Goal: Task Accomplishment & Management: Manage account settings

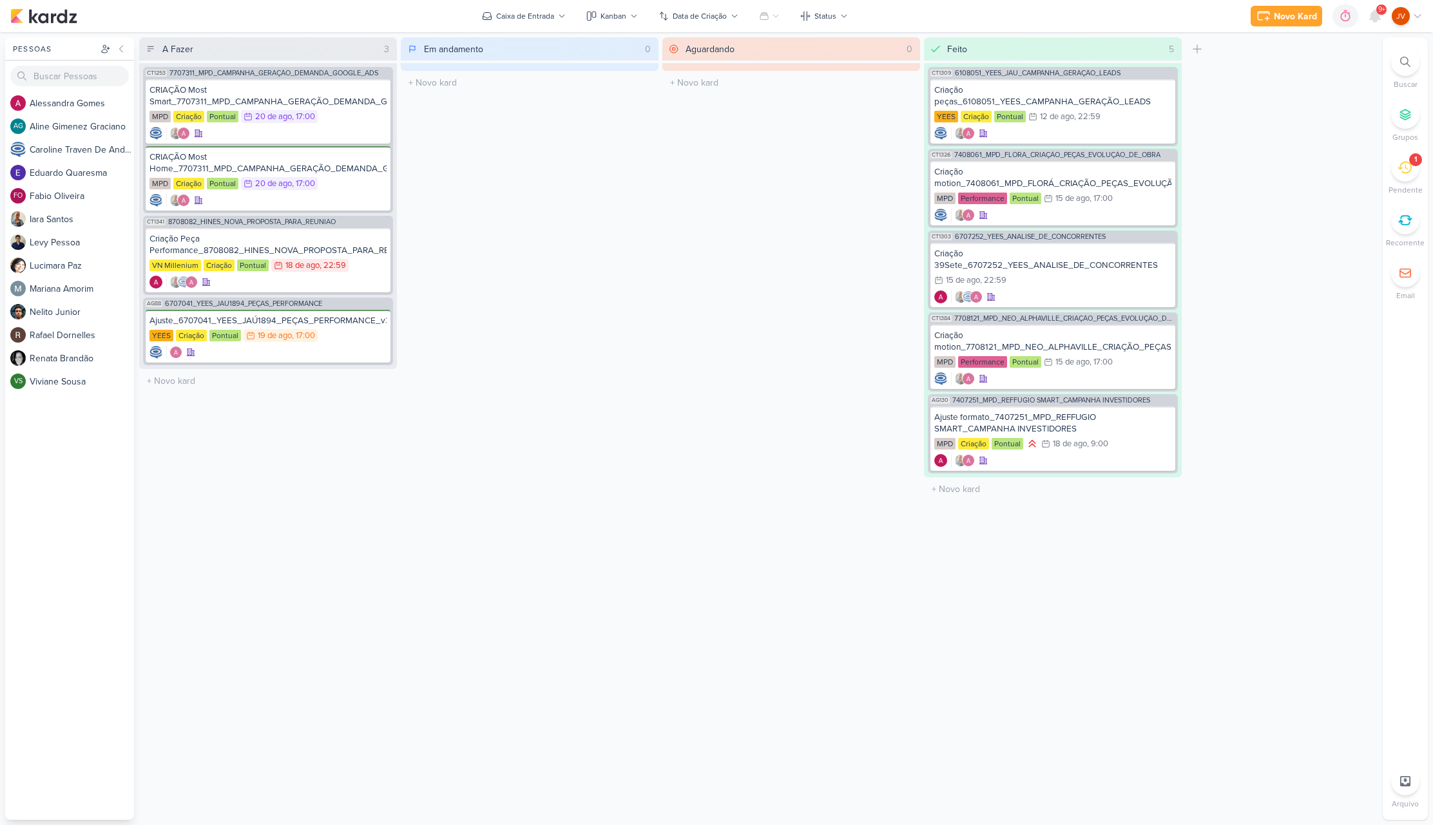
click at [1397, 166] on div "1" at bounding box center [1405, 167] width 28 height 28
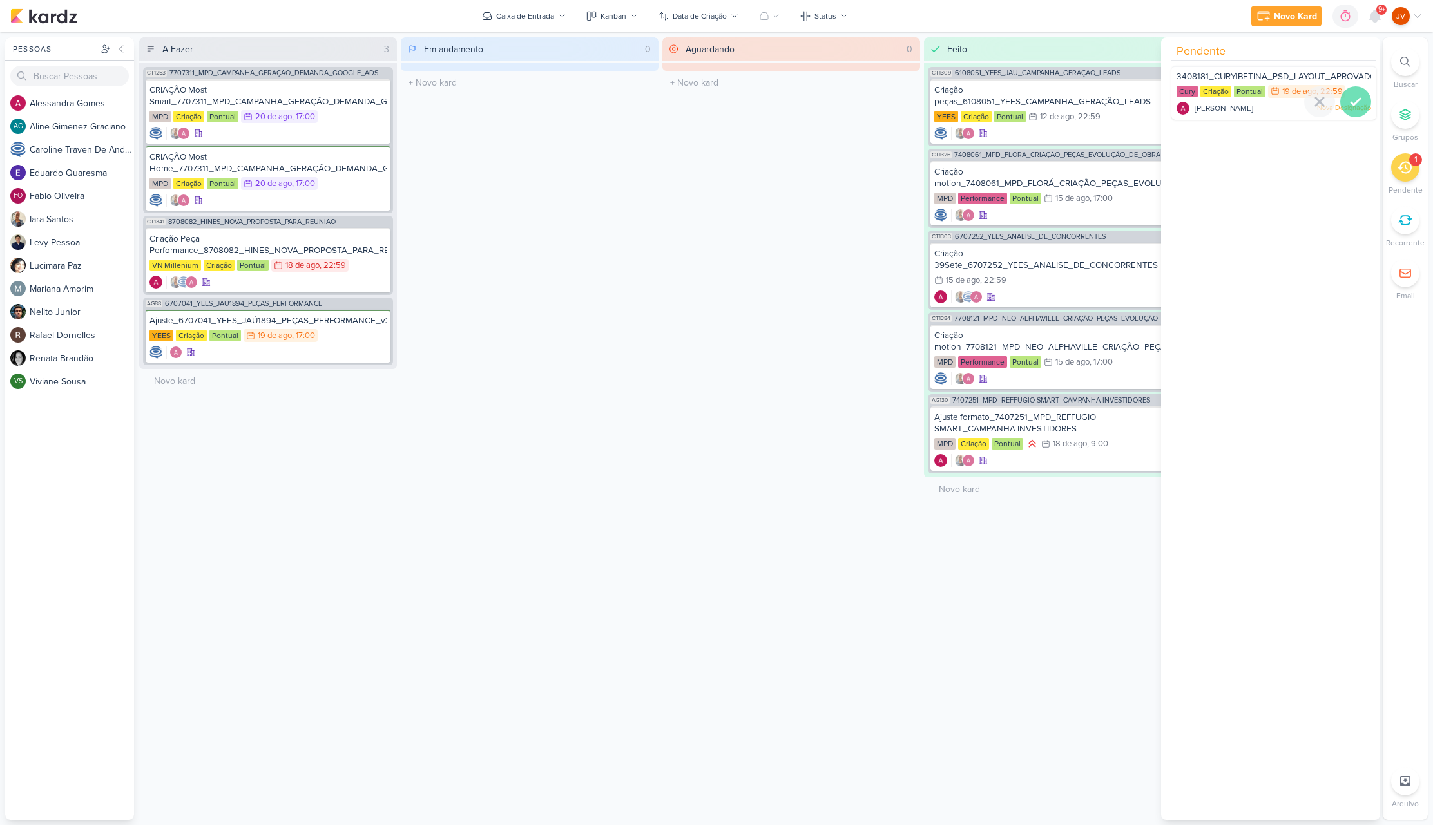
click at [1350, 104] on icon at bounding box center [1355, 101] width 15 height 15
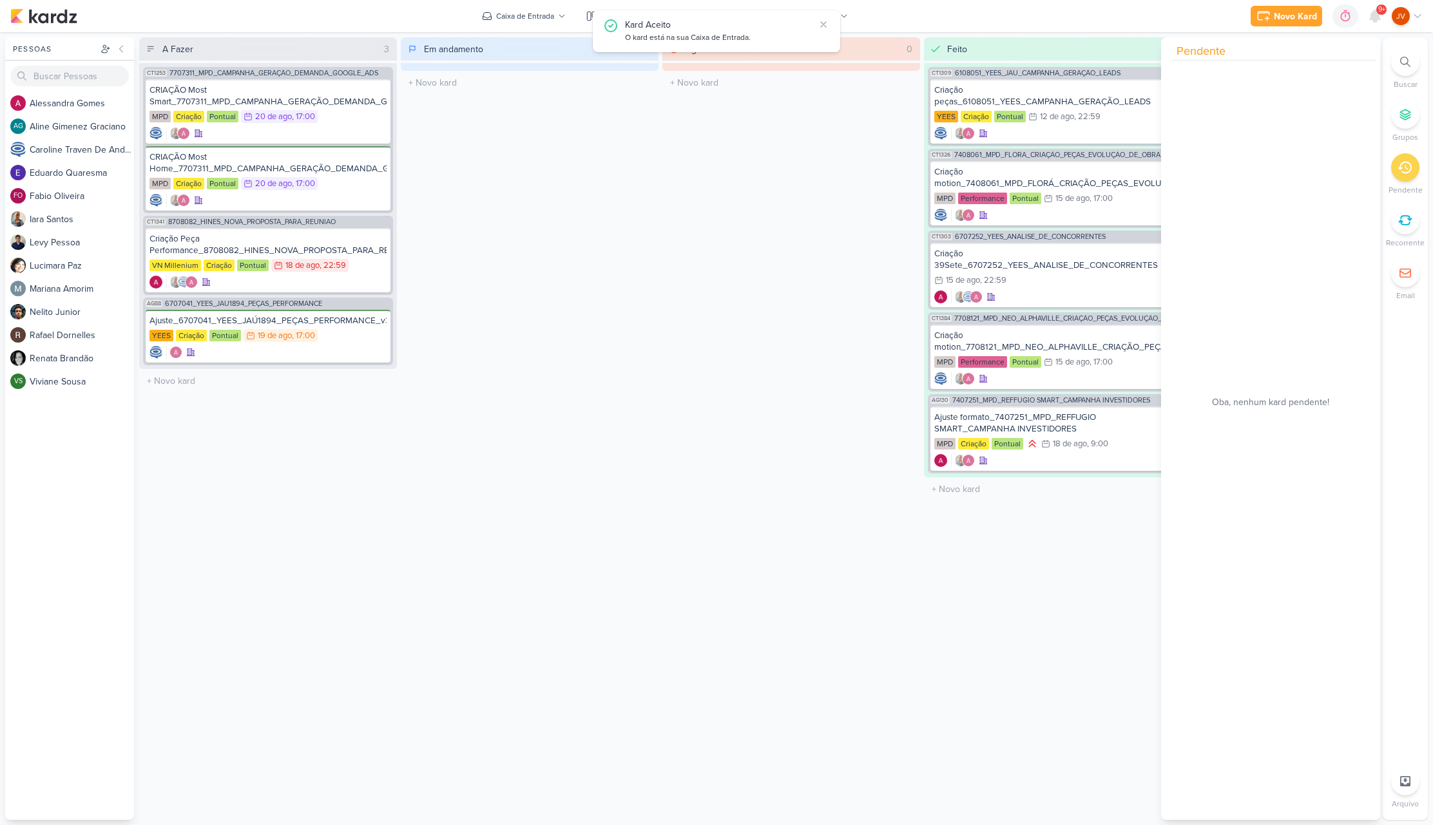
click at [642, 338] on div "Em andamento 0 Mover Para Esquerda Mover Para Direita [GEOGRAPHIC_DATA] O títul…" at bounding box center [530, 428] width 258 height 783
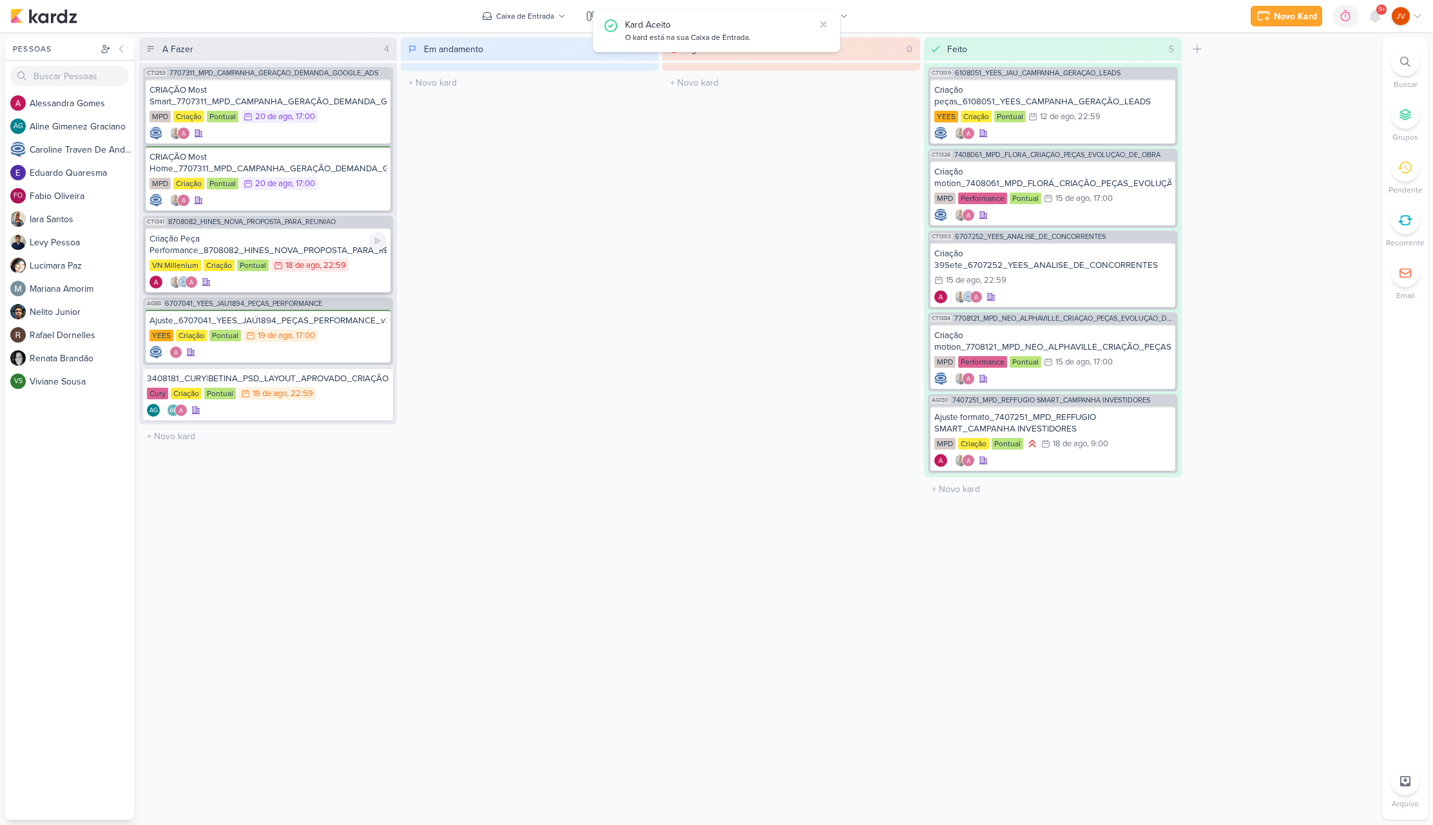
click at [321, 250] on div "Criação Peça Performance_8708082_HINES_NOVA_PROPOSTA_PARA_REUNIAO" at bounding box center [267, 244] width 237 height 23
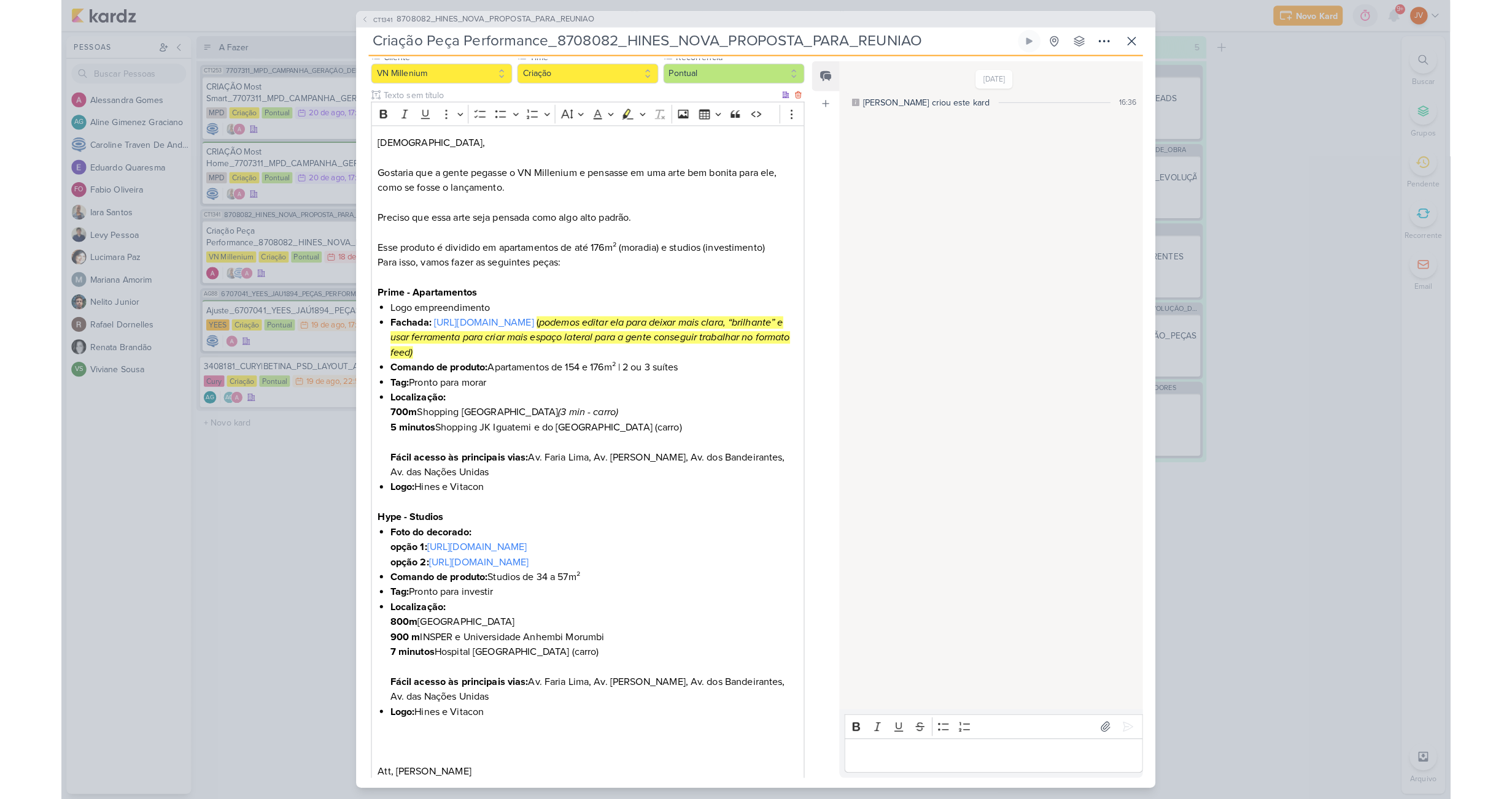
scroll to position [165, 0]
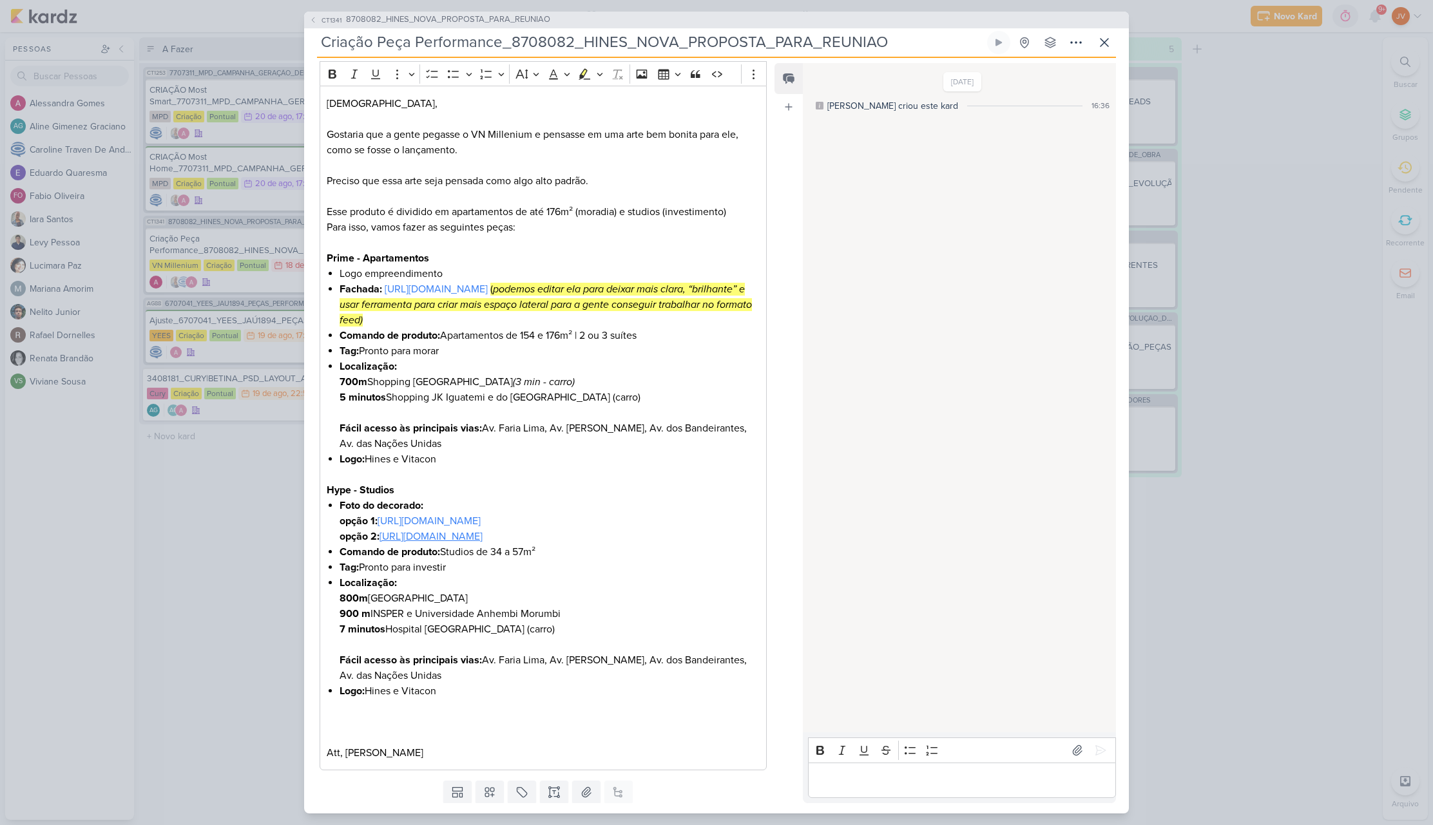
click at [483, 543] on link "[URL][DOMAIN_NAME]" at bounding box center [430, 536] width 103 height 13
drag, startPoint x: 539, startPoint y: 583, endPoint x: 451, endPoint y: 580, distance: 88.3
click at [445, 560] on li "Comando de produto: Studios de 34 a 57m²" at bounding box center [550, 551] width 420 height 15
copy li "Studios de 34 a 57m²"
click at [472, 560] on li "Comando de produto: Studios de 34 a 57m²" at bounding box center [550, 551] width 420 height 15
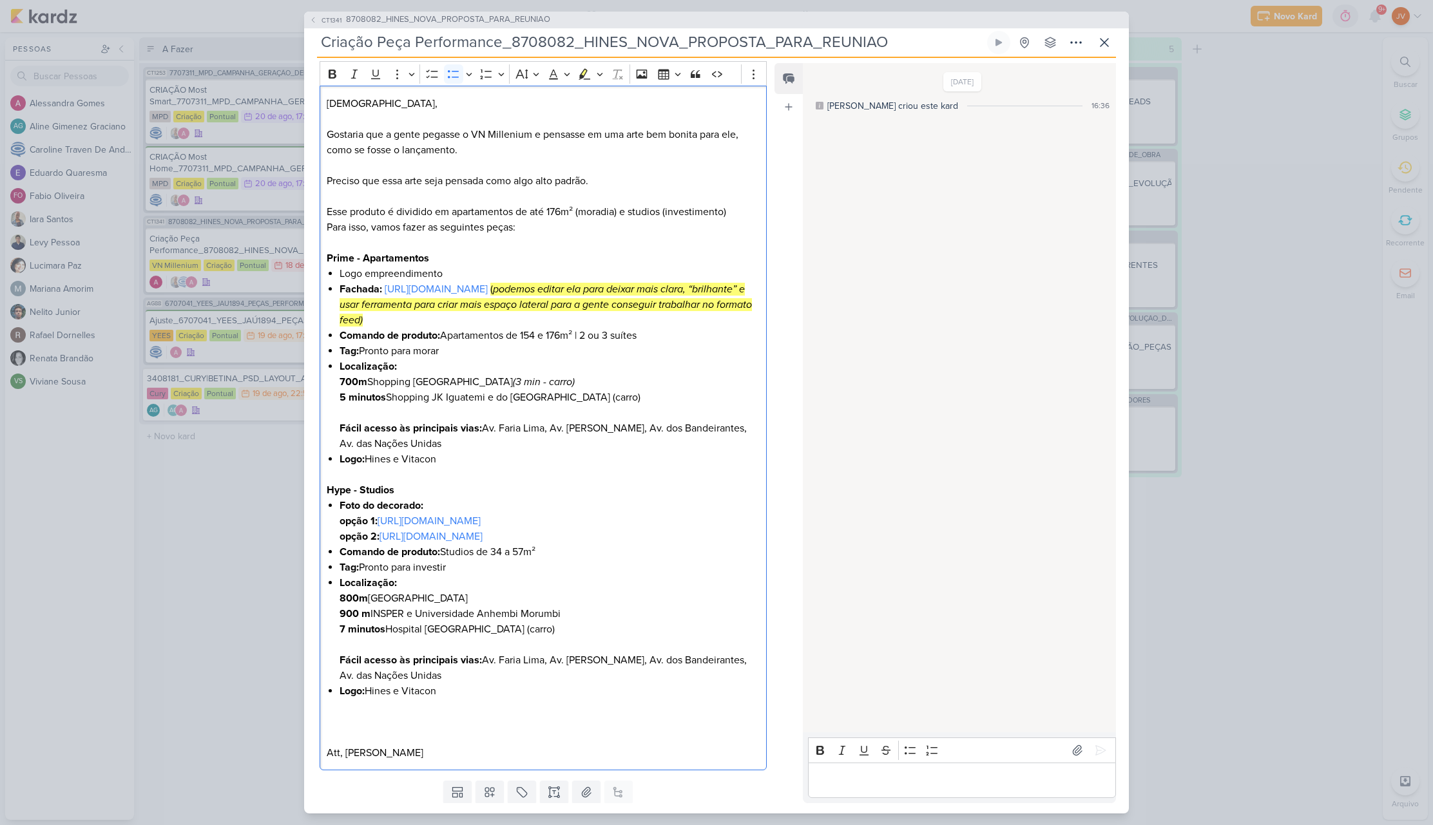
drag, startPoint x: 444, startPoint y: 584, endPoint x: 553, endPoint y: 579, distance: 109.6
click at [553, 560] on li "Comando de produto: Studios de 34 a 57m²" at bounding box center [550, 551] width 420 height 15
drag, startPoint x: 454, startPoint y: 599, endPoint x: 363, endPoint y: 601, distance: 90.9
click at [362, 575] on li "Tag: Pronto para investir" at bounding box center [550, 567] width 420 height 15
copy li "Pronto para investir"
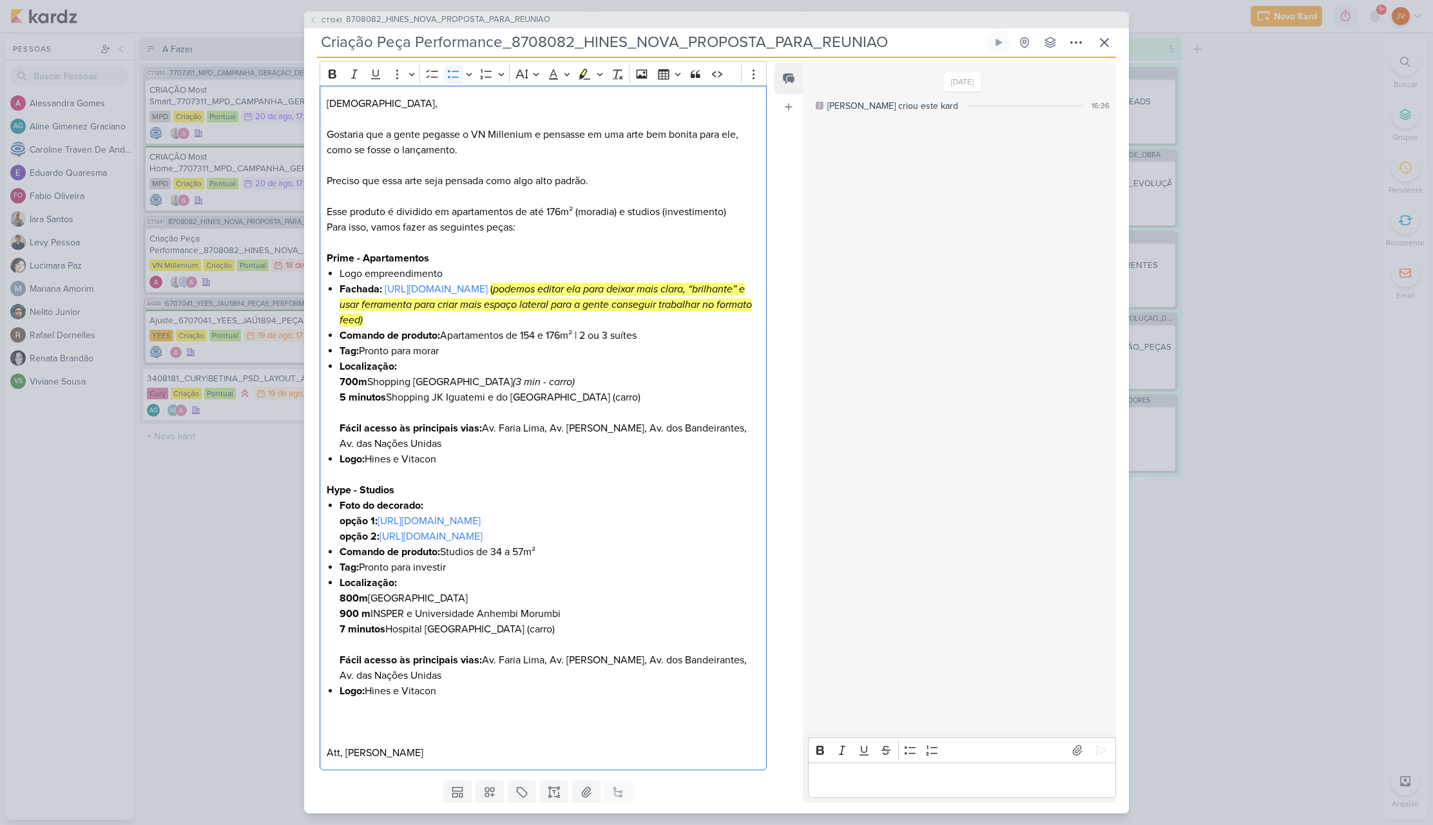
drag, startPoint x: 504, startPoint y: 628, endPoint x: 369, endPoint y: 631, distance: 136.0
click at [371, 631] on li "Localização: 800m São Paulo Corporate Towers 900 m INSPER e Universidade Anhemb…" at bounding box center [550, 629] width 420 height 108
copy span "[GEOGRAPHIC_DATA]"
drag, startPoint x: 562, startPoint y: 644, endPoint x: 371, endPoint y: 641, distance: 191.4
click at [372, 620] on span "900 m INSPER e Universidade Anhembi Morumbi" at bounding box center [450, 614] width 221 height 13
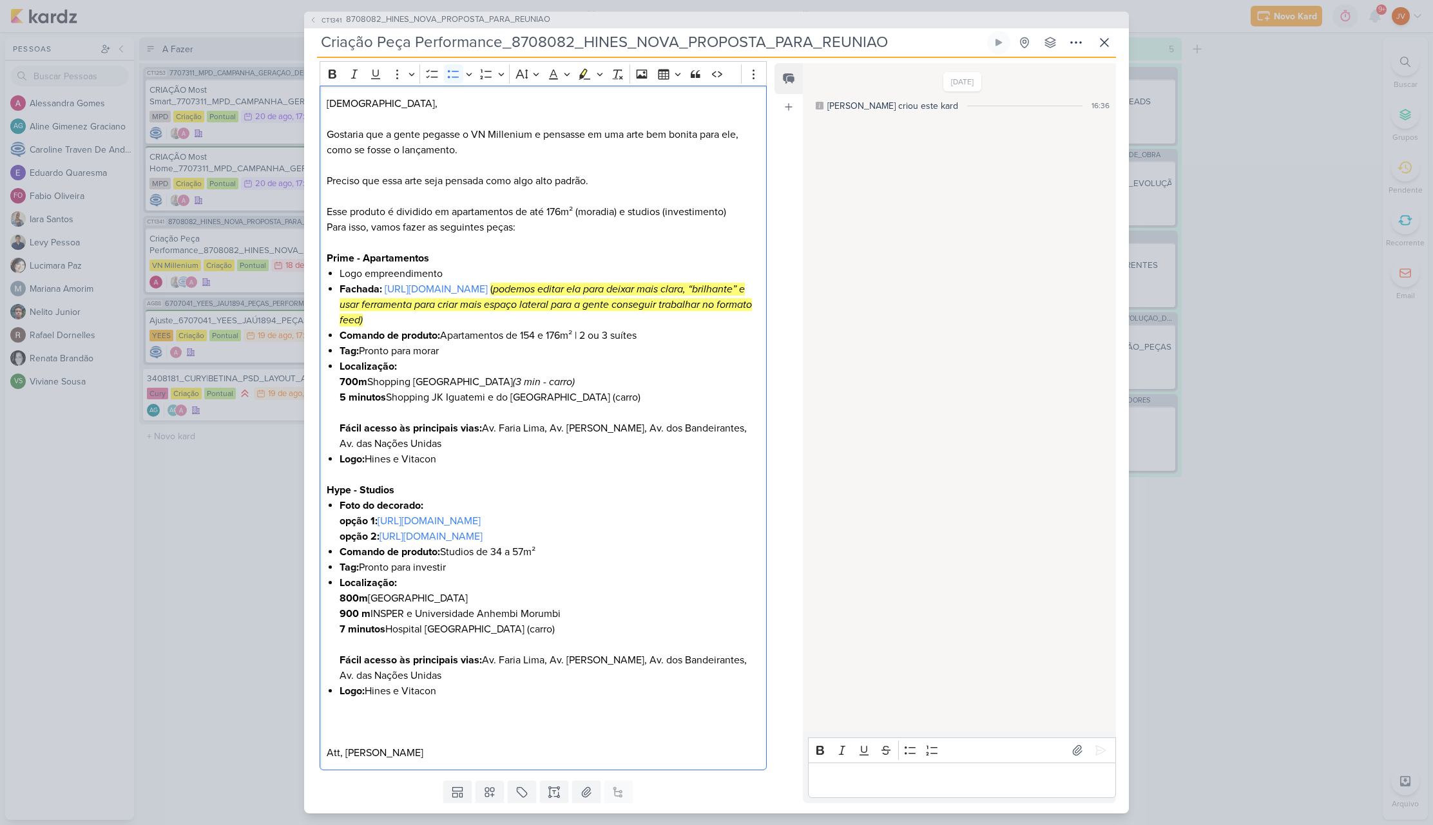
copy span "INSPER e Universidade Anhembi Morumbi"
drag, startPoint x: 597, startPoint y: 661, endPoint x: 397, endPoint y: 655, distance: 199.8
click at [390, 636] on span "7 minutos Hospital Vila Nova Star e Blanc Hospital (carro)" at bounding box center [447, 629] width 215 height 13
copy span "Hospital [GEOGRAPHIC_DATA] (carro)"
click at [398, 636] on span "7 minutos Hospital Vila Nova Star e Blanc Hospital (carro)" at bounding box center [447, 629] width 215 height 13
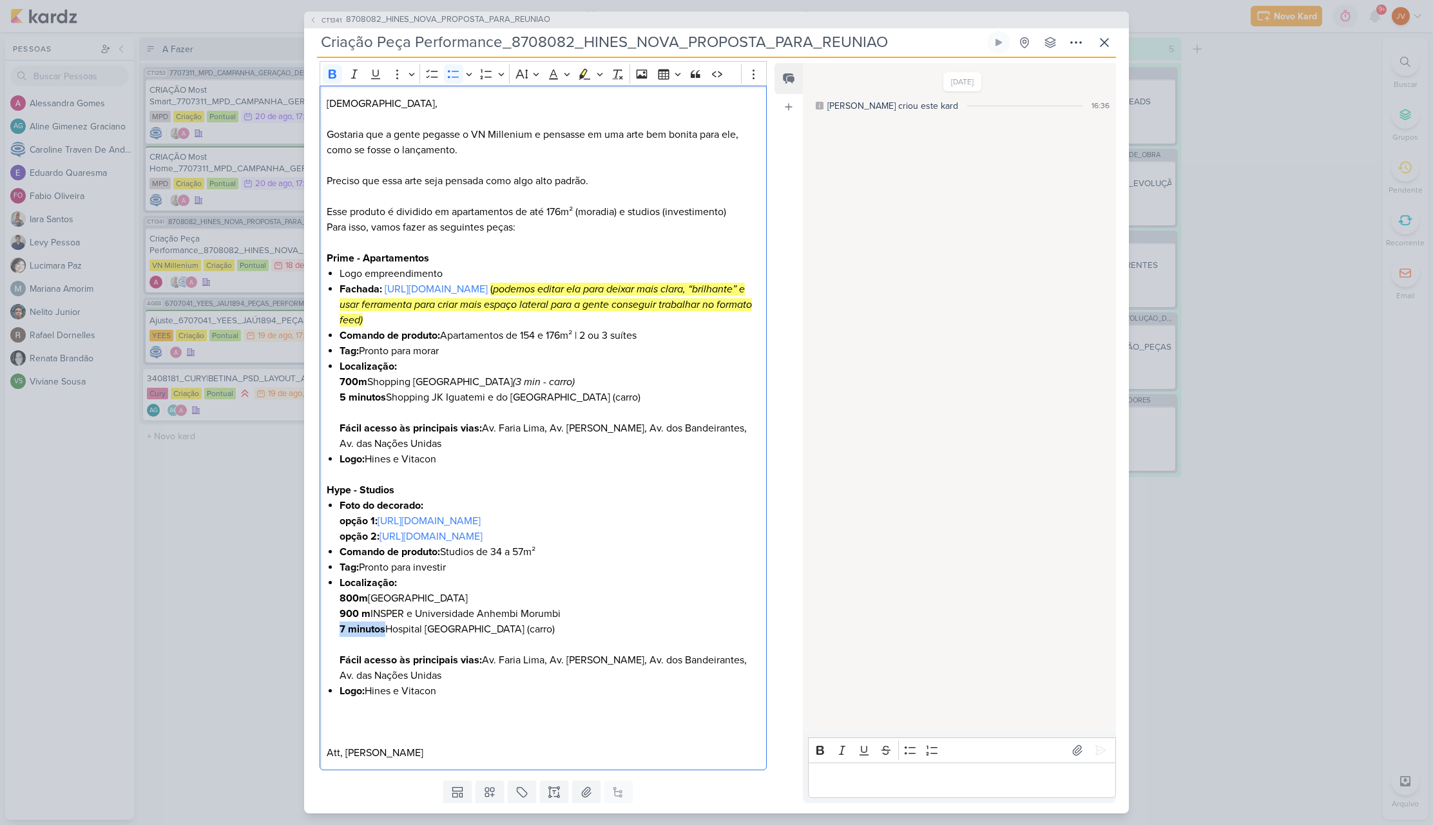
drag, startPoint x: 384, startPoint y: 660, endPoint x: 331, endPoint y: 664, distance: 52.9
click at [331, 664] on div "Jôney, Gostaria que a gente pegasse o VN Millenium e pensasse em uma arte bem b…" at bounding box center [543, 428] width 447 height 685
copy strong "7 minutos"
drag, startPoint x: 603, startPoint y: 664, endPoint x: 388, endPoint y: 660, distance: 214.6
click at [388, 660] on li "Localização: 800m São Paulo Corporate Towers 900 m INSPER e Universidade Anhemb…" at bounding box center [550, 629] width 420 height 108
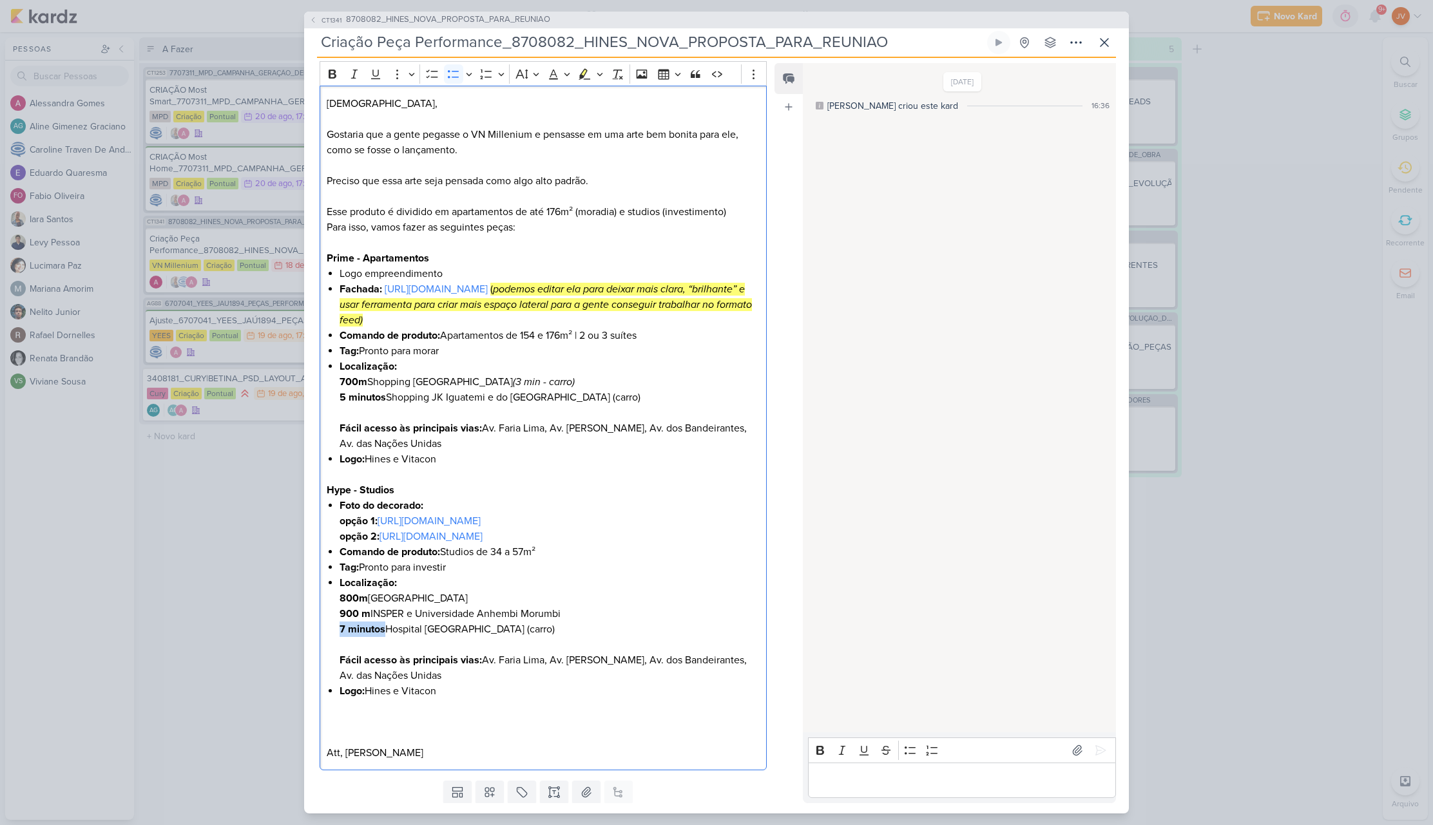
copy span "Hospital [GEOGRAPHIC_DATA] (carro)"
drag, startPoint x: 531, startPoint y: 521, endPoint x: 846, endPoint y: 414, distance: 332.9
click at [481, 521] on link "[URL][DOMAIN_NAME]" at bounding box center [429, 521] width 103 height 13
click at [423, 543] on link "[URL][DOMAIN_NAME]" at bounding box center [430, 536] width 103 height 13
click at [580, 46] on input "Criação Peça Performance_8708082_HINES_NOVA_PROPOSTA_PARA_REUNIAO" at bounding box center [650, 42] width 667 height 23
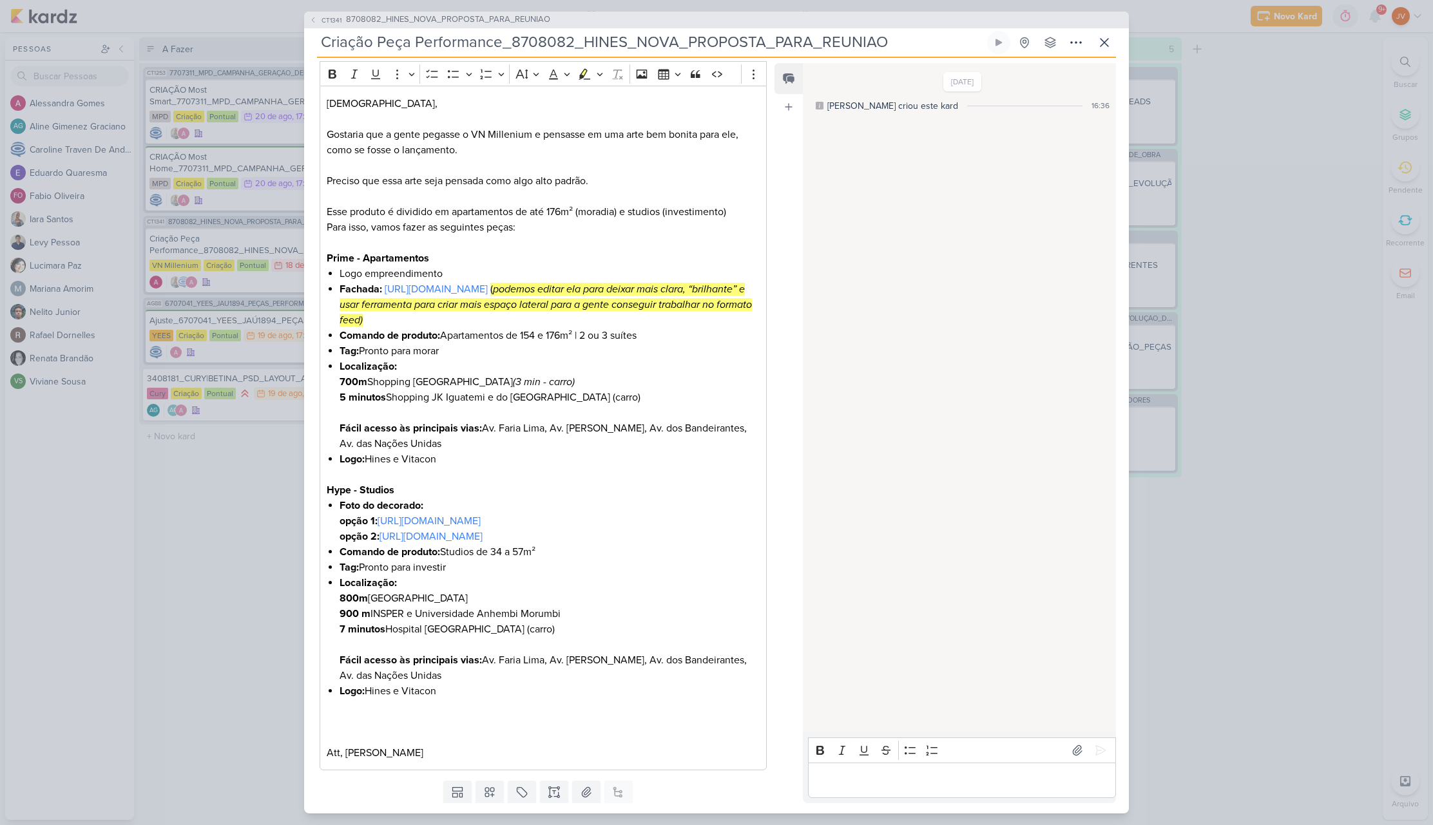
click at [579, 46] on input "Criação Peça Performance_8708082_HINES_NOVA_PROPOSTA_PARA_REUNIAO" at bounding box center [650, 42] width 667 height 23
click at [690, 35] on input "Criação Peça Performance_8708082_HINES_NOVA_PROPOSTA_PARA_REUNIAO" at bounding box center [650, 42] width 667 height 23
click at [627, 41] on input "Criação Peça Performance_8708082_HINES_NOVA_PROPOSTA_PARA_REUNIAO" at bounding box center [650, 42] width 667 height 23
click at [599, 39] on input "Criação Peça Performance_8708082_HINES_NOVA_PROPOSTA_PARA_REUNIAO" at bounding box center [650, 42] width 667 height 23
click at [621, 43] on input "Criação Peça Performance_8708082_HINES_NOVA_PROPOSTA_PARA_REUNIAO" at bounding box center [650, 42] width 667 height 23
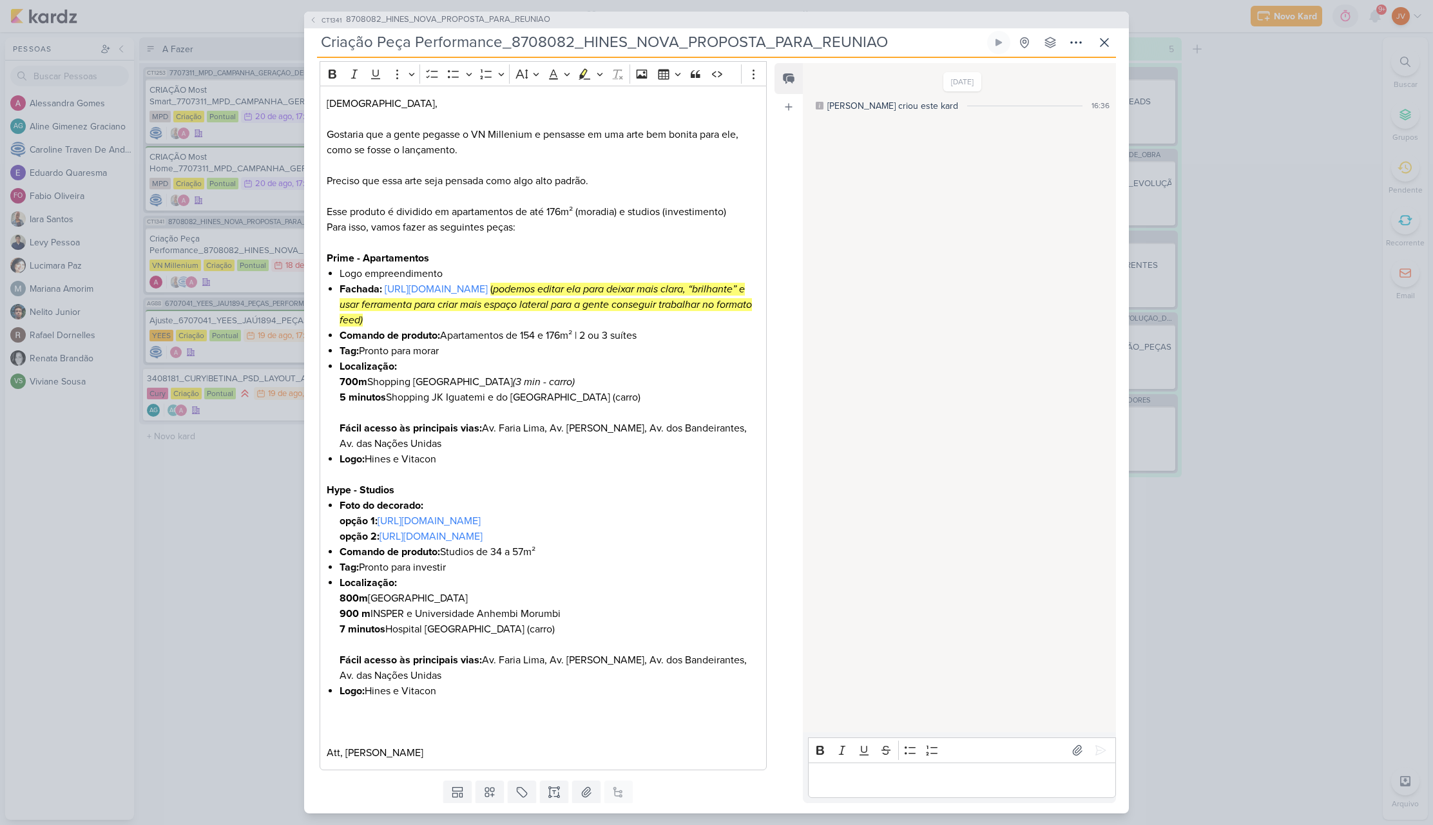
click at [576, 45] on input "Criação Peça Performance_8708082_HINES_NOVA_PROPOSTA_PARA_REUNIAO" at bounding box center [650, 42] width 667 height 23
click at [568, 40] on input "Criação Peça Performance_8708082_HINES_NOVA_PROPOSTA_PARA_REUNIAO" at bounding box center [650, 42] width 667 height 23
click at [527, 36] on input "Criação Peça Performance_8708082_HINES_NOVA_PROPOSTA_PARA_REUNIAO" at bounding box center [650, 42] width 667 height 23
click at [850, 37] on input "Criação Peça Performance_8708082_HINES_NOVA_PROPOSTA_PARA_REUNIAO" at bounding box center [650, 42] width 667 height 23
click at [877, 39] on input "Criação Peça Performance_8708082_HINES_NOVA_PROPOSTA_PARA_REUNIAO" at bounding box center [650, 42] width 667 height 23
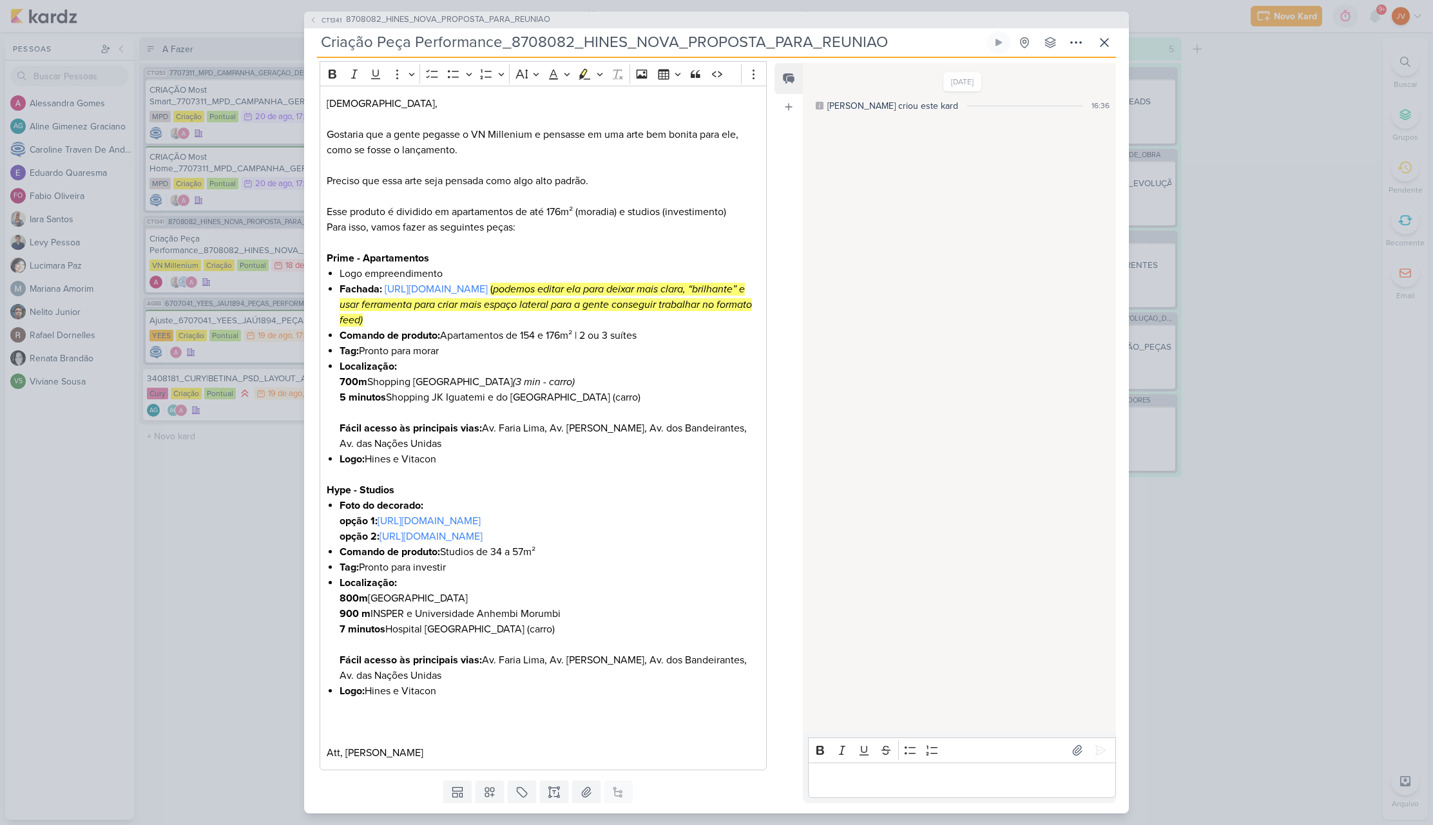
click at [881, 39] on input "Criação Peça Performance_8708082_HINES_NOVA_PROPOSTA_PARA_REUNIAO" at bounding box center [650, 42] width 667 height 23
click at [682, 35] on input "Criação Peça Performance_8708082_HINES_NOVA_PROPOSTA_PARA_REUNIAO" at bounding box center [650, 42] width 667 height 23
click at [593, 39] on input "Criação Peça Performance_8708082_HINES_NOVA_PROPOSTA_PARA_REUNIAO" at bounding box center [650, 42] width 667 height 23
click at [509, 39] on input "Criação Peça Performance_8708082_HINES_NOVA_PROPOSTA_PARA_REUNIAO" at bounding box center [650, 42] width 667 height 23
click at [676, 34] on input "Criação Peça Performance_8708082_HINES_NOVA_PROPOSTA_PARA_REUNIAO" at bounding box center [650, 42] width 667 height 23
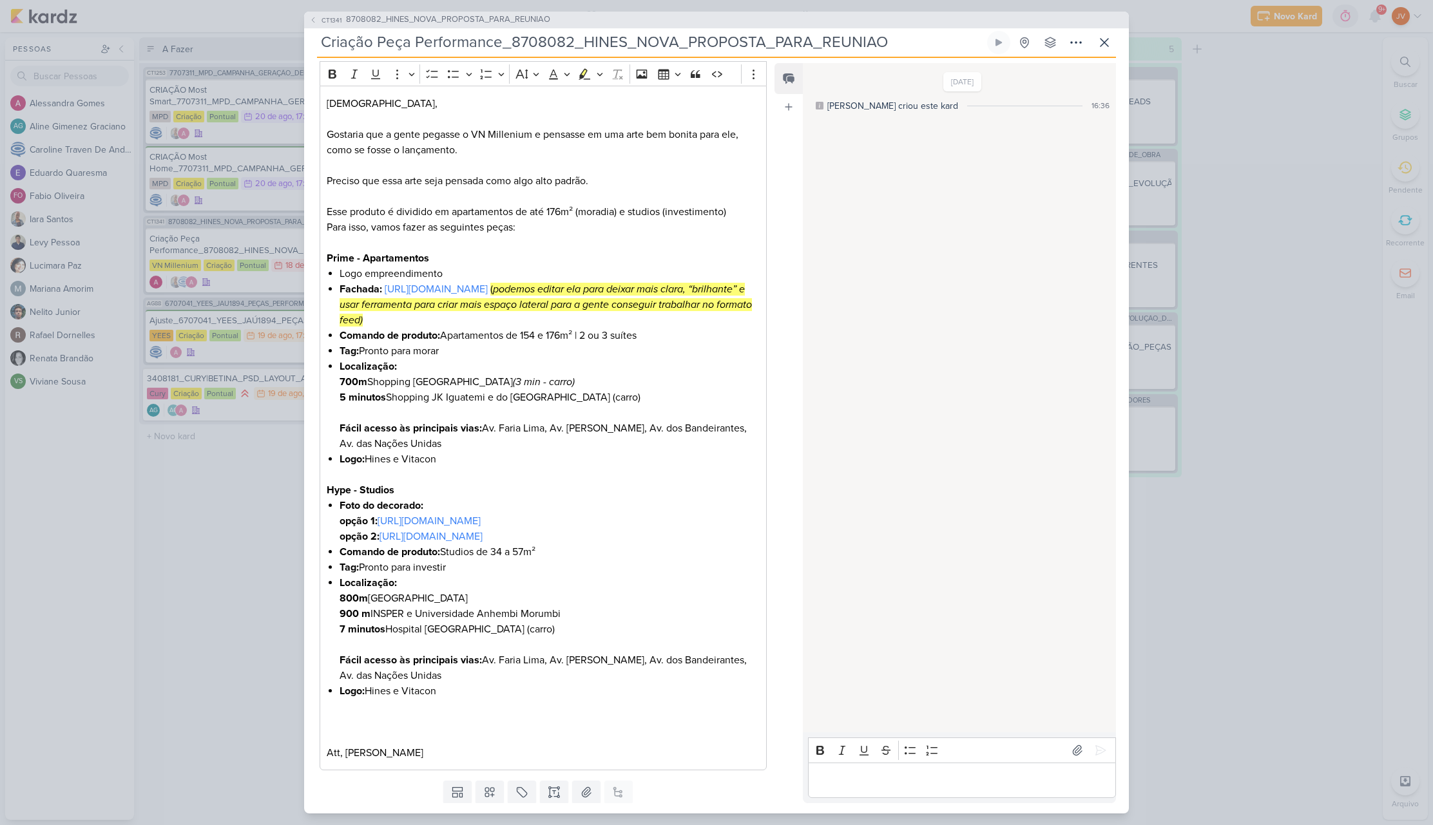
click at [633, 47] on input "Criação Peça Performance_8708082_HINES_NOVA_PROPOSTA_PARA_REUNIAO" at bounding box center [650, 42] width 667 height 23
drag, startPoint x: 604, startPoint y: 46, endPoint x: 590, endPoint y: 44, distance: 14.3
click at [604, 46] on input "Criação Peça Performance_8708082_HINES_NOVA_PROPOSTA_PARA_REUNIAO" at bounding box center [650, 42] width 667 height 23
click at [420, 49] on input "Criação Peça Performance_8708082_HINES_NOVA_PROPOSTA_PARA_REUNIAO" at bounding box center [650, 42] width 667 height 23
click at [883, 40] on input "Criação Peça Performance_8708082_HINES_NOVA_PROPOSTA_PARA_REUNIAO" at bounding box center [650, 42] width 667 height 23
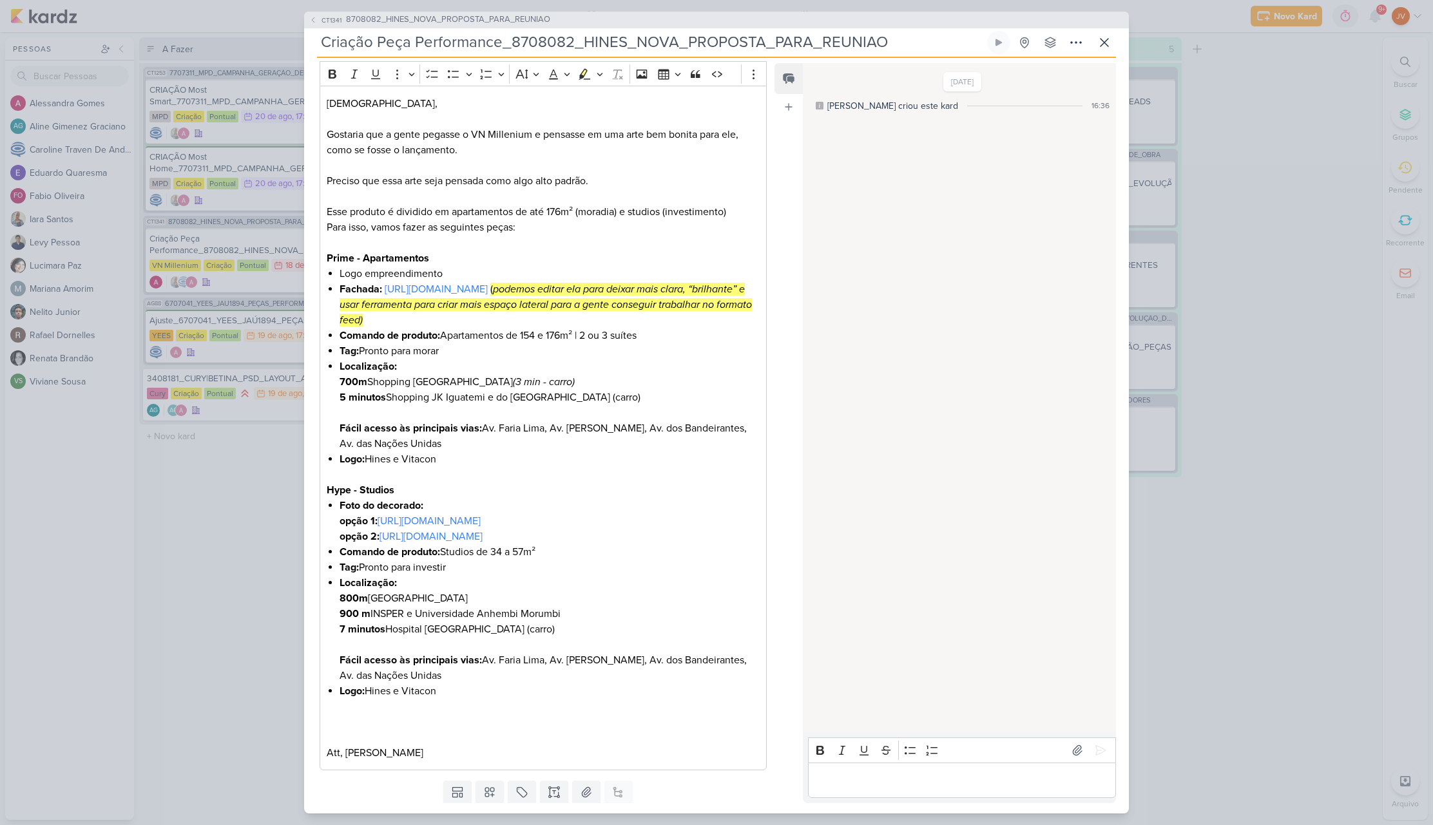
click at [861, 45] on input "Criação Peça Performance_8708082_HINES_NOVA_PROPOSTA_PARA_REUNIAO" at bounding box center [650, 42] width 667 height 23
drag, startPoint x: 330, startPoint y: 38, endPoint x: 924, endPoint y: 43, distance: 594.0
click at [925, 43] on input "Criação Peça Performance_8708082_HINES_NOVA_PROPOSTA_PARA_REUNIAO" at bounding box center [650, 42] width 667 height 23
click at [1263, 459] on div "CT1341 8708082_HINES_NOVA_PROPOSTA_PARA_REUNIAO Criação Peça Performance_870808…" at bounding box center [716, 412] width 1433 height 825
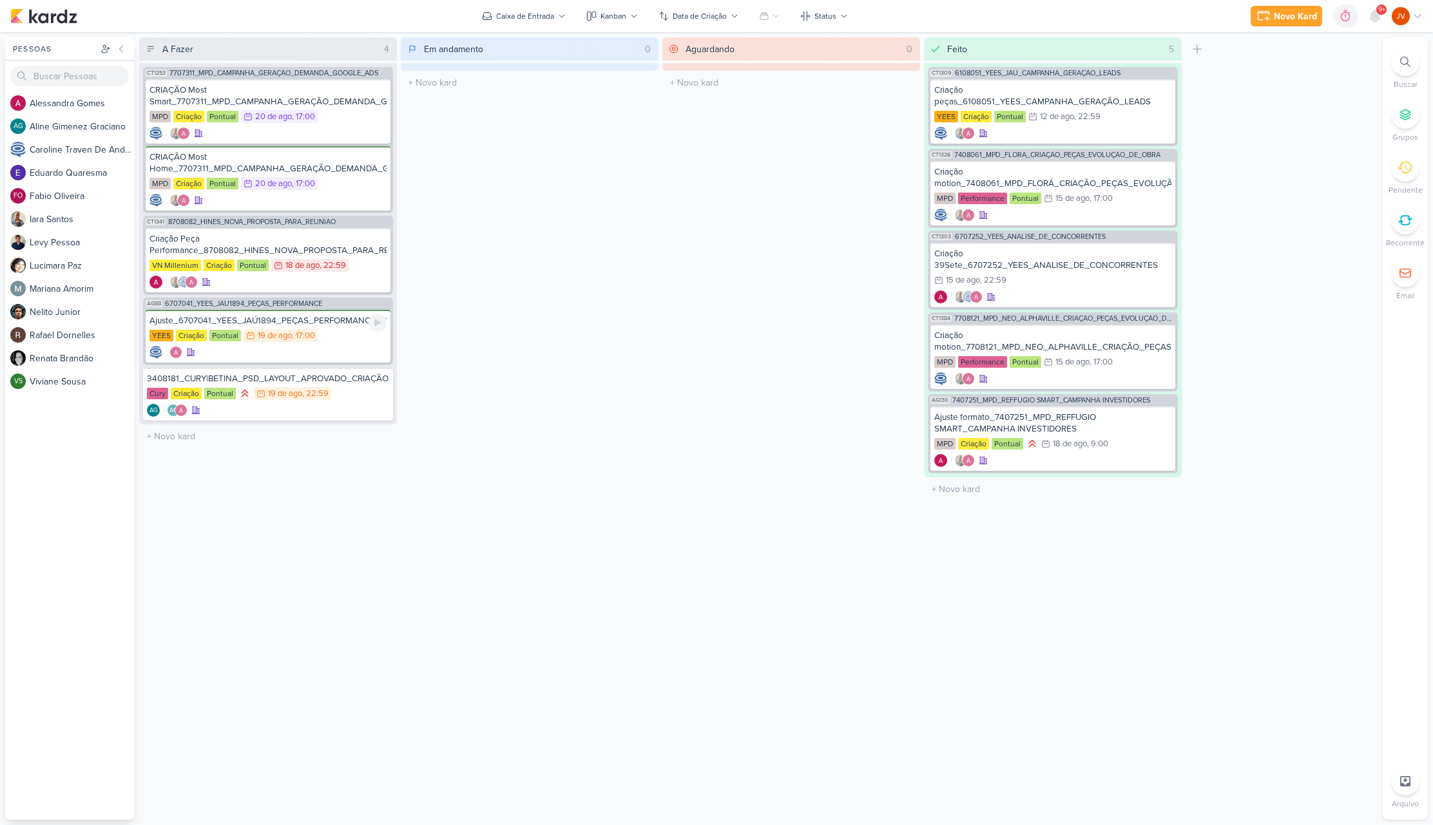
click at [331, 327] on div "Ajuste_6707041_YEES_JAÚ1894_PEÇAS_PERFORMANCE_v3 YEES Criação Pontual 19/8 19 d…" at bounding box center [268, 336] width 245 height 53
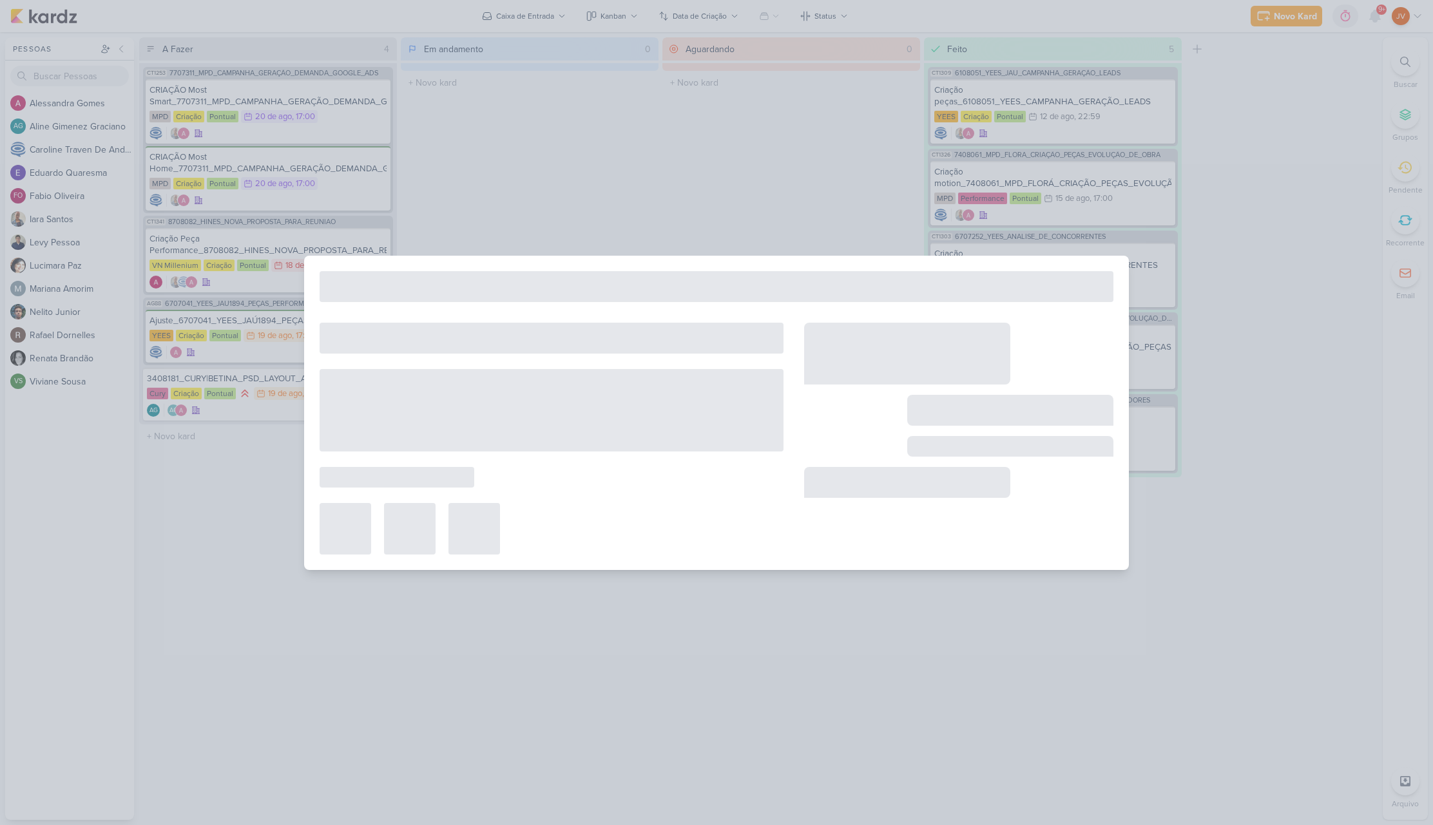
click at [332, 327] on div at bounding box center [552, 338] width 464 height 31
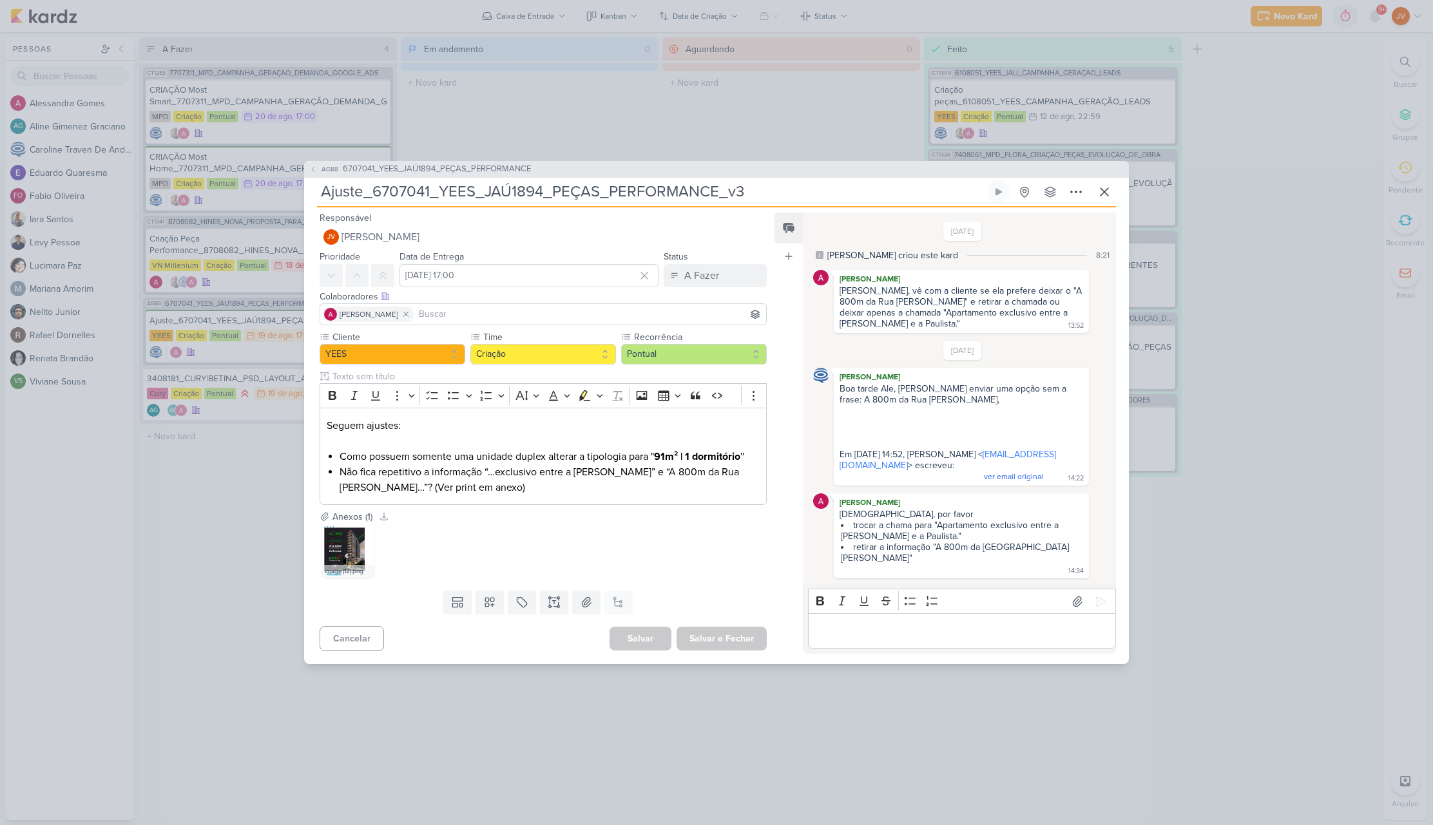
click at [265, 499] on div "AG88 6707041_YEES_JAÚ1894_PEÇAS_PERFORMANCE Ajuste_6707041_YEES_JAÚ1894_PEÇAS_P…" at bounding box center [716, 412] width 1433 height 825
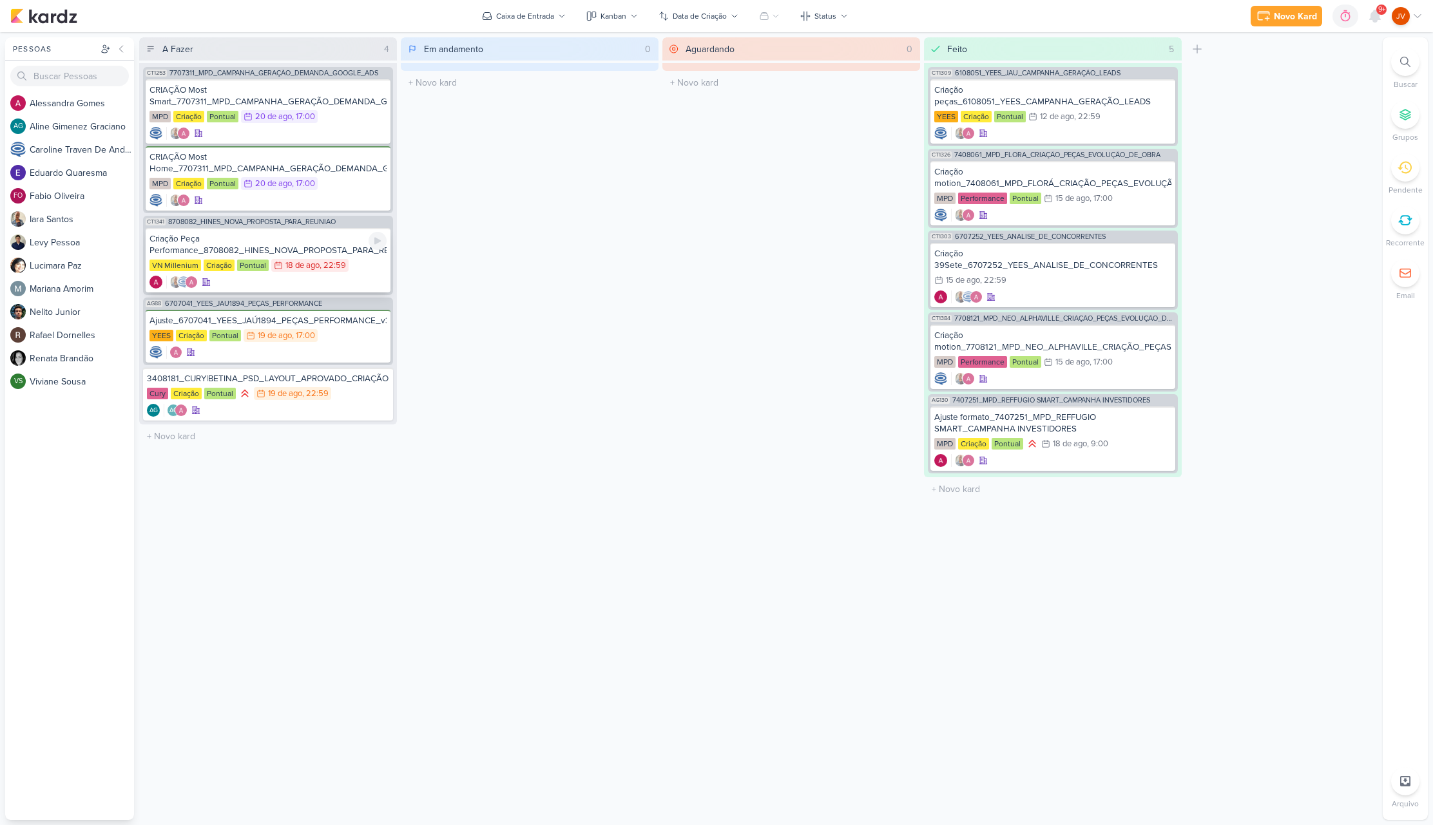
click at [316, 247] on div "Criação Peça Performance_8708082_HINES_NOVA_PROPOSTA_PARA_REUNIAO" at bounding box center [267, 244] width 237 height 23
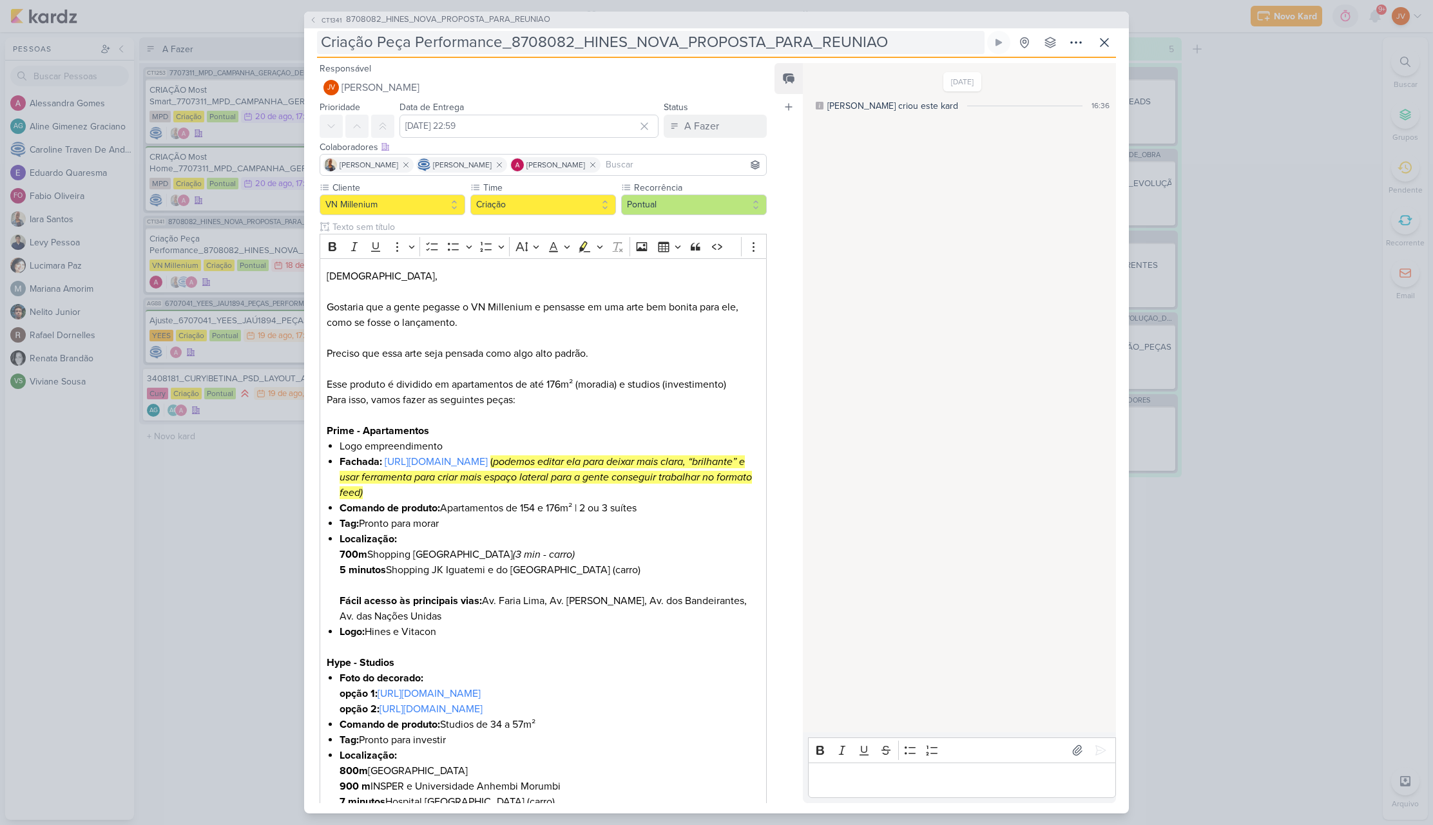
click at [738, 41] on input "Criação Peça Performance_8708082_HINES_NOVA_PROPOSTA_PARA_REUNIAO" at bounding box center [650, 42] width 667 height 23
drag, startPoint x: 879, startPoint y: 43, endPoint x: 318, endPoint y: 28, distance: 561.3
click at [298, 37] on div "CT1341 8708082_HINES_NOVA_PROPOSTA_PARA_REUNIAO Criação Peça Performance_870808…" at bounding box center [716, 412] width 1433 height 825
click at [1338, 205] on div "CT1341 8708082_HINES_NOVA_PROPOSTA_PARA_REUNIAO Criação Peça Performance_870808…" at bounding box center [716, 412] width 1433 height 825
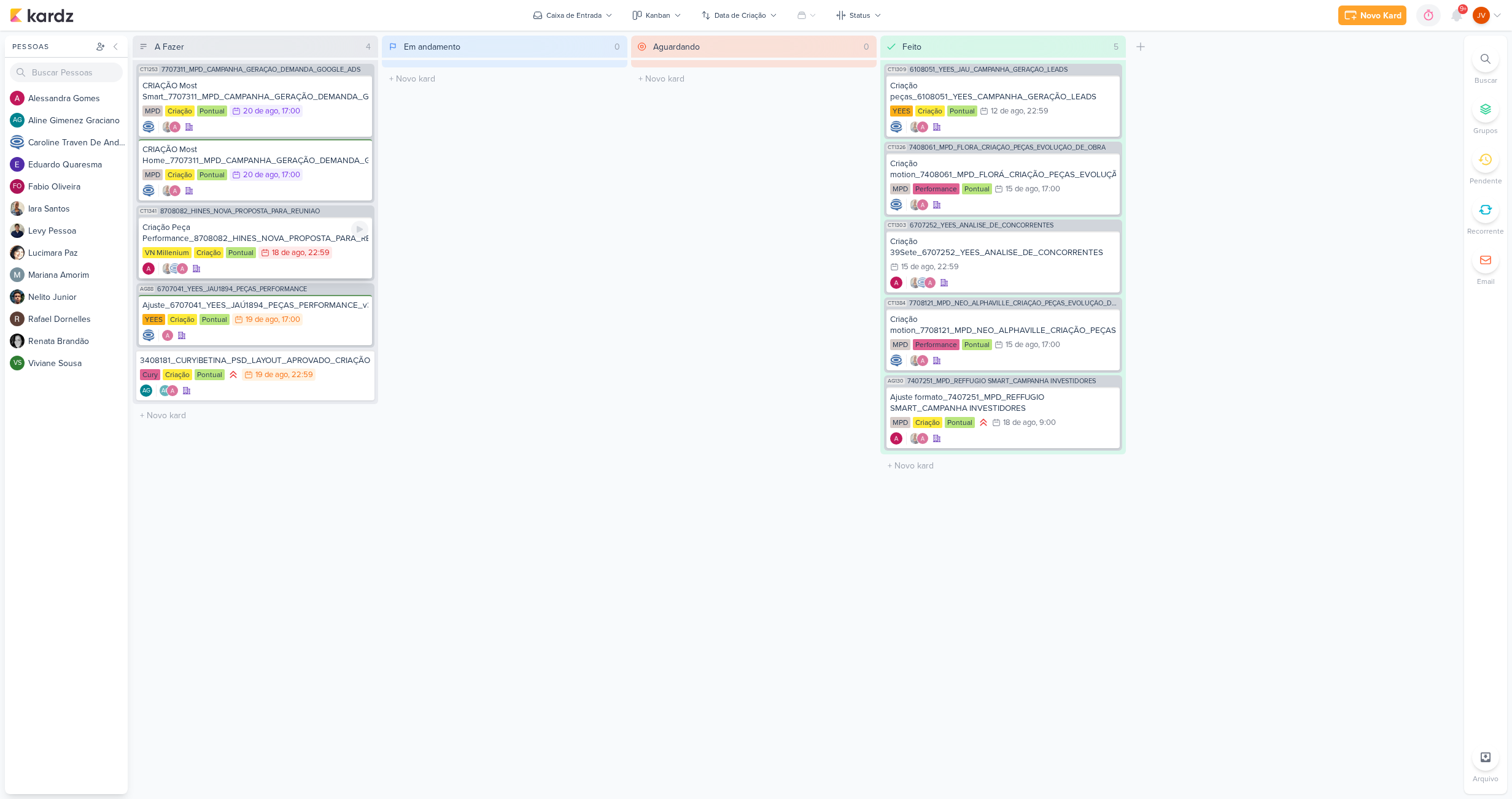
click at [278, 236] on div "Criação Peça Performance_8708082_HINES_NOVA_PROPOSTA_PARA_REUNIAO" at bounding box center [254, 232] width 226 height 22
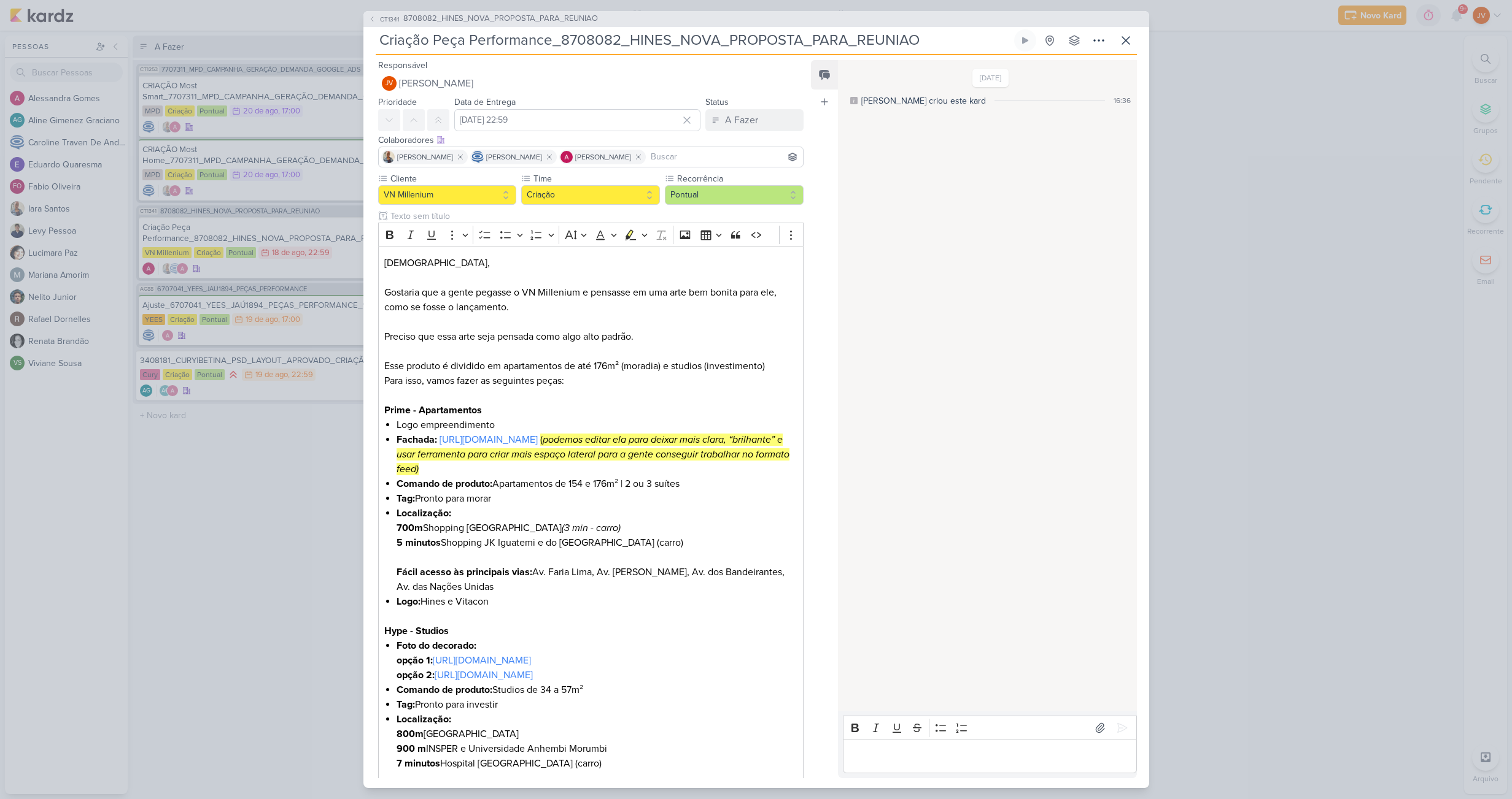
click at [884, 756] on p "Editor editing area: main" at bounding box center [990, 756] width 280 height 14
drag, startPoint x: 850, startPoint y: 744, endPoint x: 843, endPoint y: 735, distance: 11.4
click at [829, 736] on div "Feed Atrelar email Solte o email para atrelar ao kard 8/8/25 Alessandra criou e…" at bounding box center [973, 419] width 325 height 718
drag, startPoint x: 974, startPoint y: 763, endPoint x: 726, endPoint y: 701, distance: 255.6
click at [727, 701] on div "Responsável JV Joney Viana Nenhum contato encontrado create new contact Novo Co…" at bounding box center [756, 422] width 786 height 733
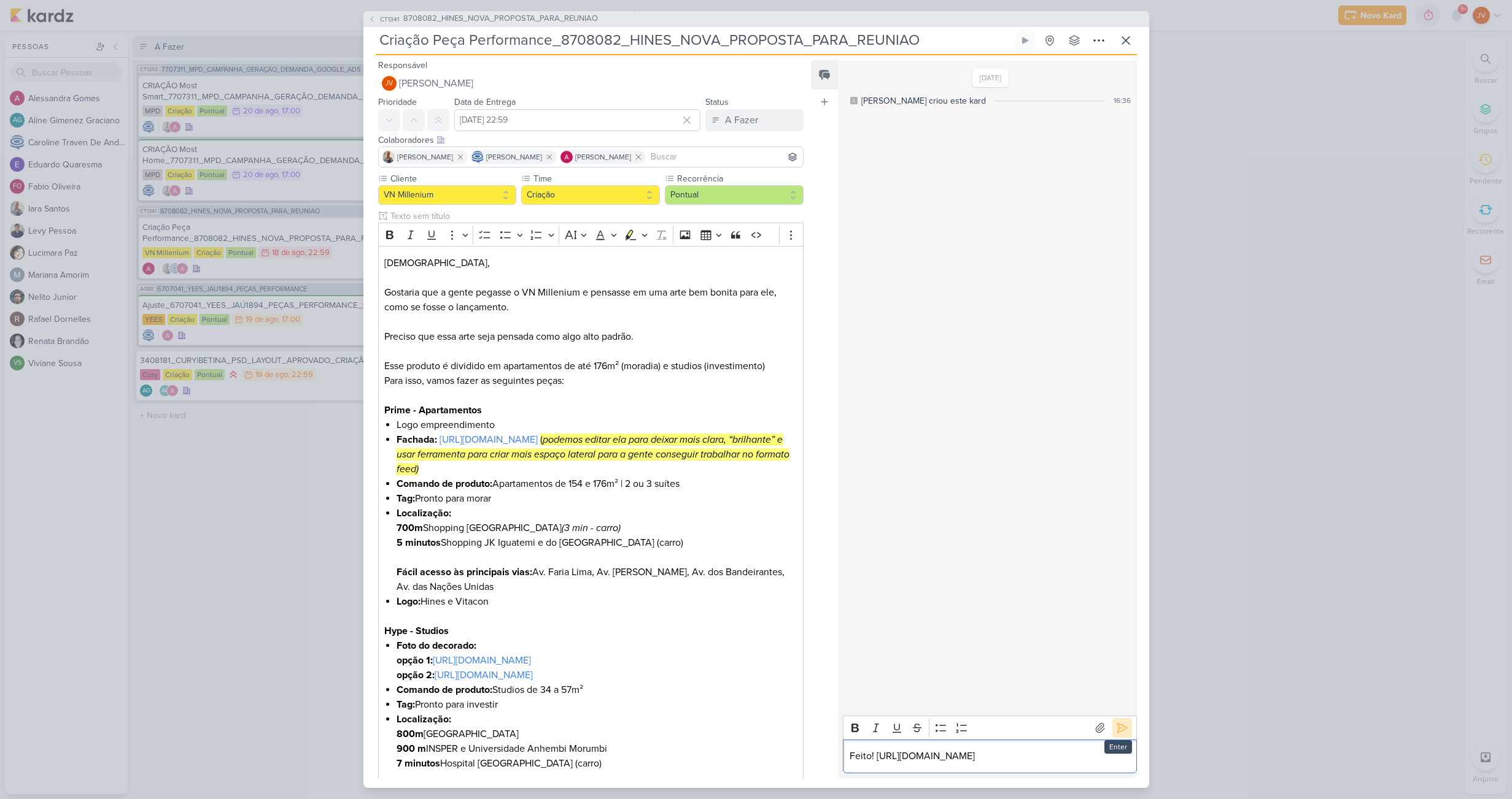
click at [1118, 722] on icon at bounding box center [1121, 728] width 12 height 12
click at [738, 122] on div "A Fazer" at bounding box center [741, 120] width 33 height 14
click at [732, 186] on div "Aguardando" at bounding box center [739, 189] width 47 height 13
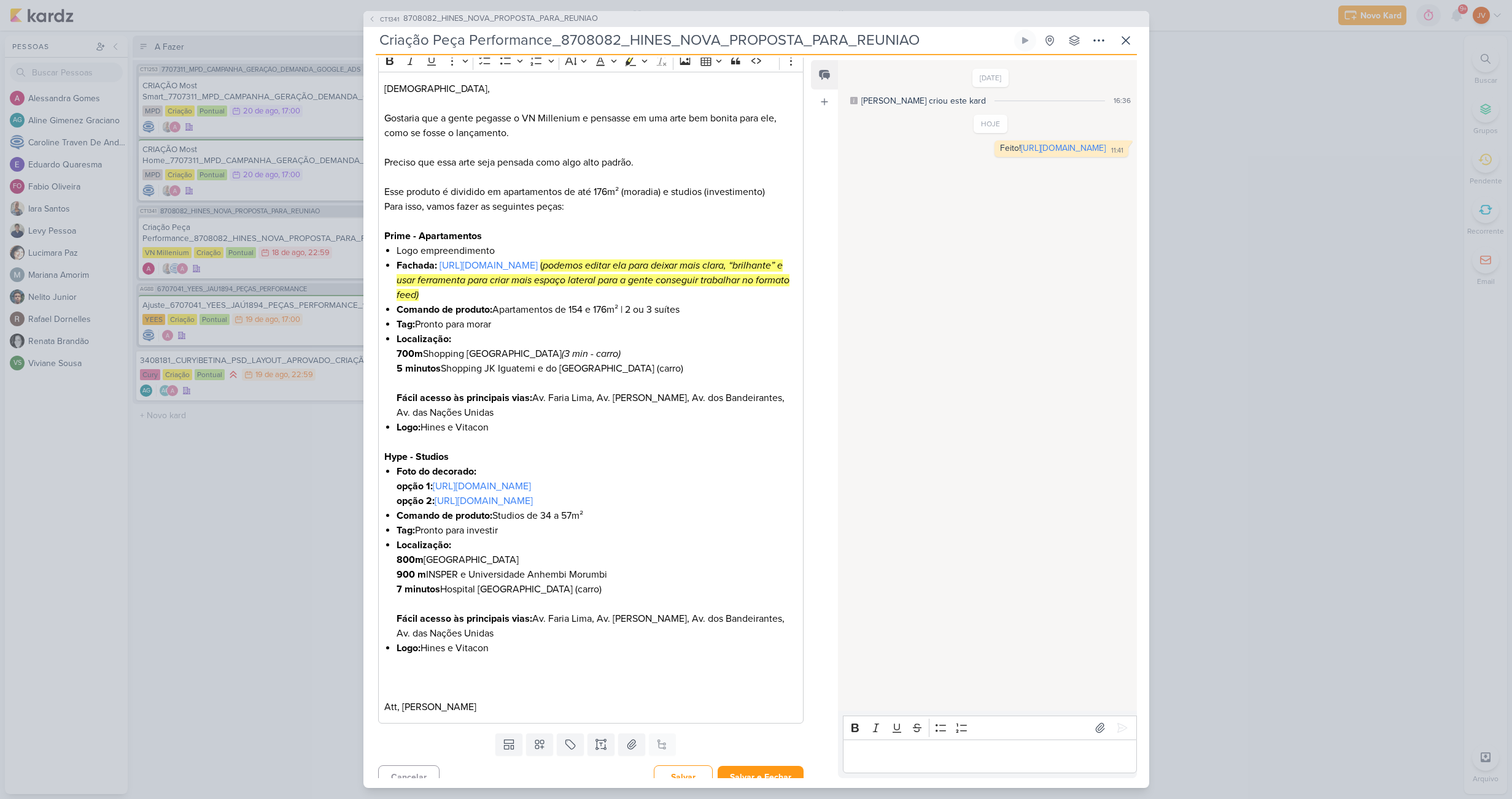
scroll to position [217, 0]
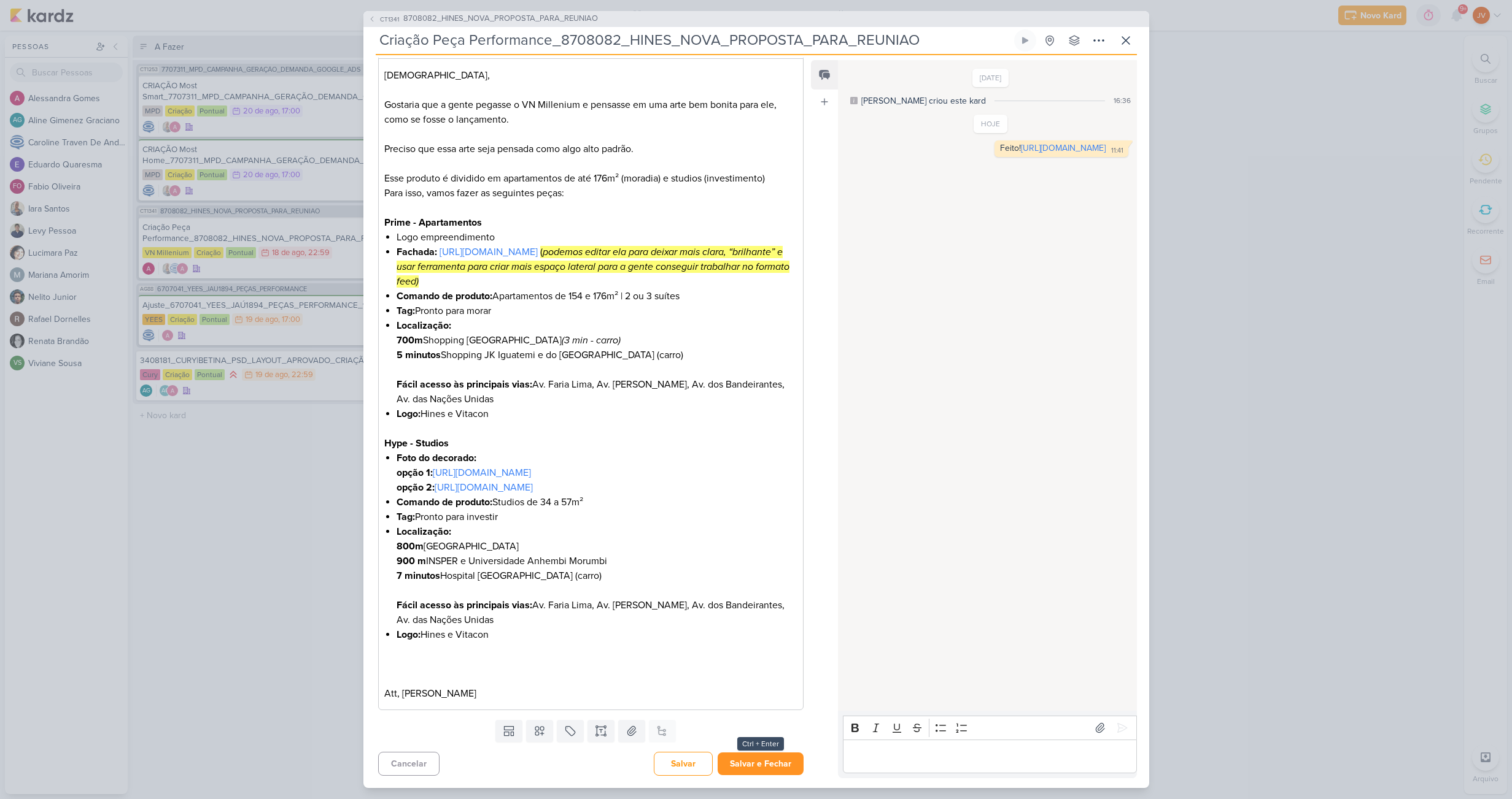
click at [750, 758] on button "Salvar e Fechar" at bounding box center [760, 765] width 86 height 23
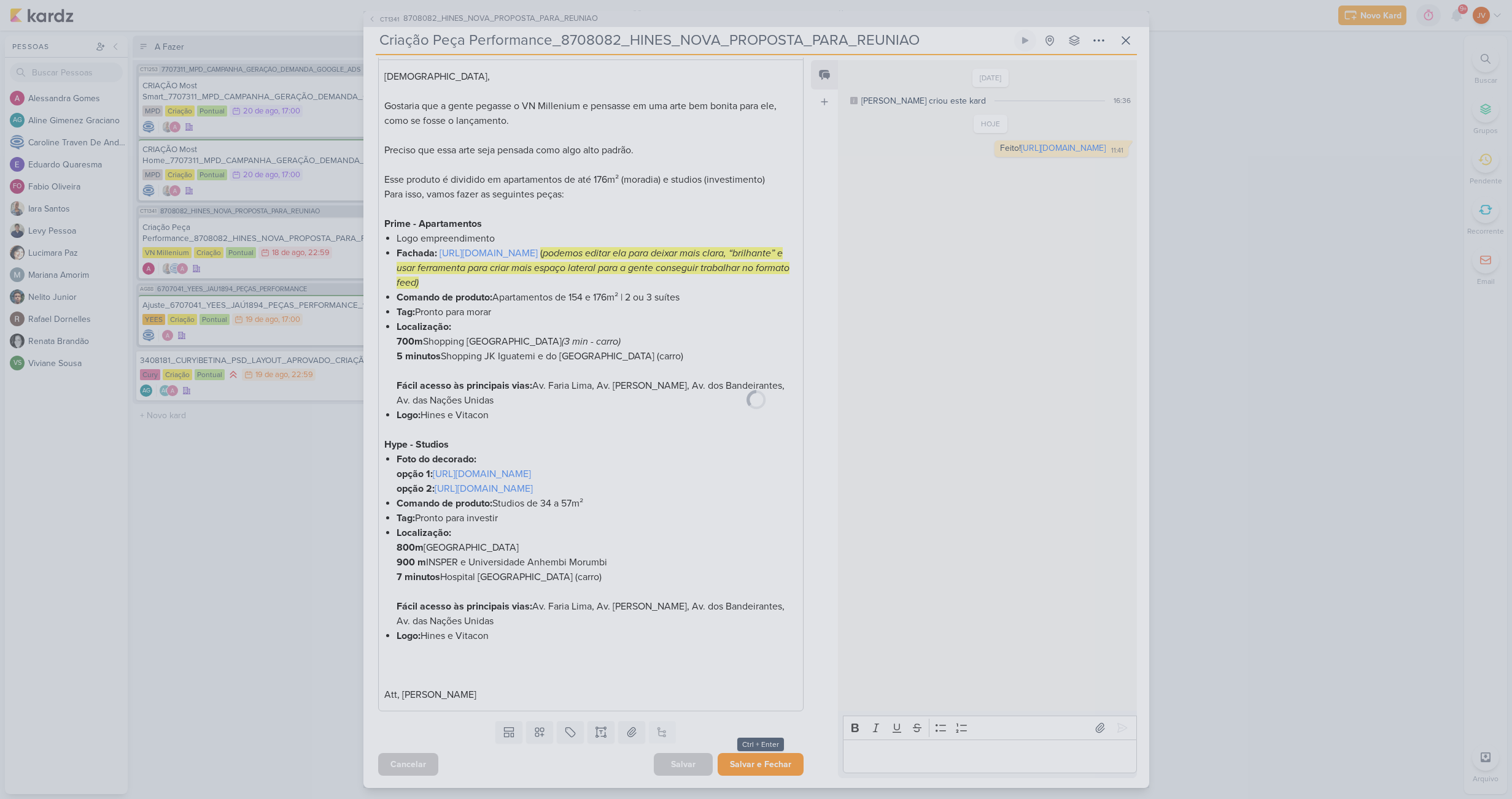
scroll to position [216, 0]
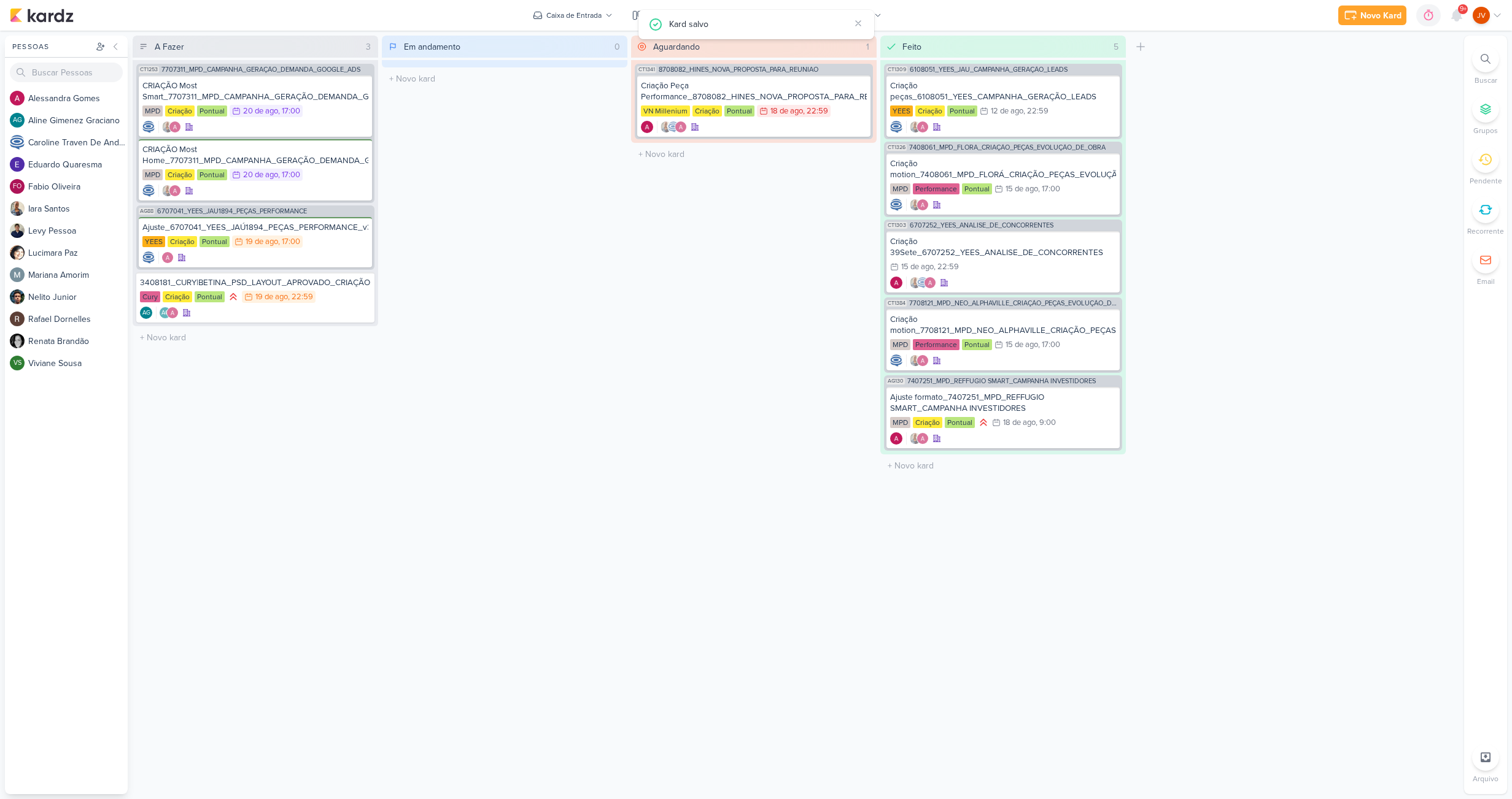
click at [729, 566] on div "Aguardando 1 Mover Para Esquerda Mover Para Direita Deletar CT1341 8708082_HINE…" at bounding box center [754, 414] width 246 height 759
click at [317, 229] on div "Ajuste_6707041_YEES_JAÚ1894_PEÇAS_PERFORMANCE_v3" at bounding box center [254, 228] width 226 height 11
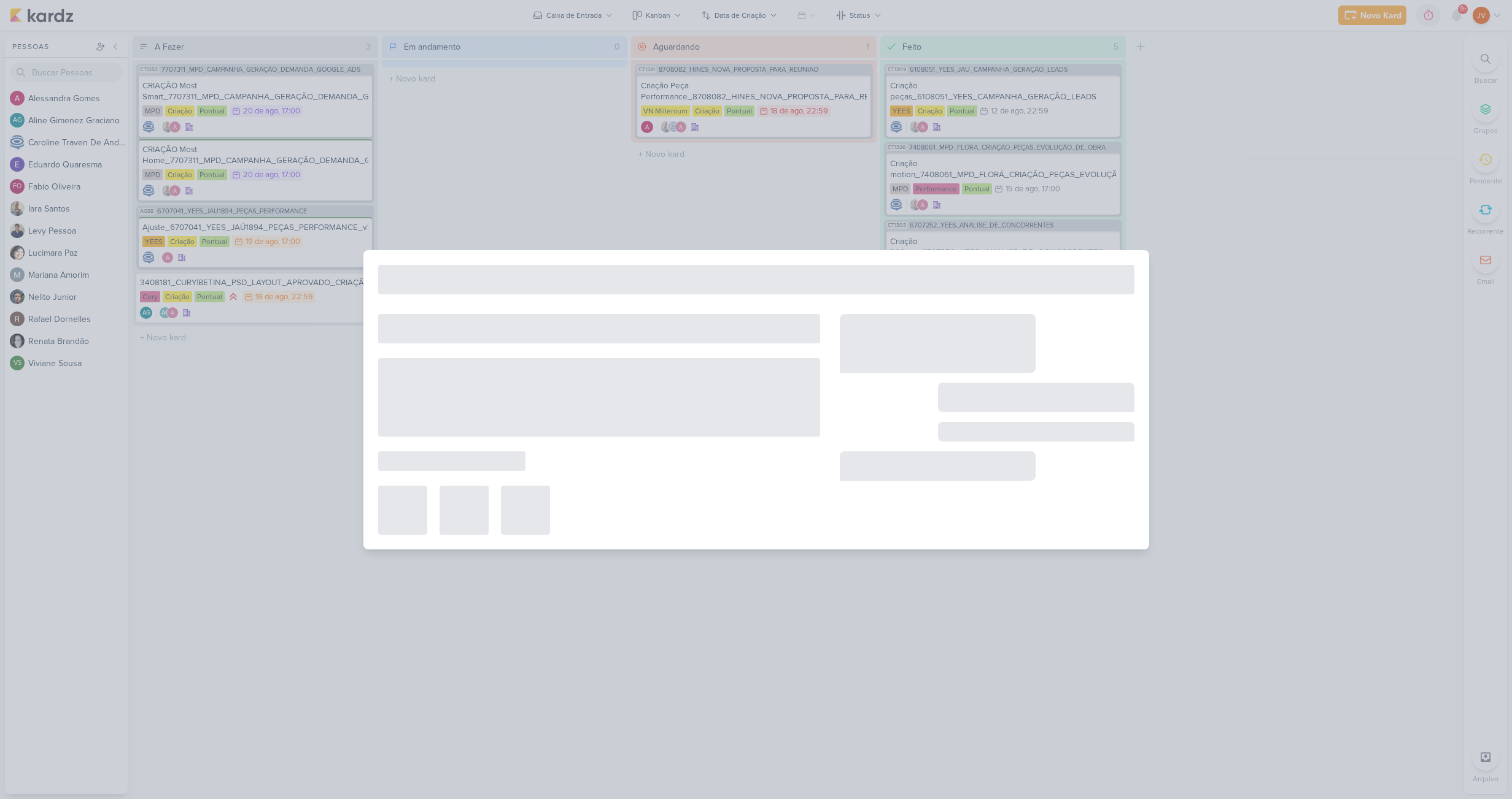
type input "Ajuste_6707041_YEES_JAÚ1894_PEÇAS_PERFORMANCE_v3"
type input "[DATE] 17:00"
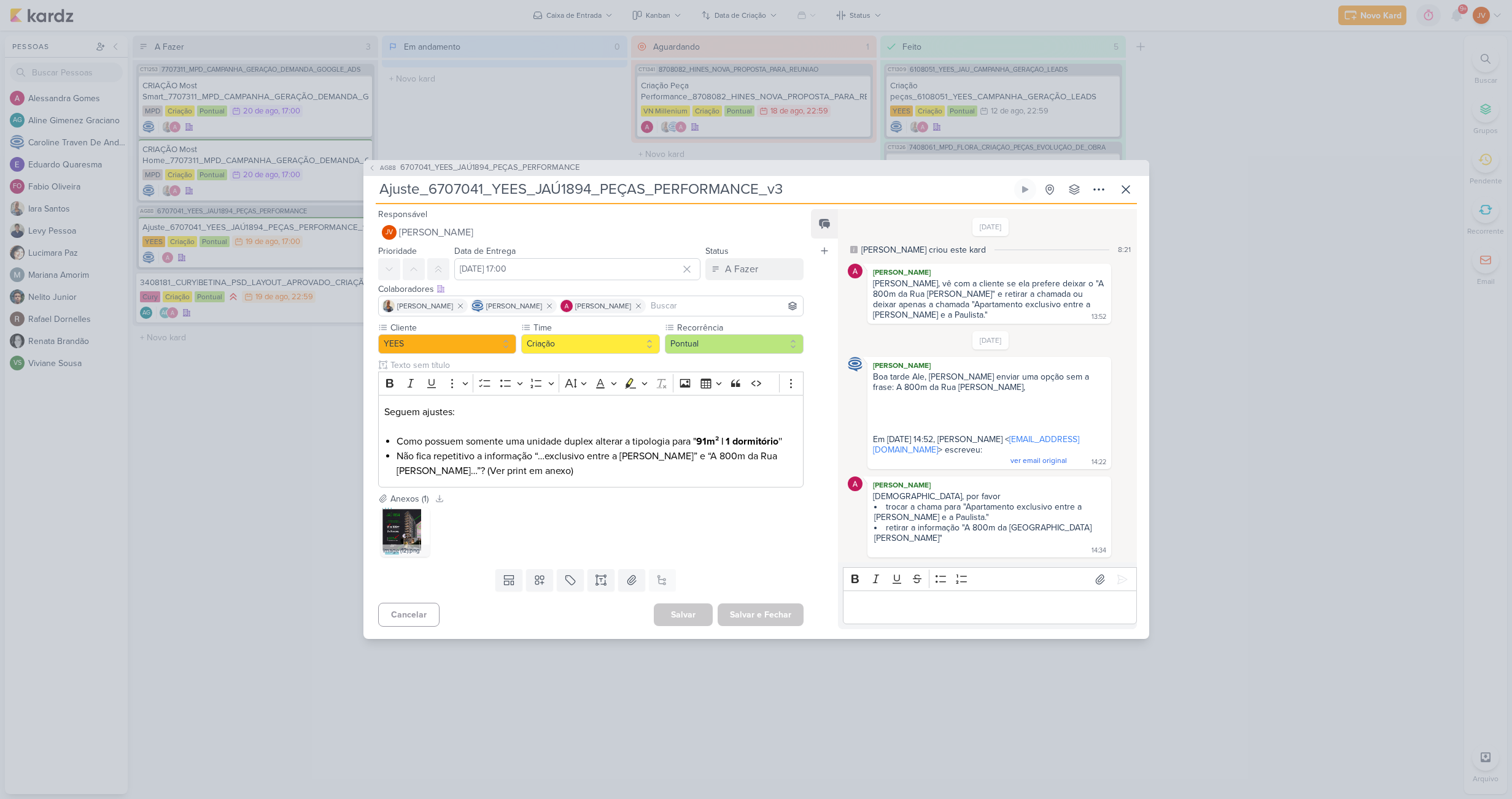
scroll to position [0, 0]
click at [220, 437] on div "AG88 6707041_YEES_JAÚ1894_PEÇAS_PERFORMANCE Ajuste_6707041_YEES_JAÚ1894_PEÇAS_P…" at bounding box center [756, 399] width 1512 height 799
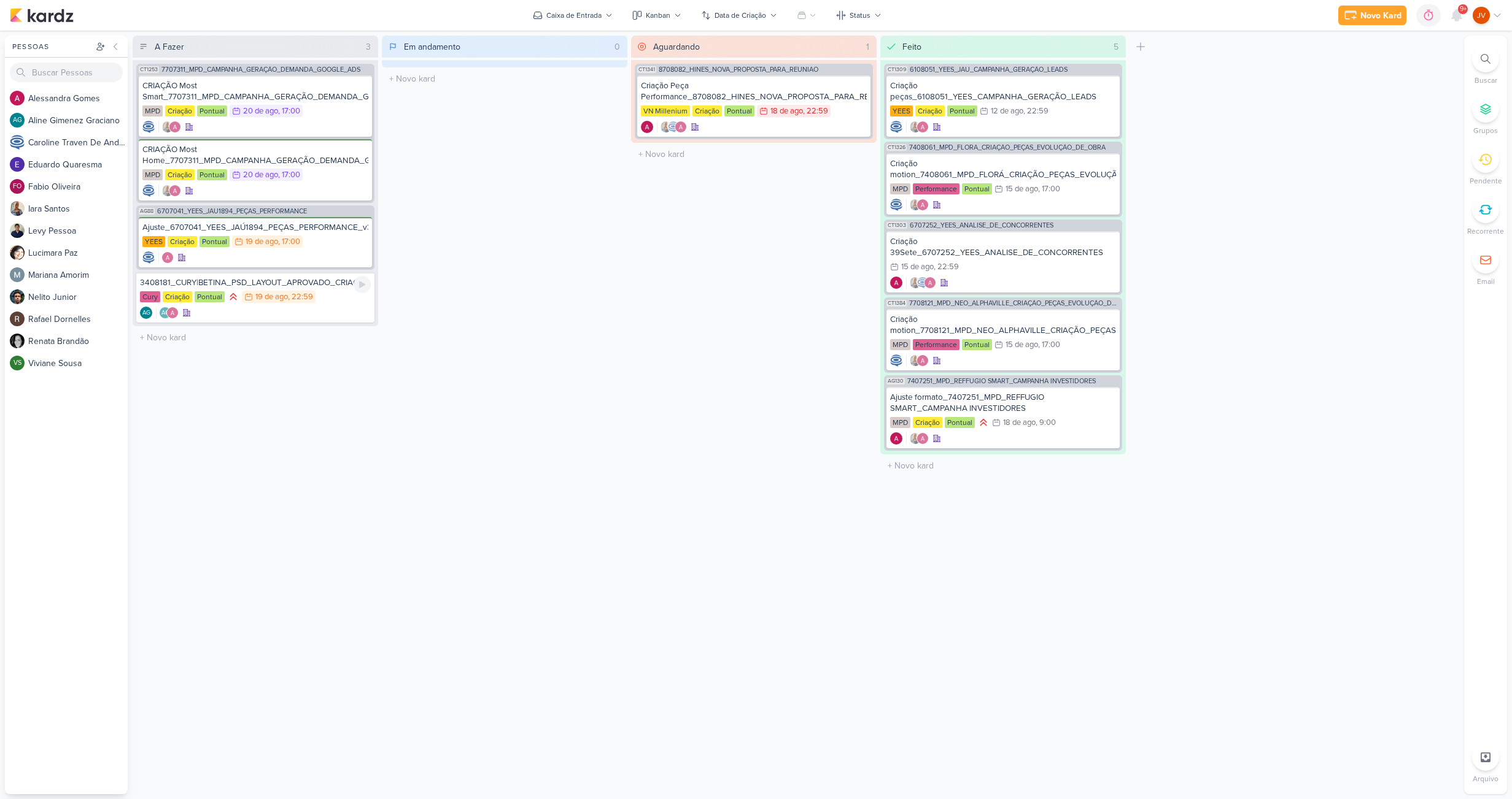
click at [331, 283] on div "3408181_CURY|BETINA_PSD_LAYOUT_APROVADO_CRIAÇÃO" at bounding box center [255, 283] width 231 height 11
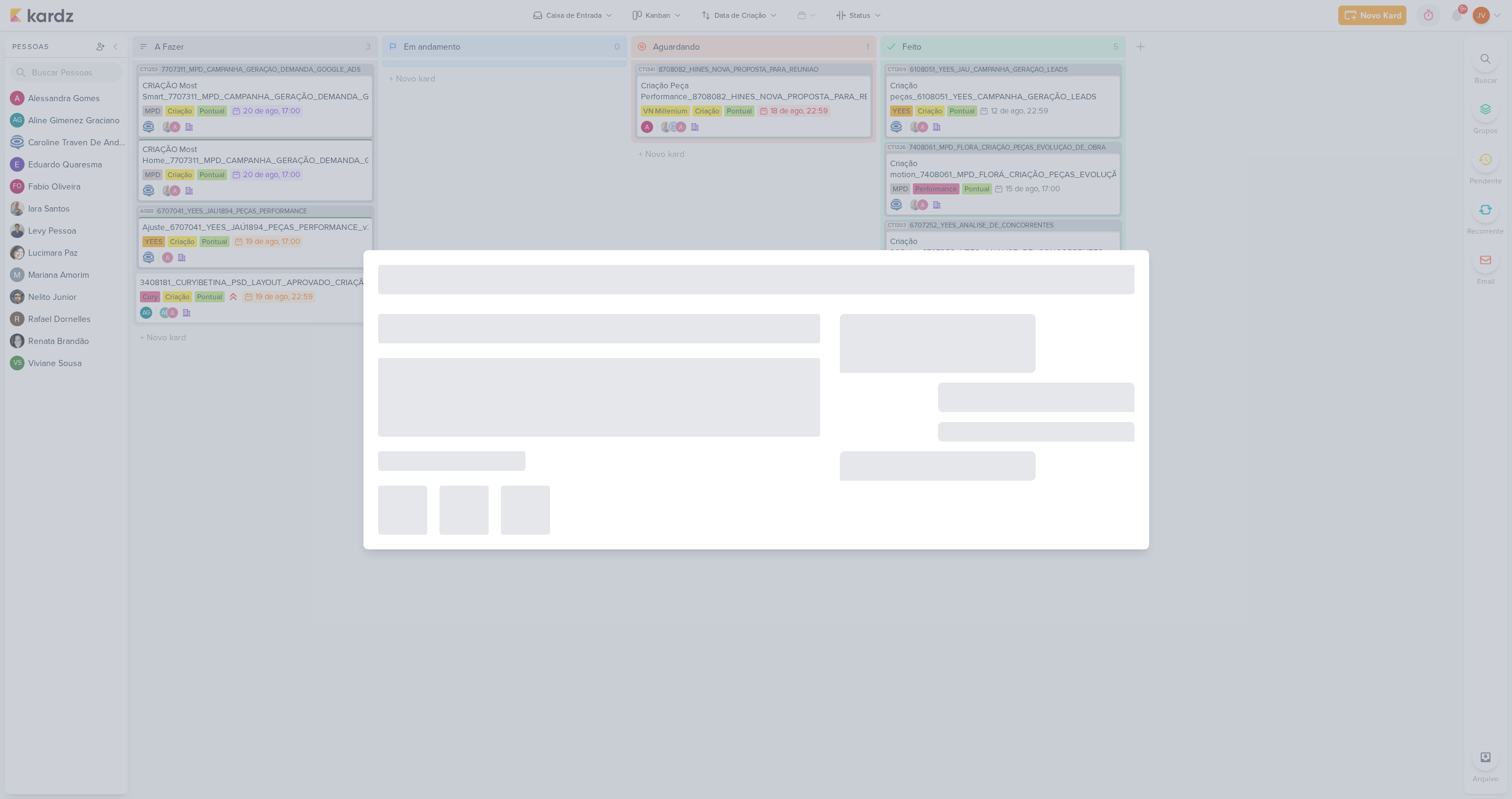
click at [300, 432] on div at bounding box center [756, 399] width 1512 height 799
drag, startPoint x: 282, startPoint y: 494, endPoint x: 315, endPoint y: 506, distance: 35.1
click at [286, 498] on div at bounding box center [756, 399] width 1512 height 799
click at [643, 688] on div at bounding box center [756, 399] width 1512 height 799
drag, startPoint x: 493, startPoint y: 170, endPoint x: 494, endPoint y: 177, distance: 7.1
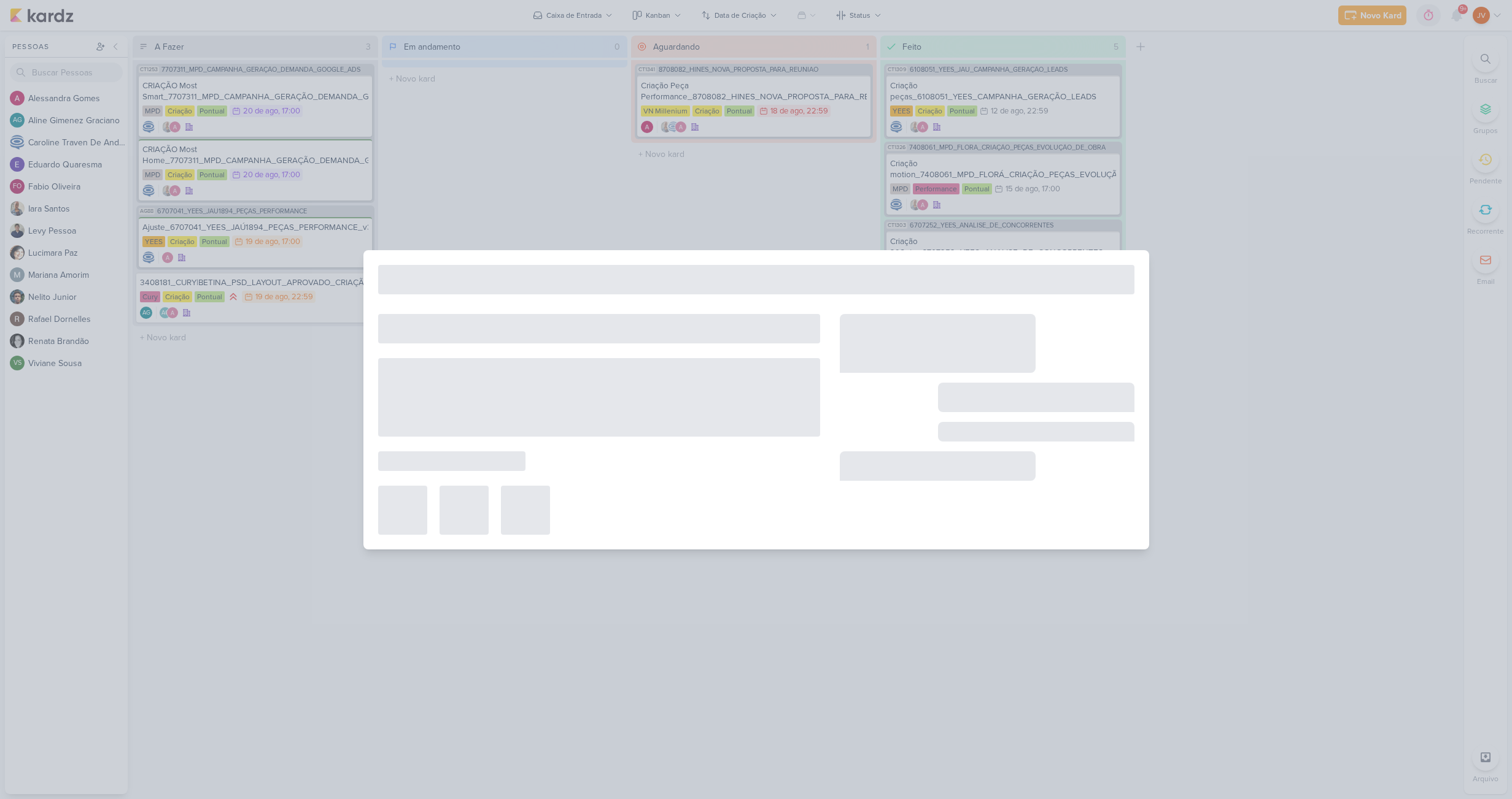
click at [491, 174] on div at bounding box center [756, 399] width 1512 height 799
drag, startPoint x: 1301, startPoint y: 667, endPoint x: 1295, endPoint y: 690, distance: 23.8
click at [1301, 667] on div at bounding box center [756, 399] width 1512 height 799
click at [459, 197] on div at bounding box center [756, 399] width 1512 height 799
click at [537, 611] on div at bounding box center [756, 399] width 1512 height 799
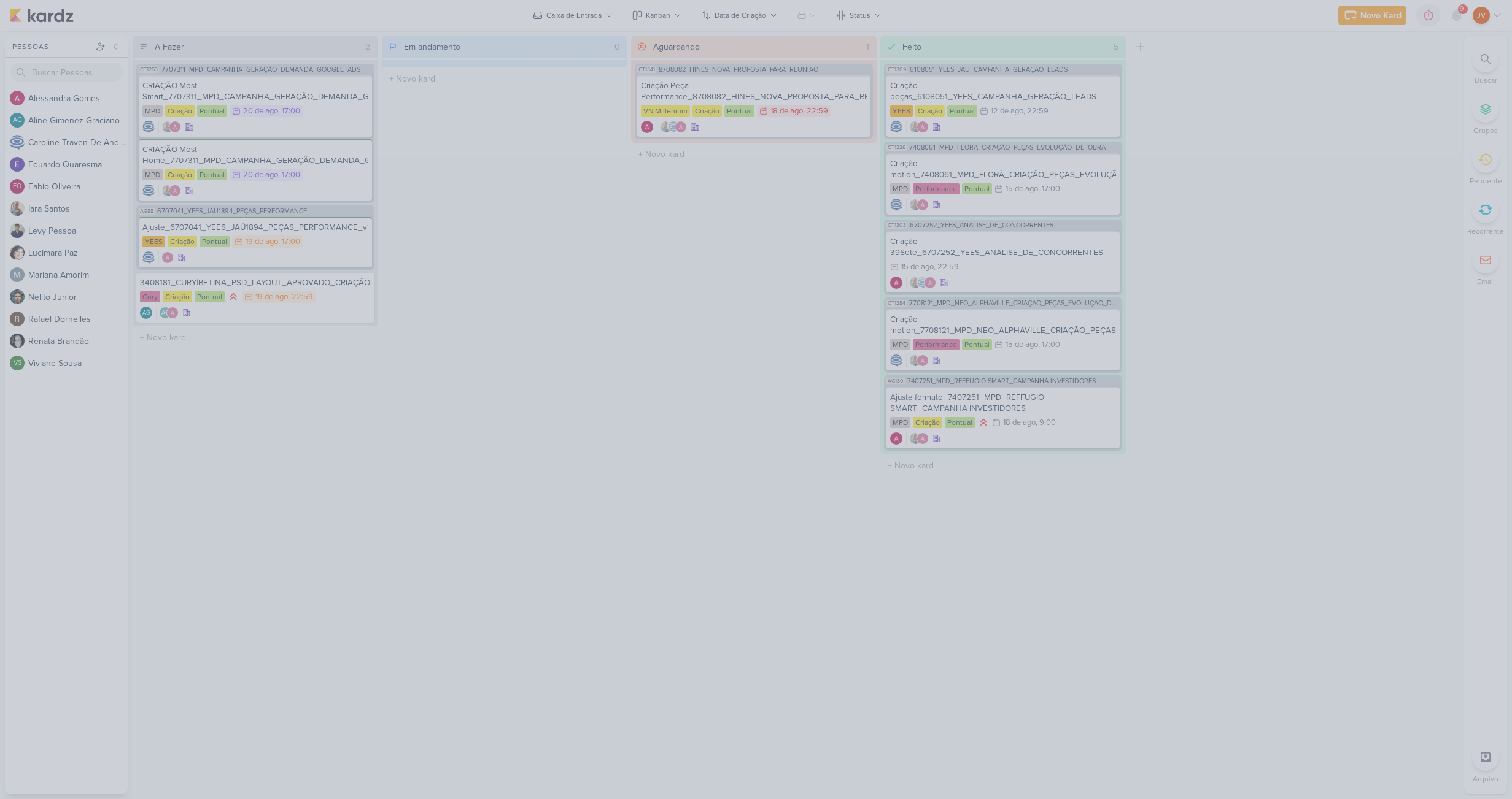
click at [355, 471] on div at bounding box center [756, 399] width 1512 height 799
drag, startPoint x: 512, startPoint y: 197, endPoint x: 501, endPoint y: 205, distance: 13.6
click at [505, 203] on div at bounding box center [756, 399] width 1512 height 799
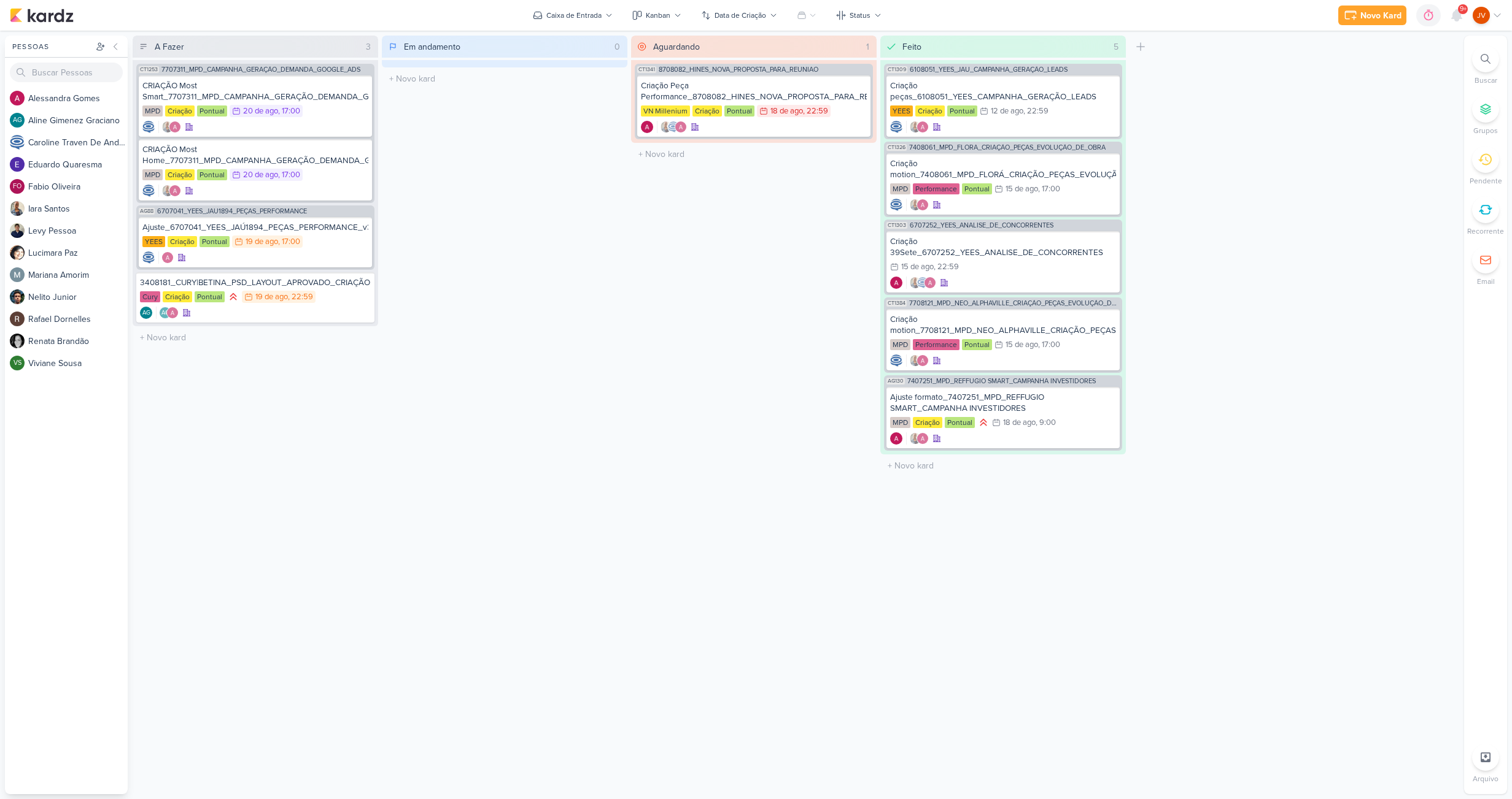
click at [552, 285] on div "Em andamento 0 Mover Para Esquerda Mover Para Direita [GEOGRAPHIC_DATA] O títul…" at bounding box center [505, 414] width 246 height 759
click at [317, 232] on div "Ajuste_6707041_YEES_JAÚ1894_PEÇAS_PERFORMANCE_v3 YEES Criação Pontual 19/8 19 d…" at bounding box center [255, 242] width 233 height 50
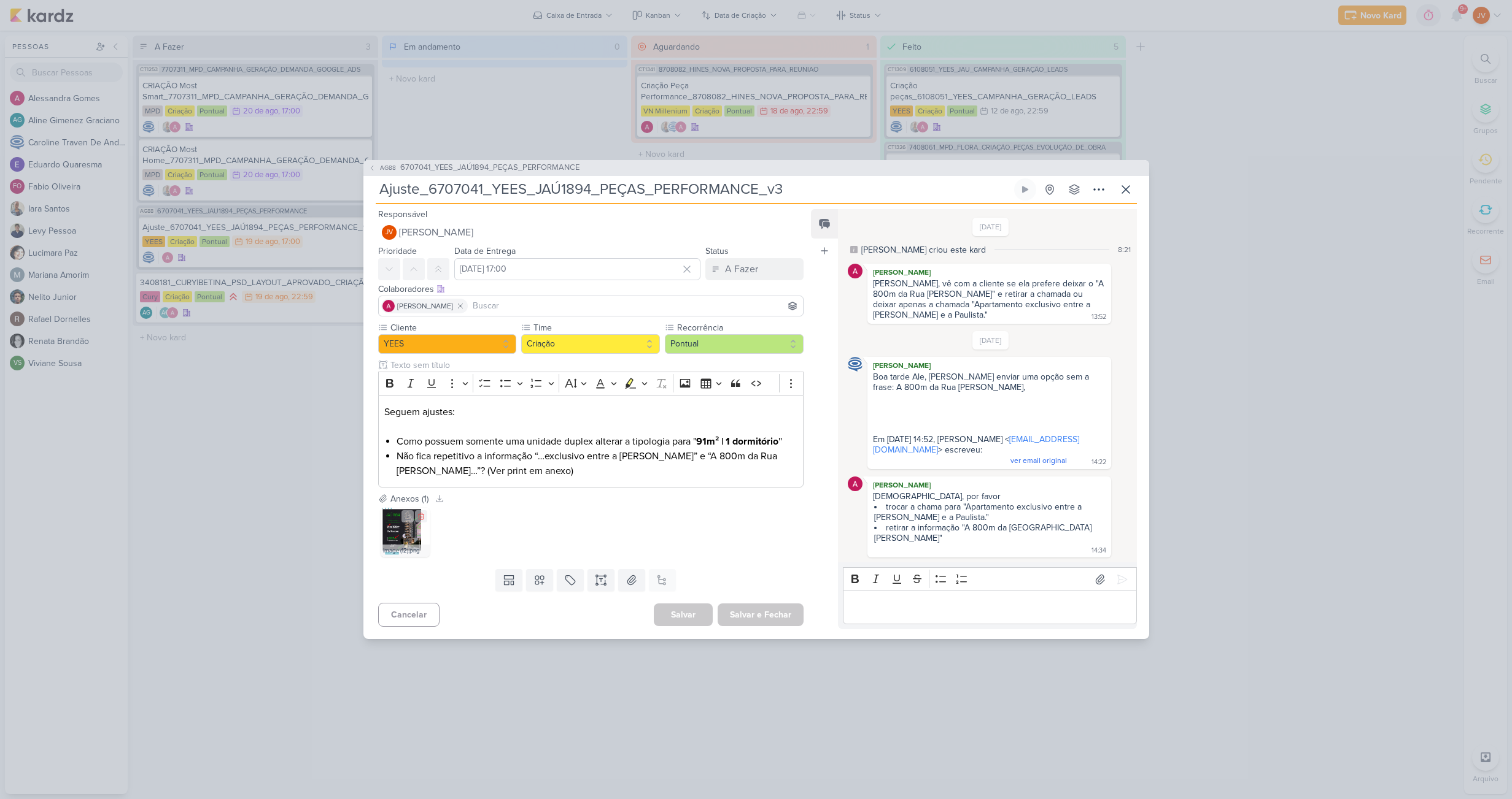
click at [404, 536] on img at bounding box center [405, 532] width 50 height 50
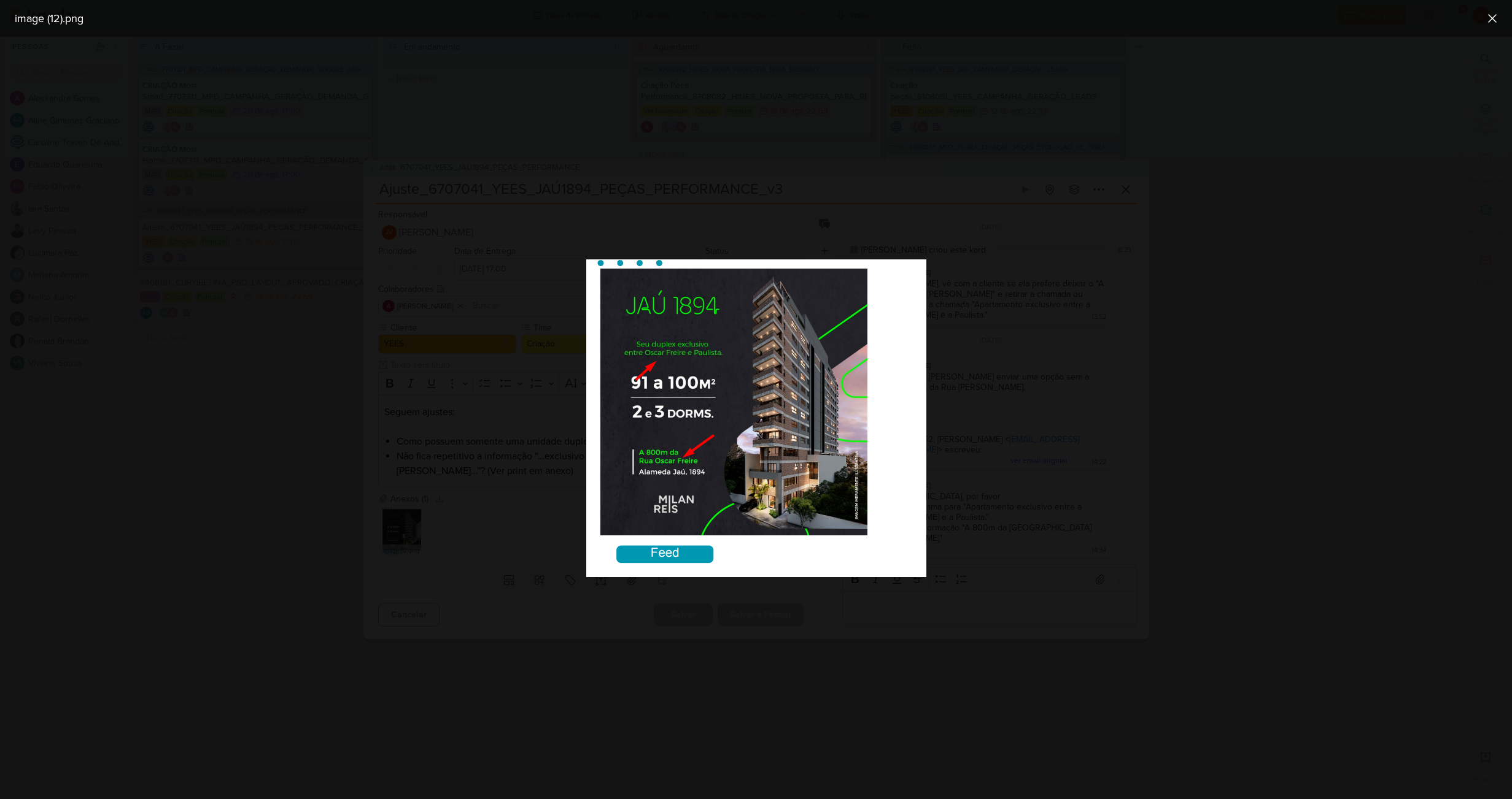
click at [526, 686] on div at bounding box center [756, 418] width 1512 height 763
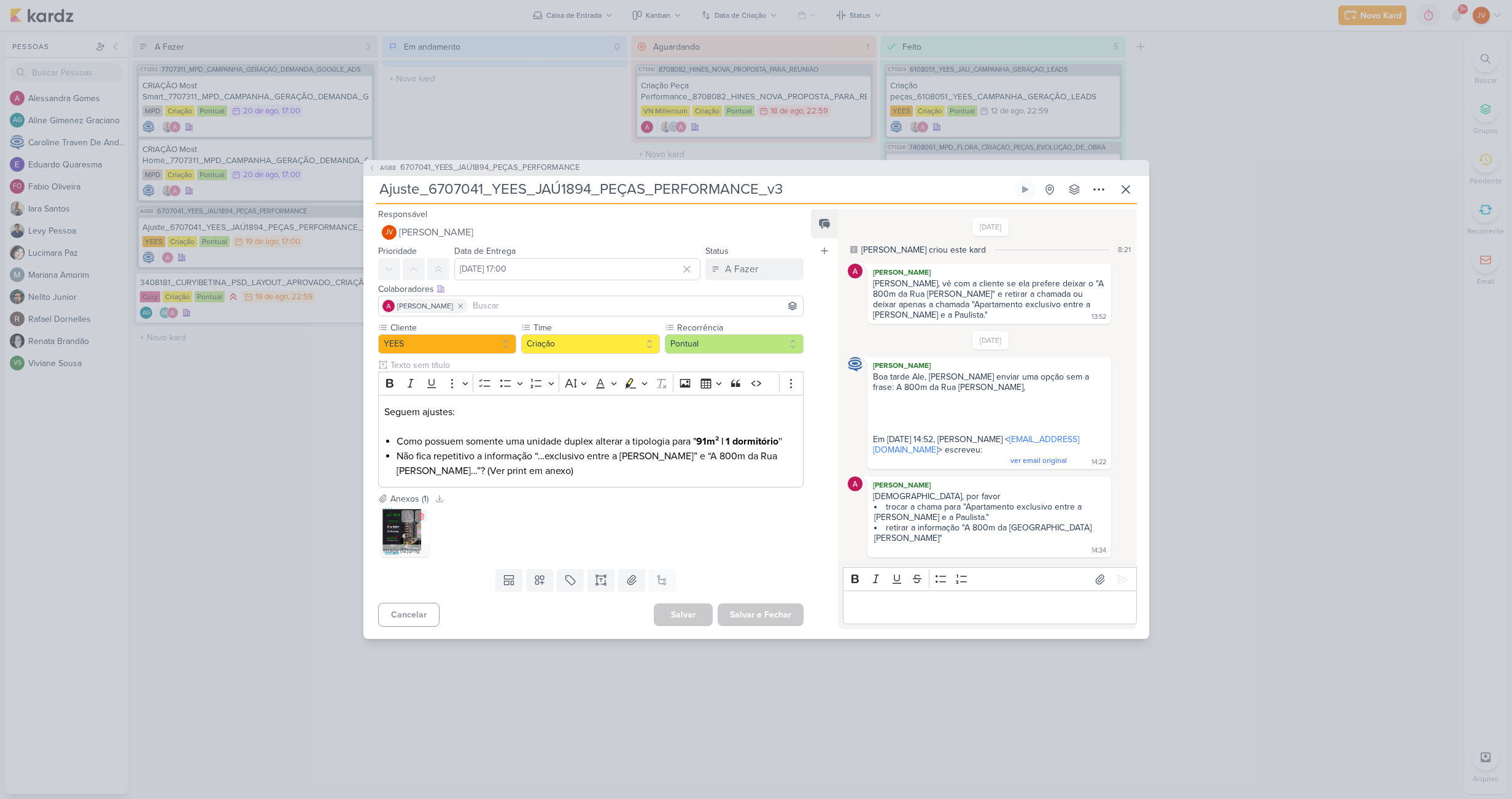
click at [399, 532] on img at bounding box center [405, 532] width 50 height 50
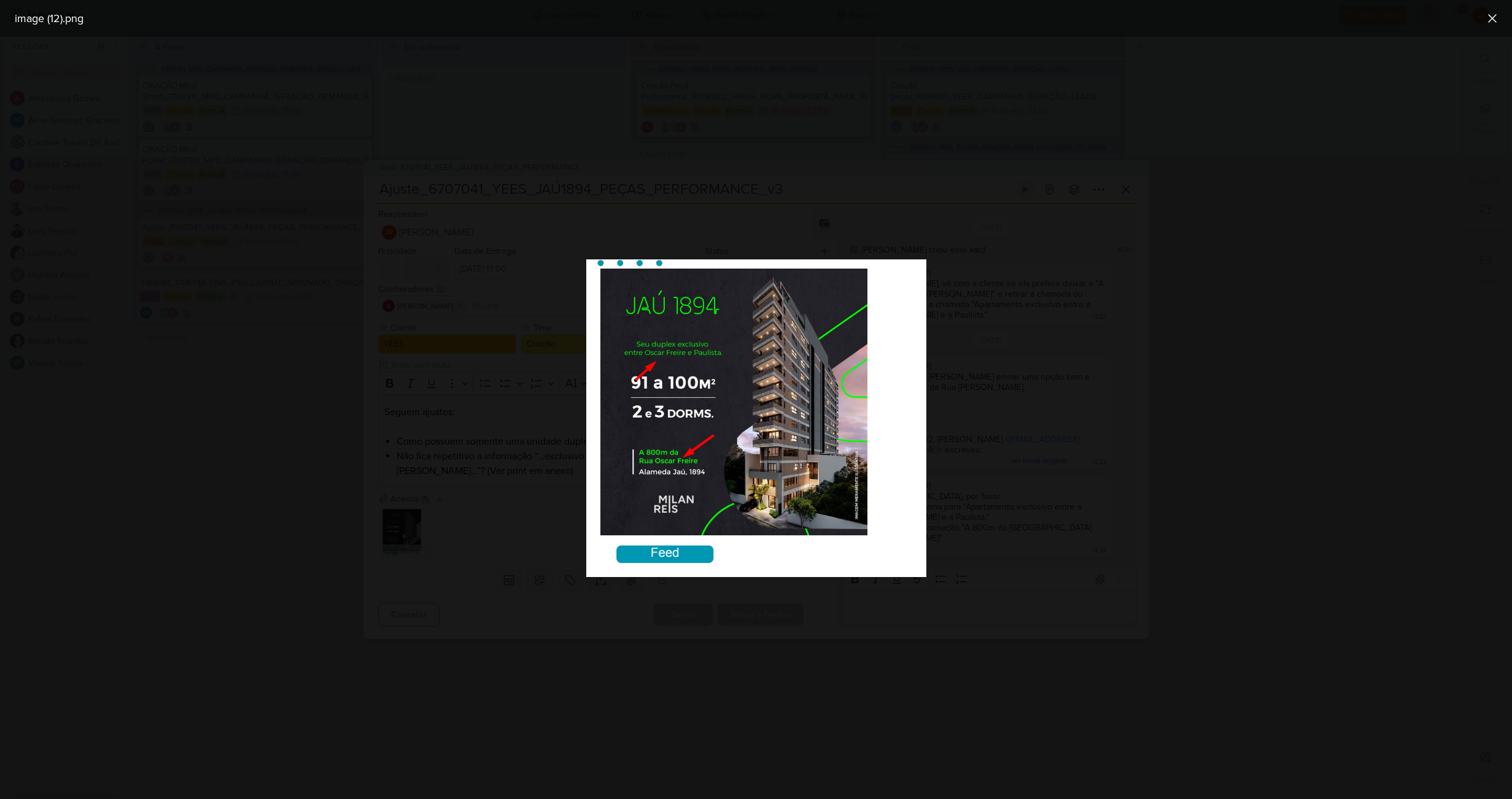
click at [250, 465] on div at bounding box center [756, 418] width 1512 height 763
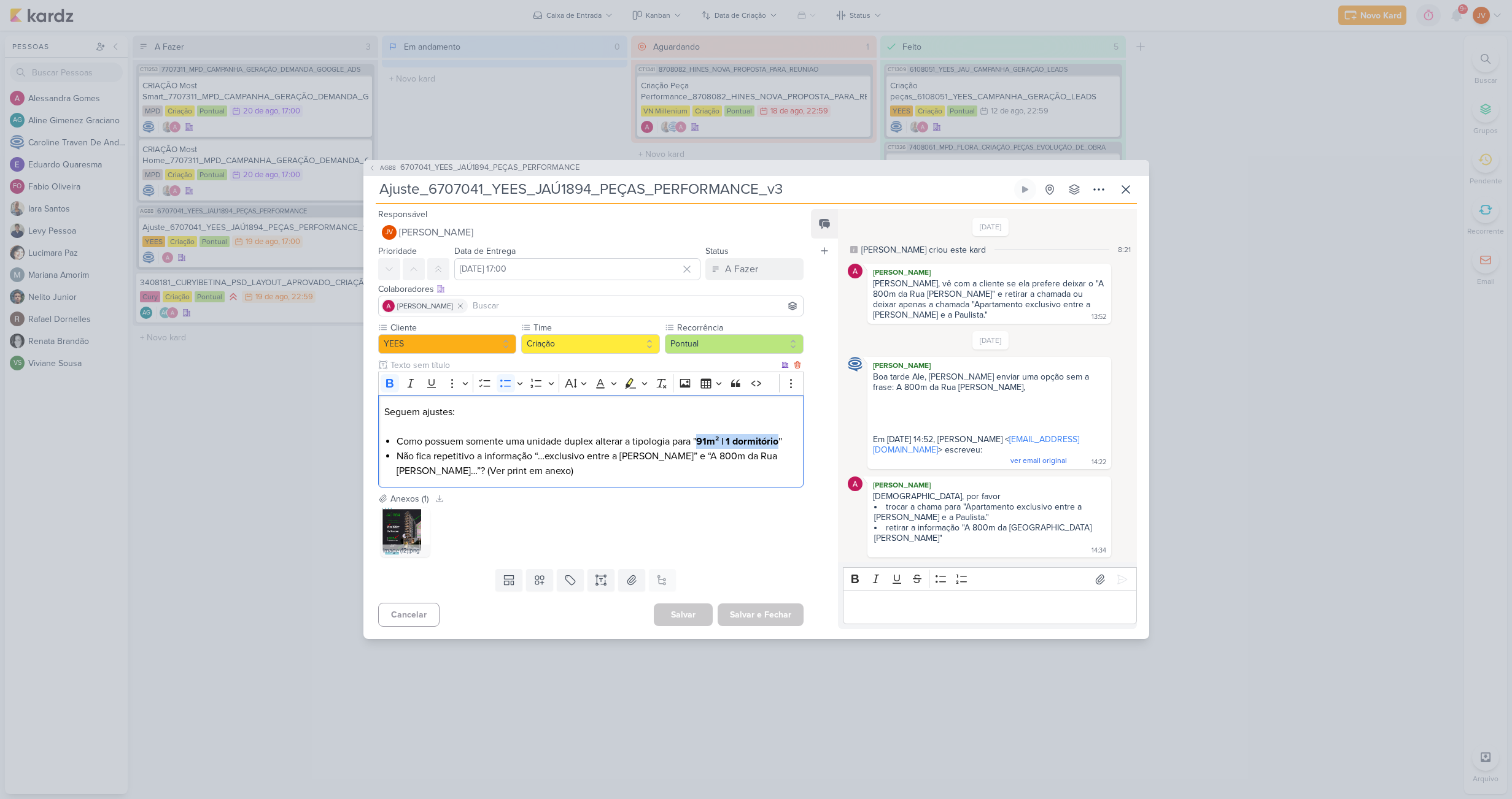
drag, startPoint x: 702, startPoint y: 440, endPoint x: 783, endPoint y: 442, distance: 81.0
click at [781, 442] on span "91m² | 1 dormitório ''" at bounding box center [739, 441] width 86 height 12
click at [400, 541] on img at bounding box center [405, 532] width 50 height 50
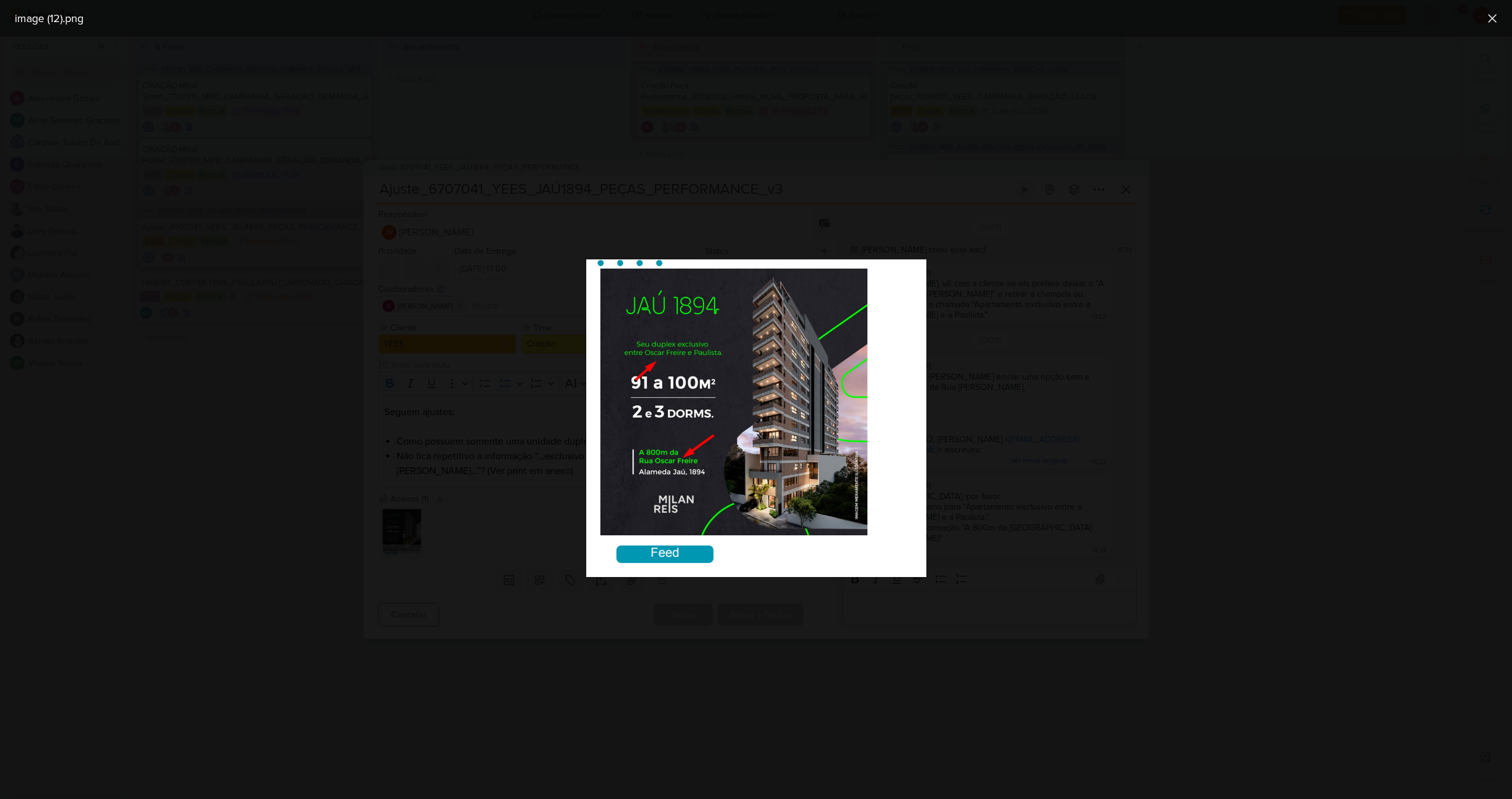
click at [524, 709] on div at bounding box center [756, 418] width 1512 height 763
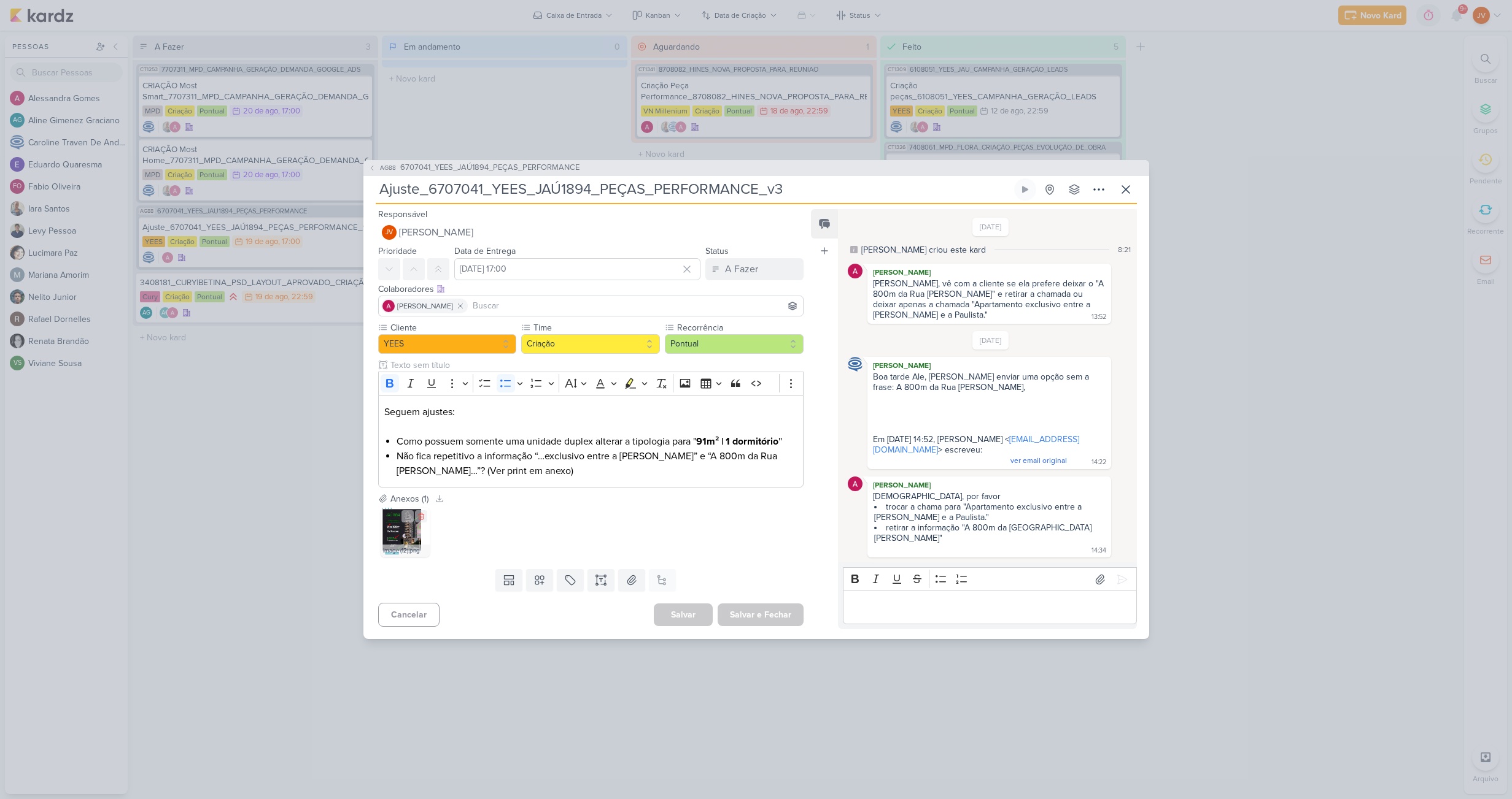
click at [401, 535] on img at bounding box center [405, 532] width 50 height 50
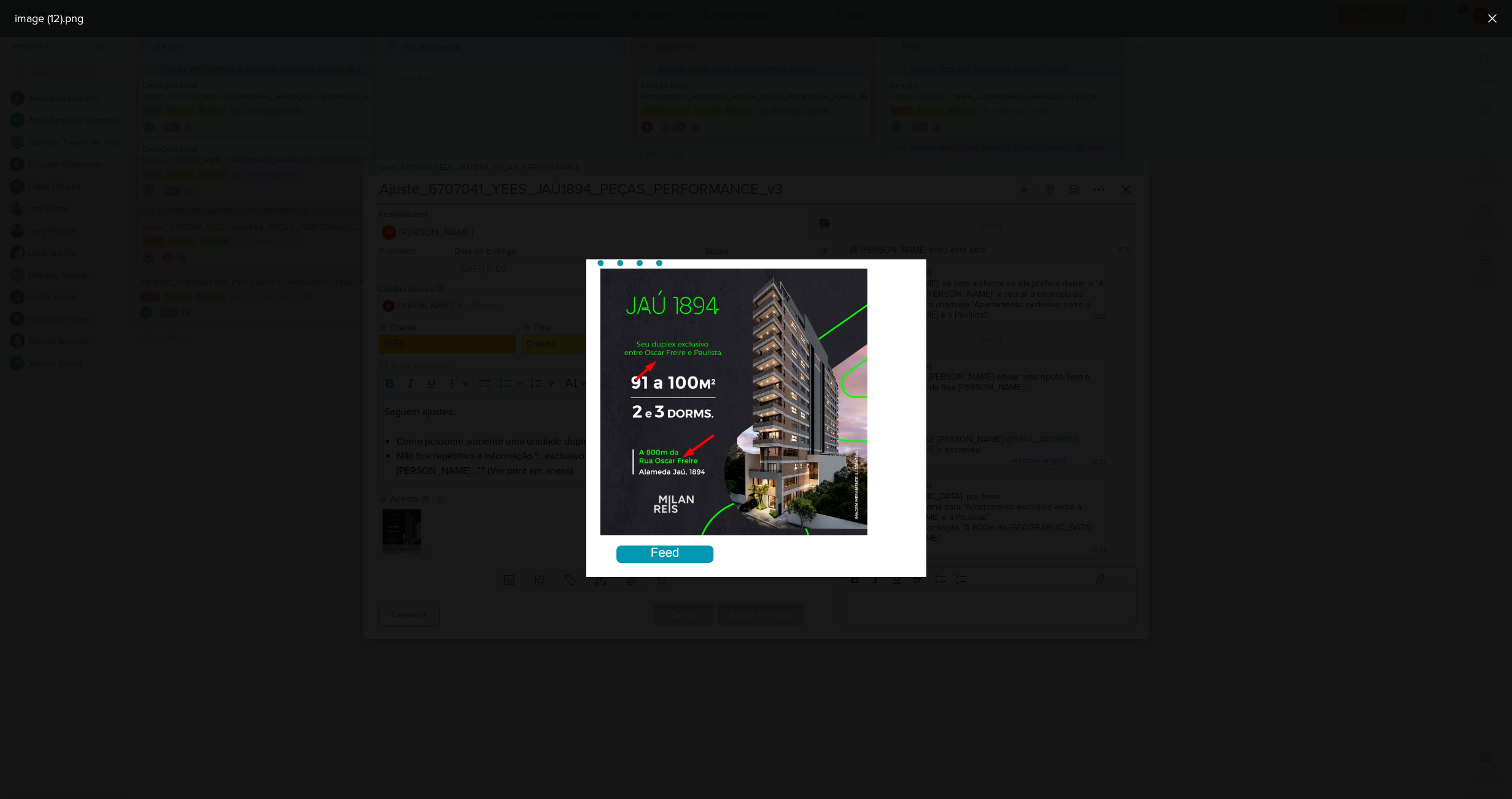
click at [560, 741] on div at bounding box center [756, 418] width 1512 height 763
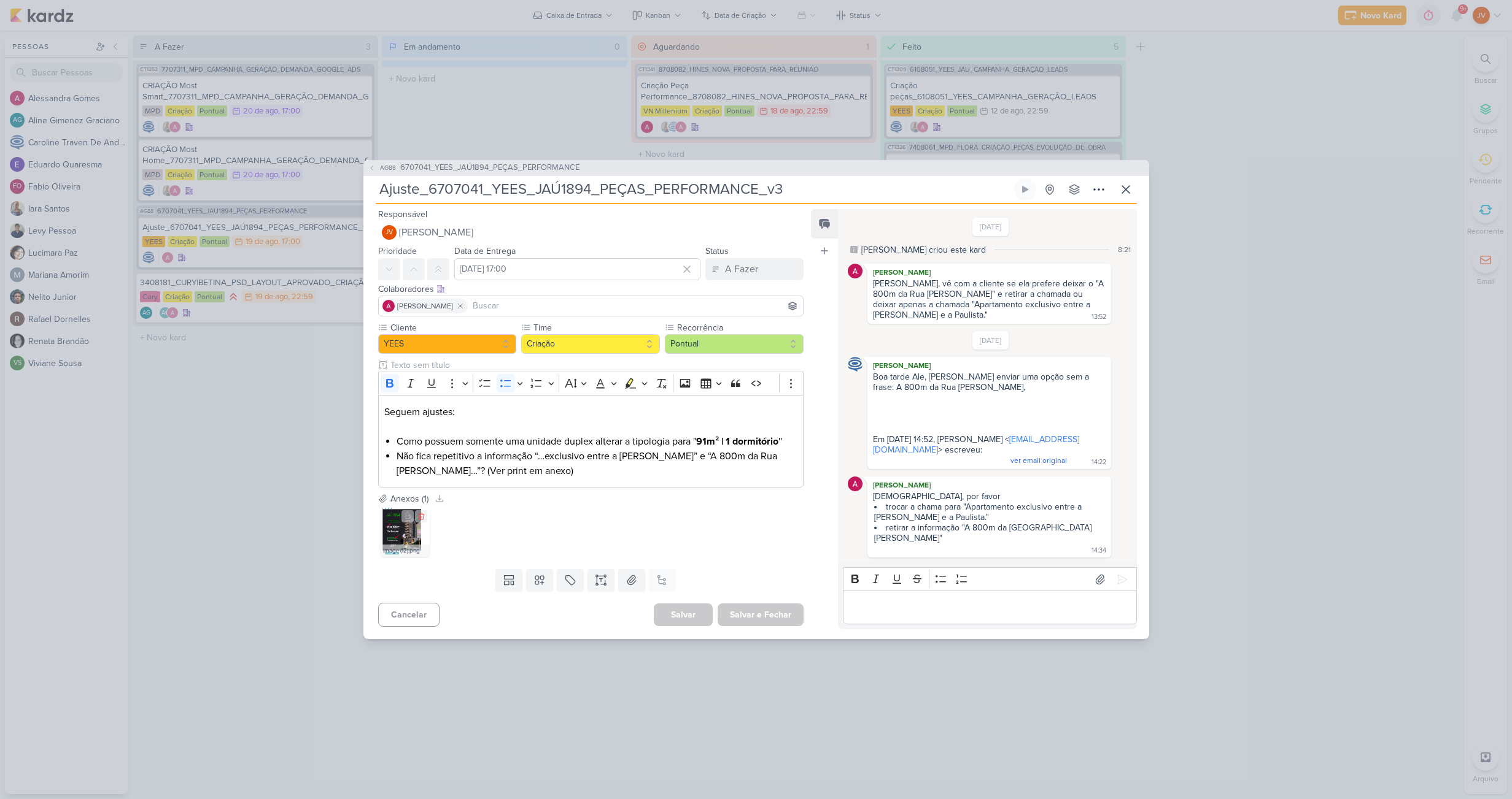
click at [397, 525] on img at bounding box center [405, 532] width 50 height 50
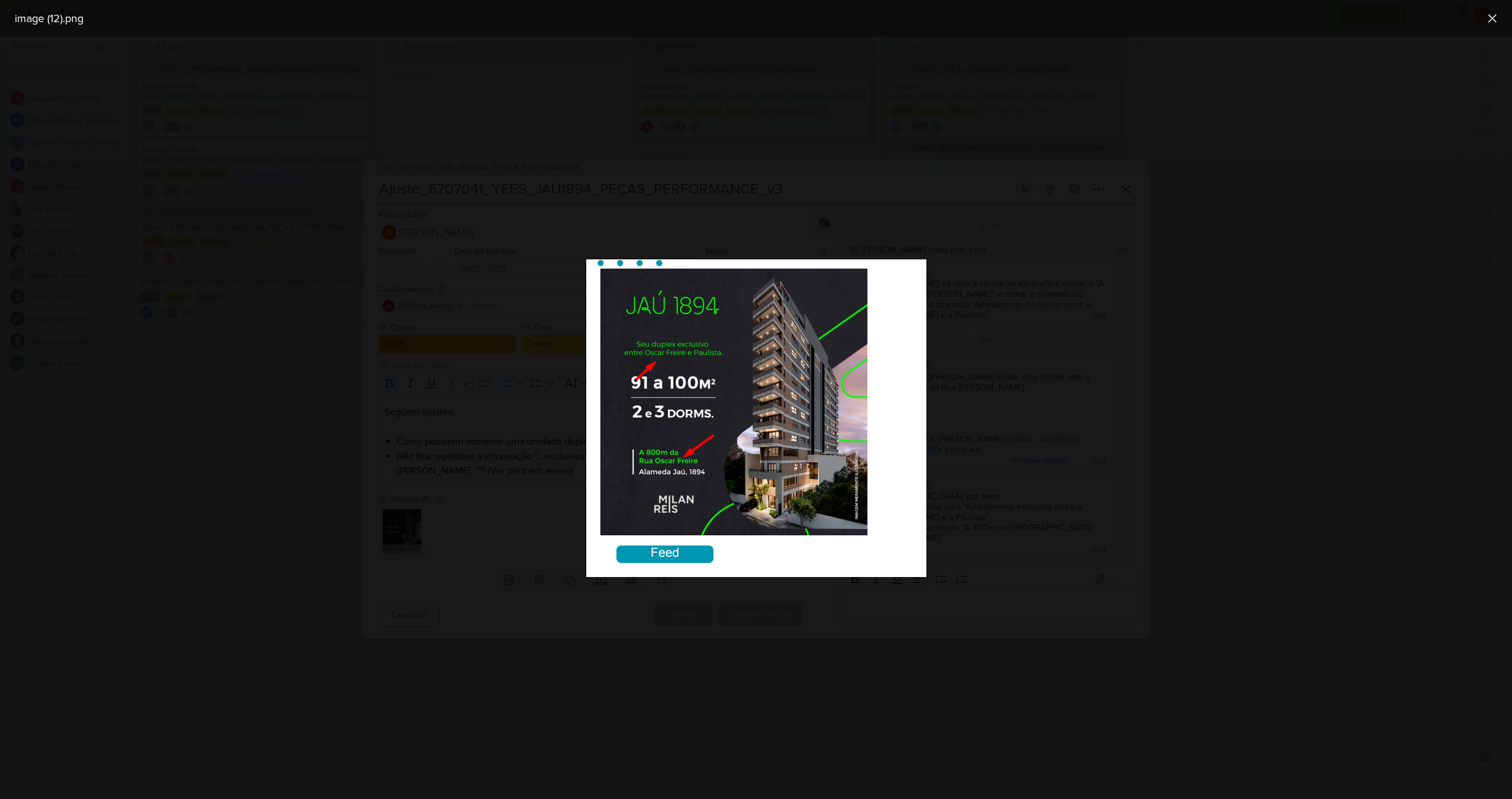
drag, startPoint x: 565, startPoint y: 744, endPoint x: 575, endPoint y: 749, distance: 11.2
click at [564, 744] on div at bounding box center [756, 418] width 1512 height 763
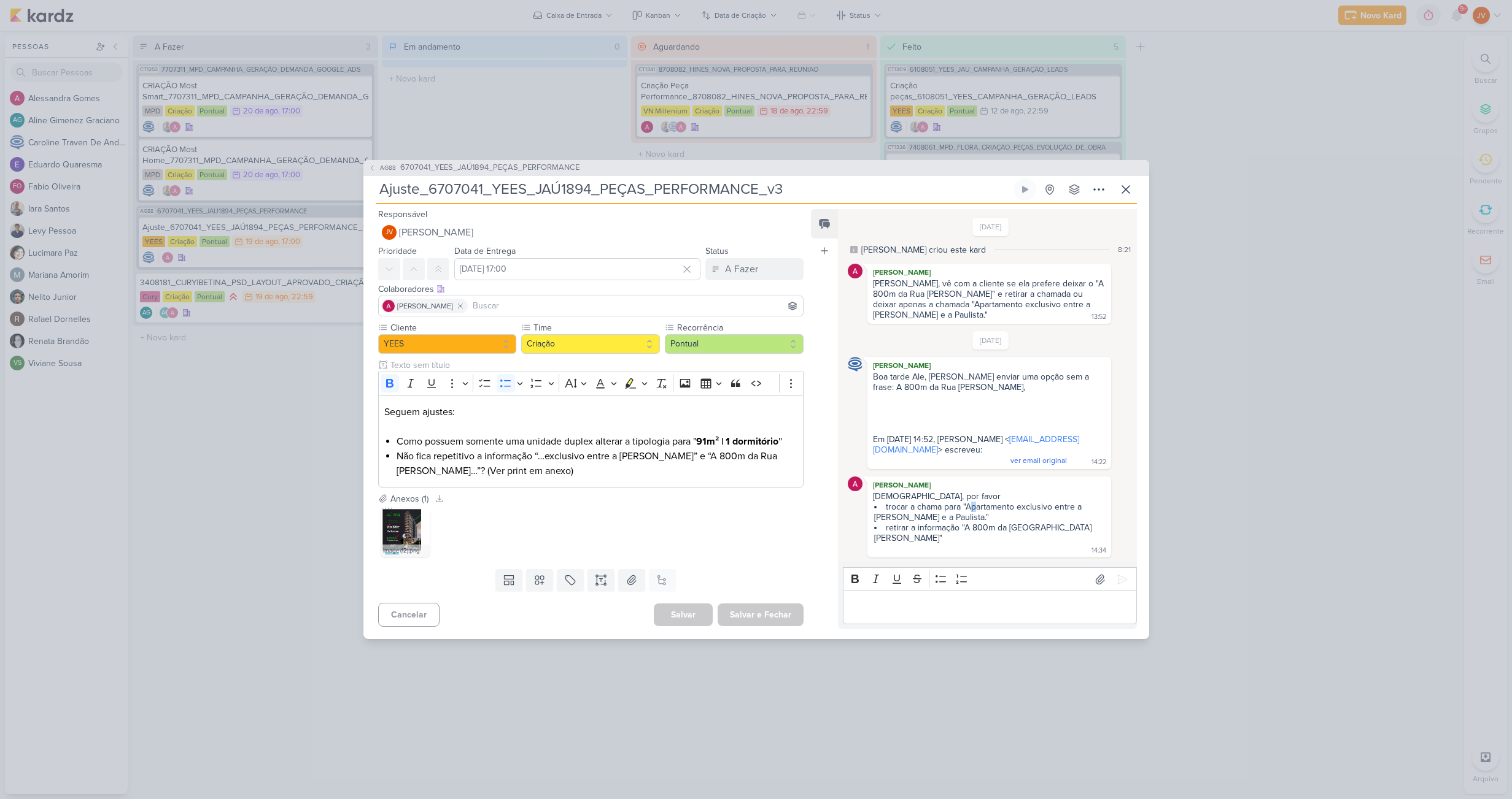
click at [976, 507] on li "trocar a chama para "Apartamento exclusivo entre a [PERSON_NAME] e a Paulista."" at bounding box center [989, 512] width 231 height 21
drag, startPoint x: 962, startPoint y: 508, endPoint x: 957, endPoint y: 511, distance: 5.8
click at [939, 515] on li "trocar a chama para "Apartamento exclusivo entre a [PERSON_NAME] e a Paulista."" at bounding box center [989, 512] width 231 height 21
drag, startPoint x: 941, startPoint y: 520, endPoint x: 962, endPoint y: 504, distance: 26.4
click at [961, 505] on li "trocar a chama para "Apartamento exclusivo entre a [PERSON_NAME] e a Paulista."" at bounding box center [989, 512] width 231 height 21
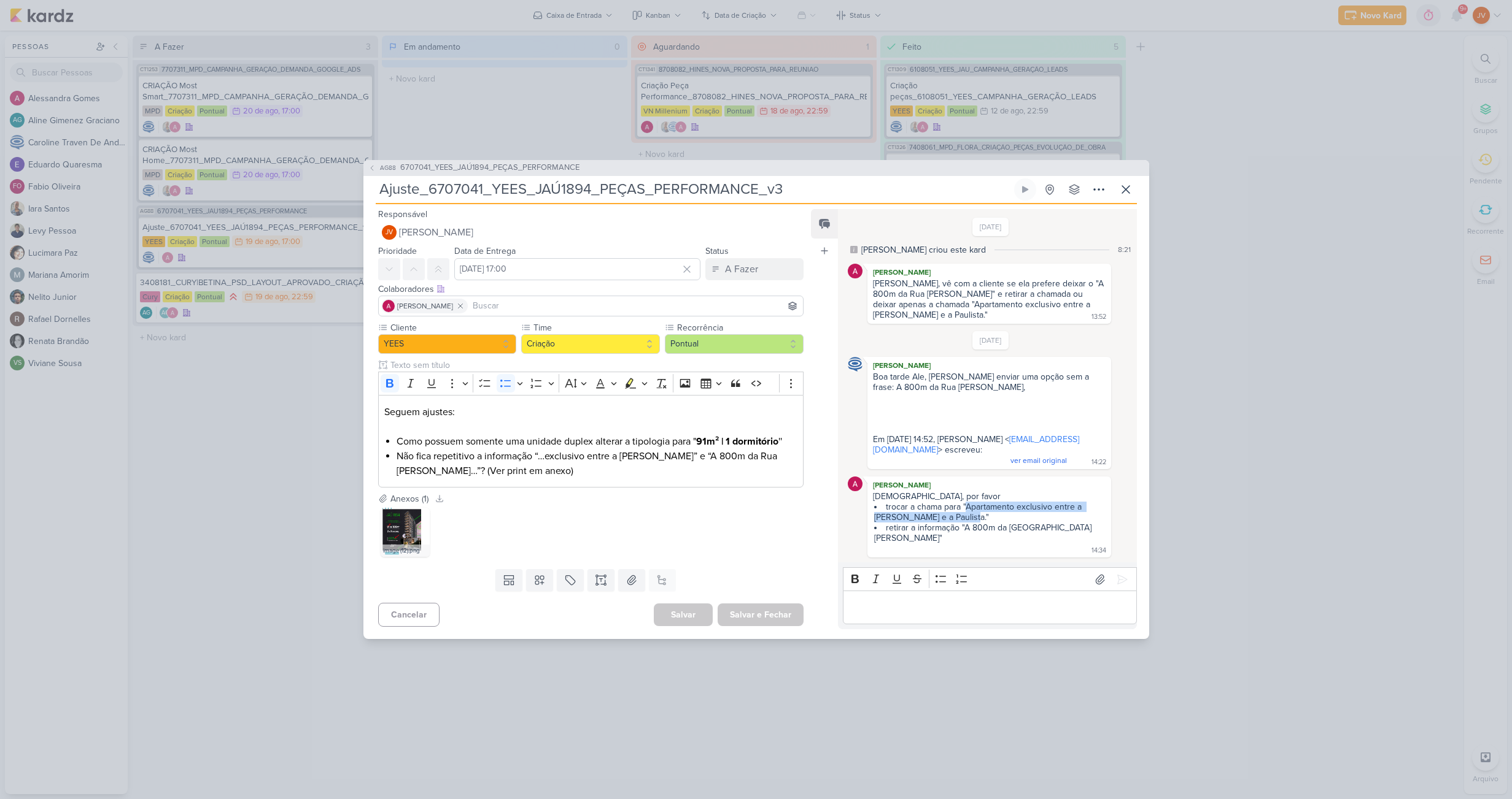
copy li "Apartamento exclusivo entre a Oscar Freire e a Paulista"
click at [398, 530] on img at bounding box center [405, 532] width 50 height 50
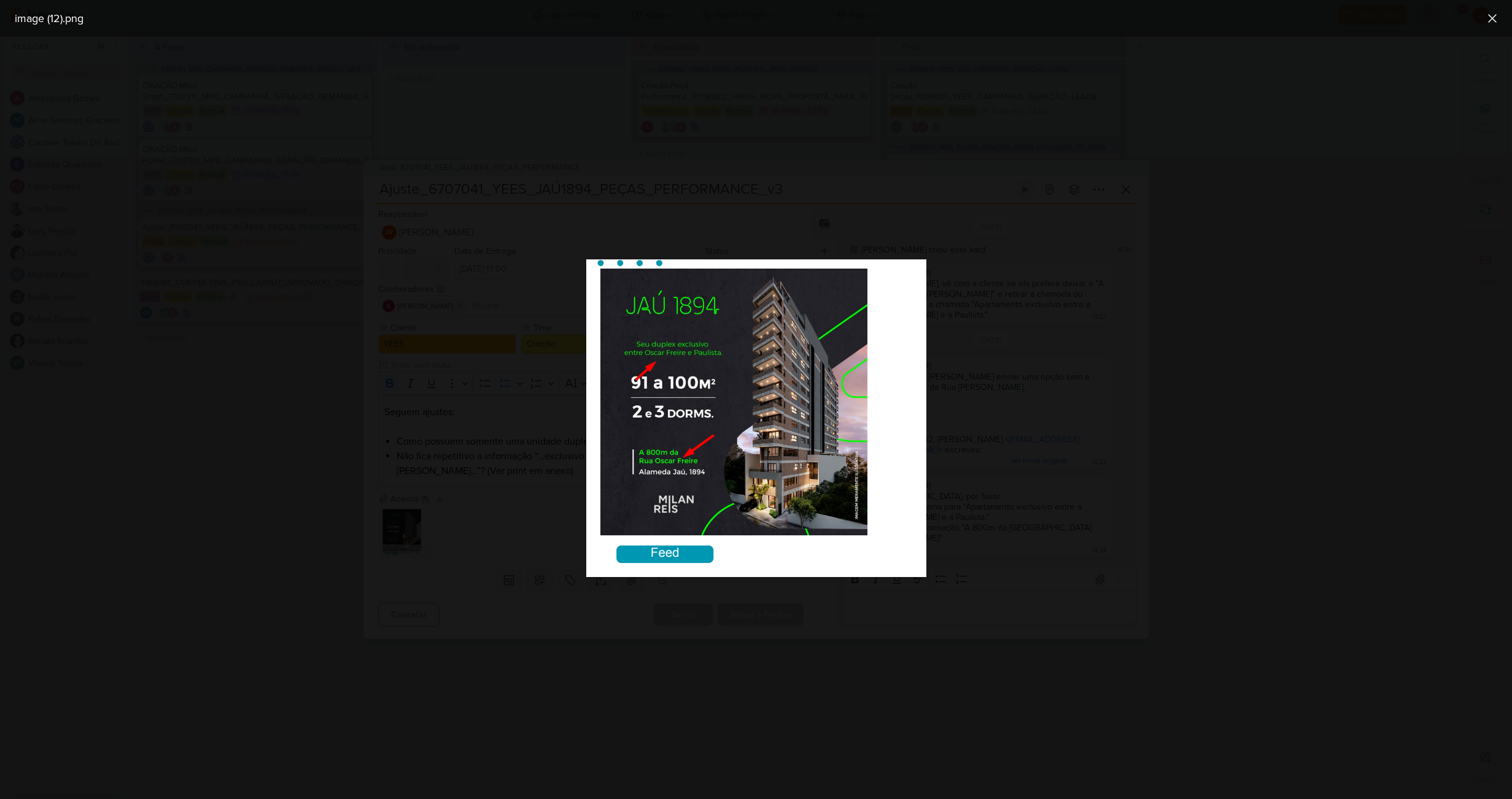
click at [660, 697] on div at bounding box center [756, 418] width 1512 height 763
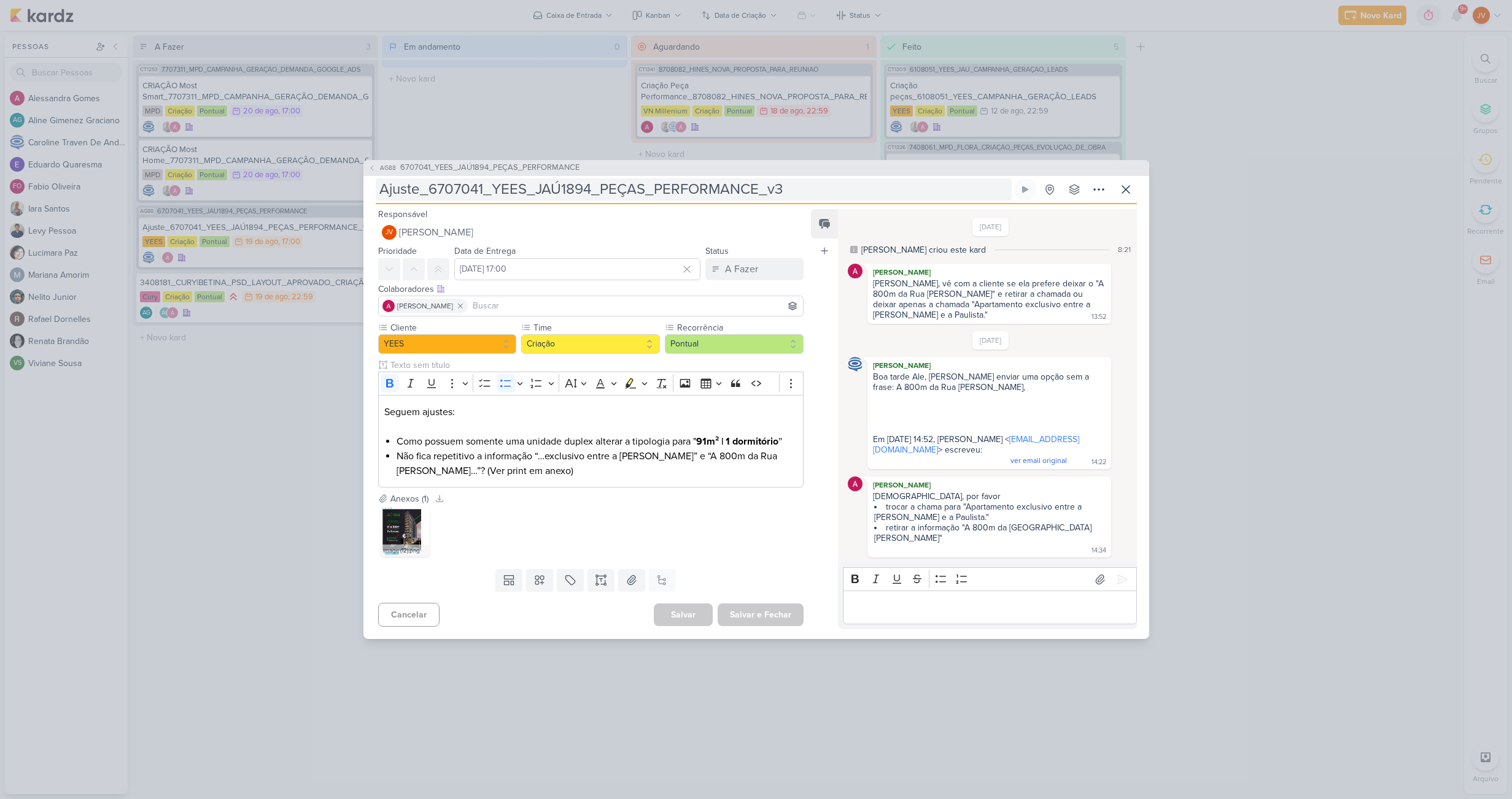
click at [610, 189] on input "Ajuste_6707041_YEES_JAÚ1894_PEÇAS_PERFORMANCE_v3" at bounding box center [693, 189] width 635 height 22
click at [612, 187] on input "Ajuste_6707041_YEES_JAÚ1894_PEÇAS_PERFORMANCE_v3" at bounding box center [693, 189] width 635 height 22
click at [1237, 297] on div "AG88 6707041_YEES_JAÚ1894_PEÇAS_PERFORMANCE Ajuste_6707041_YEES_JAÚ1894_PEÇAS_P…" at bounding box center [756, 399] width 1512 height 799
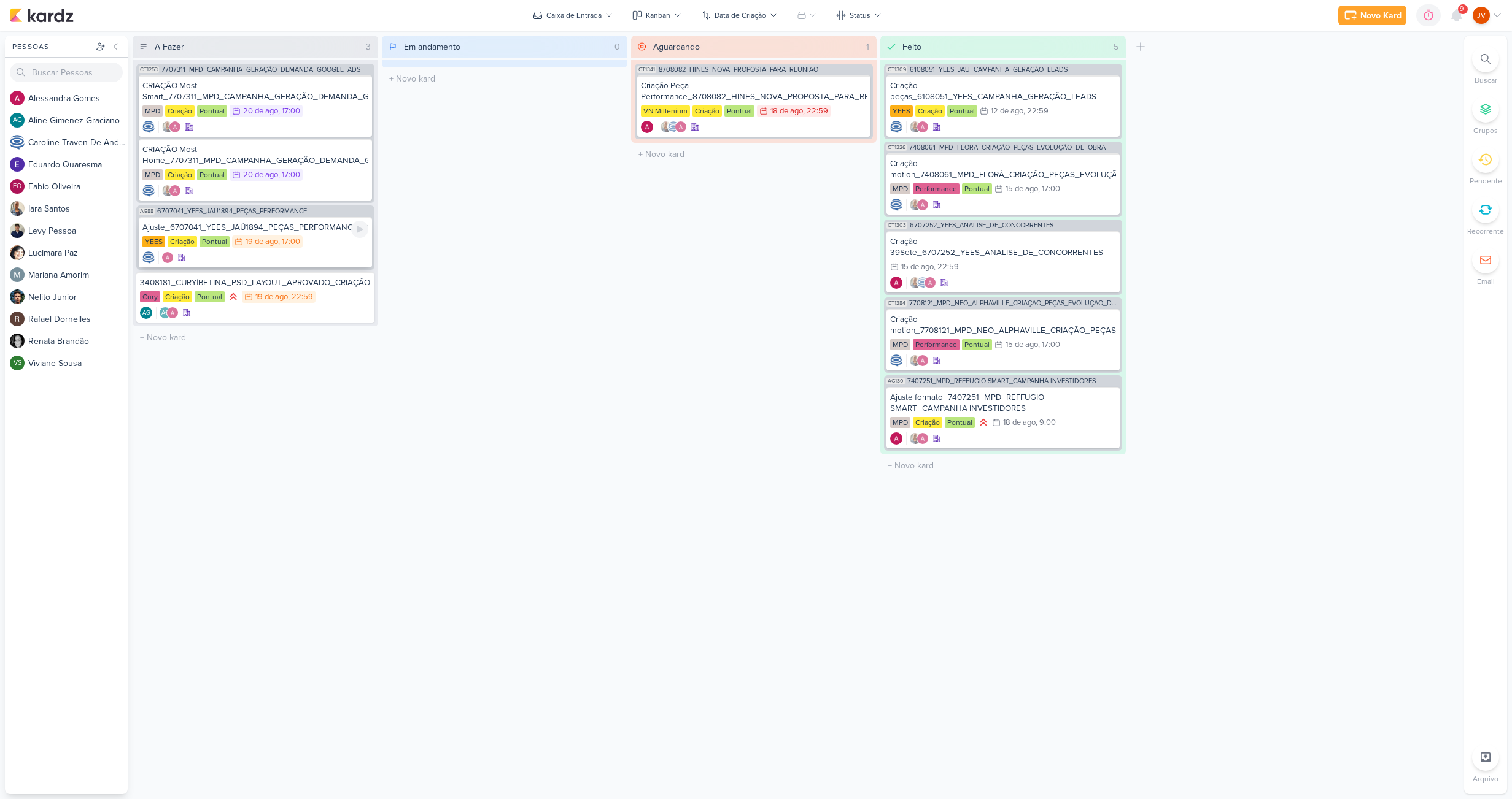
click at [308, 229] on div "Ajuste_6707041_YEES_JAÚ1894_PEÇAS_PERFORMANCE_v3" at bounding box center [254, 228] width 226 height 11
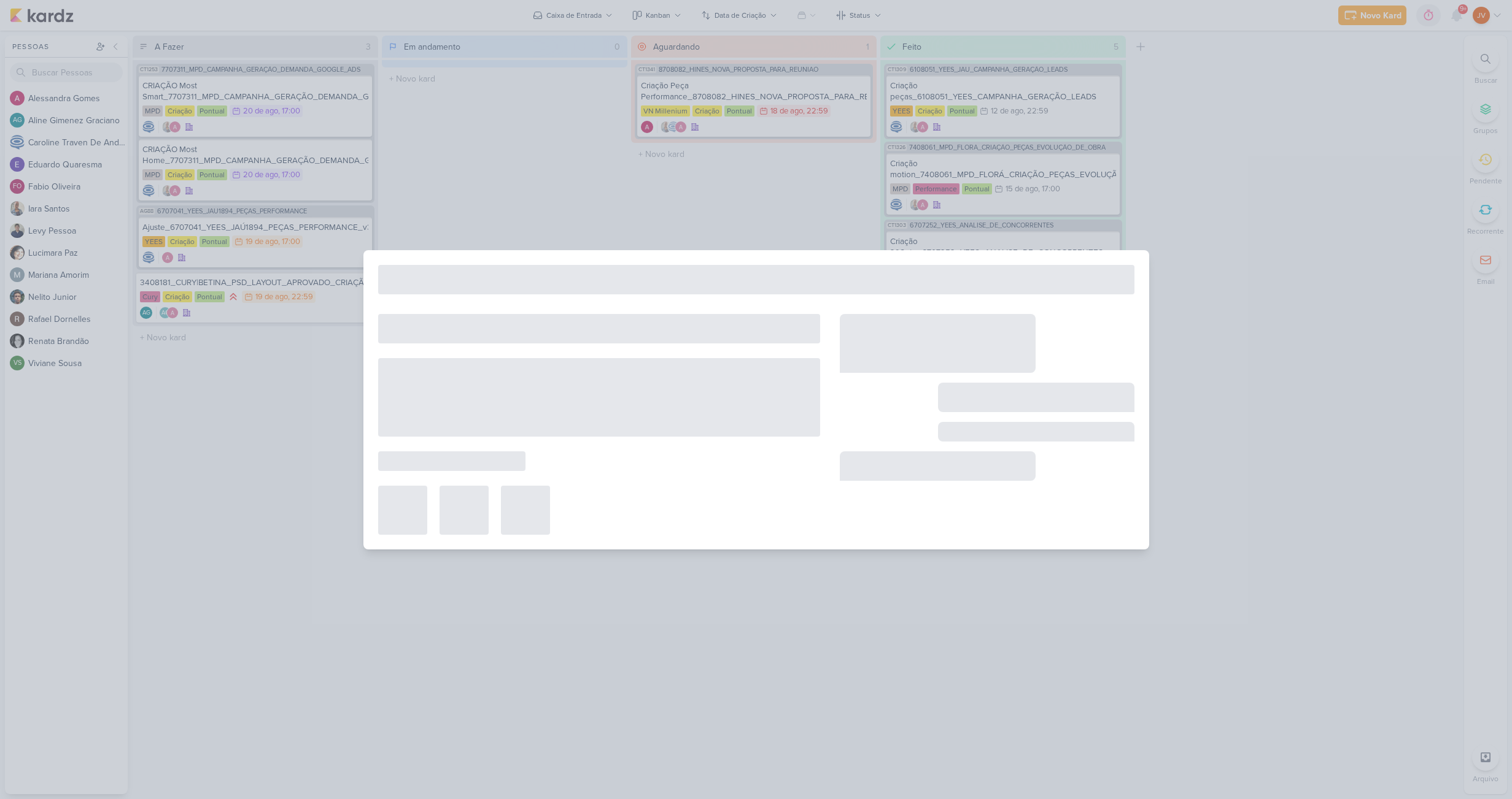
click at [1250, 415] on div at bounding box center [756, 399] width 1512 height 799
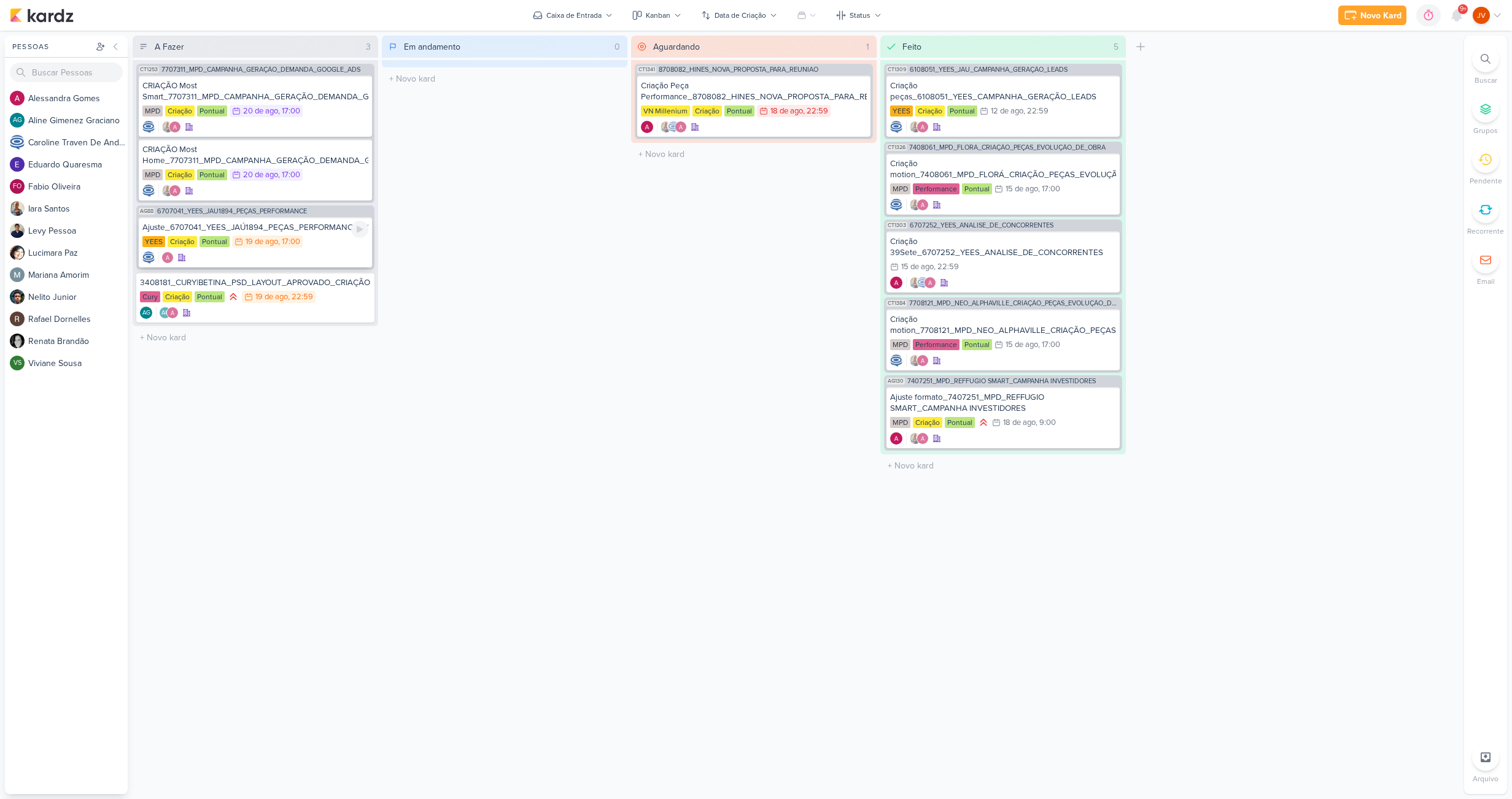
click at [304, 230] on div "Ajuste_6707041_YEES_JAÚ1894_PEÇAS_PERFORMANCE_v3" at bounding box center [254, 228] width 226 height 11
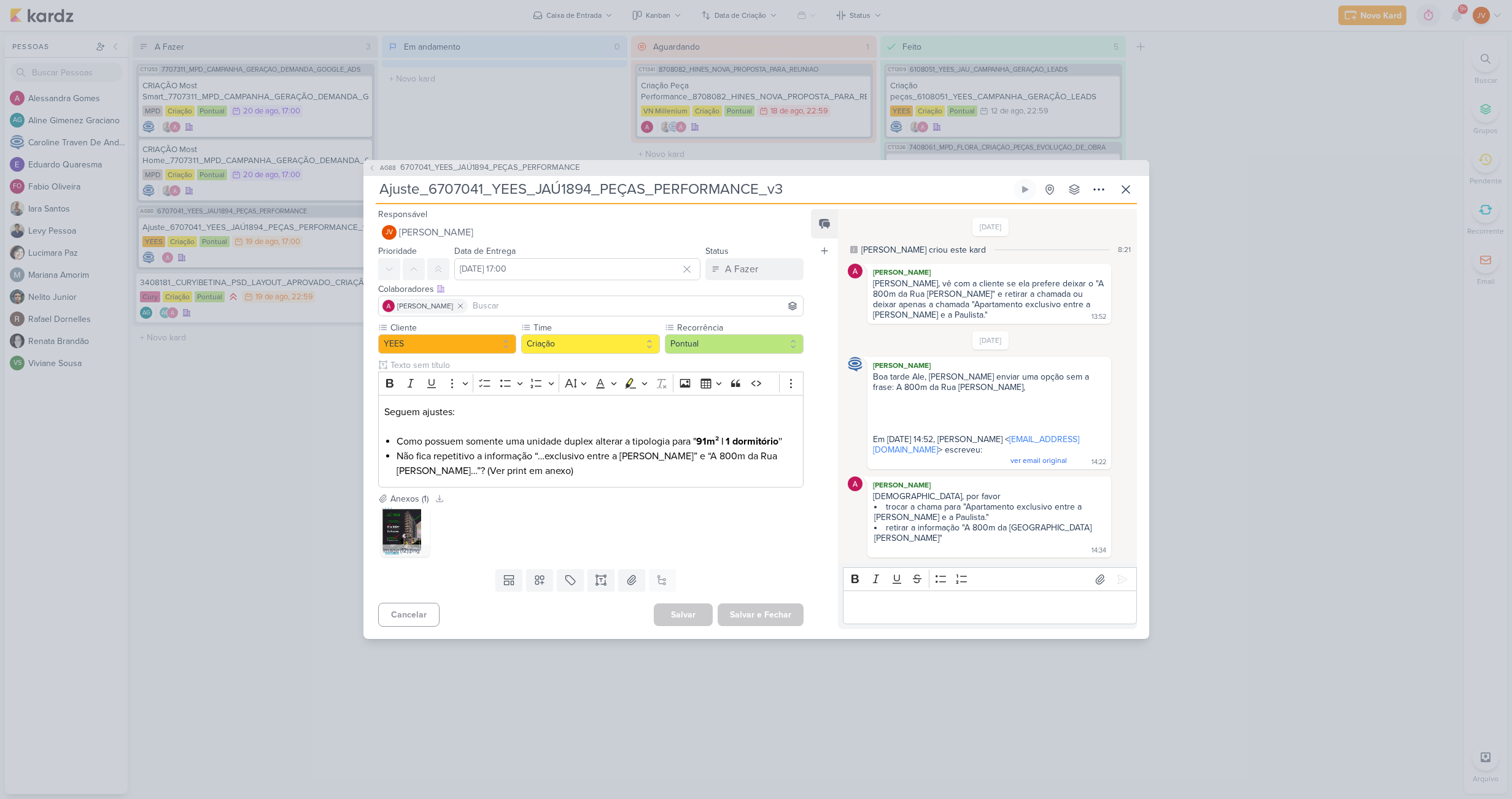
click at [884, 603] on p "Editor editing area: main" at bounding box center [990, 608] width 280 height 14
click at [1116, 573] on icon at bounding box center [1121, 579] width 12 height 12
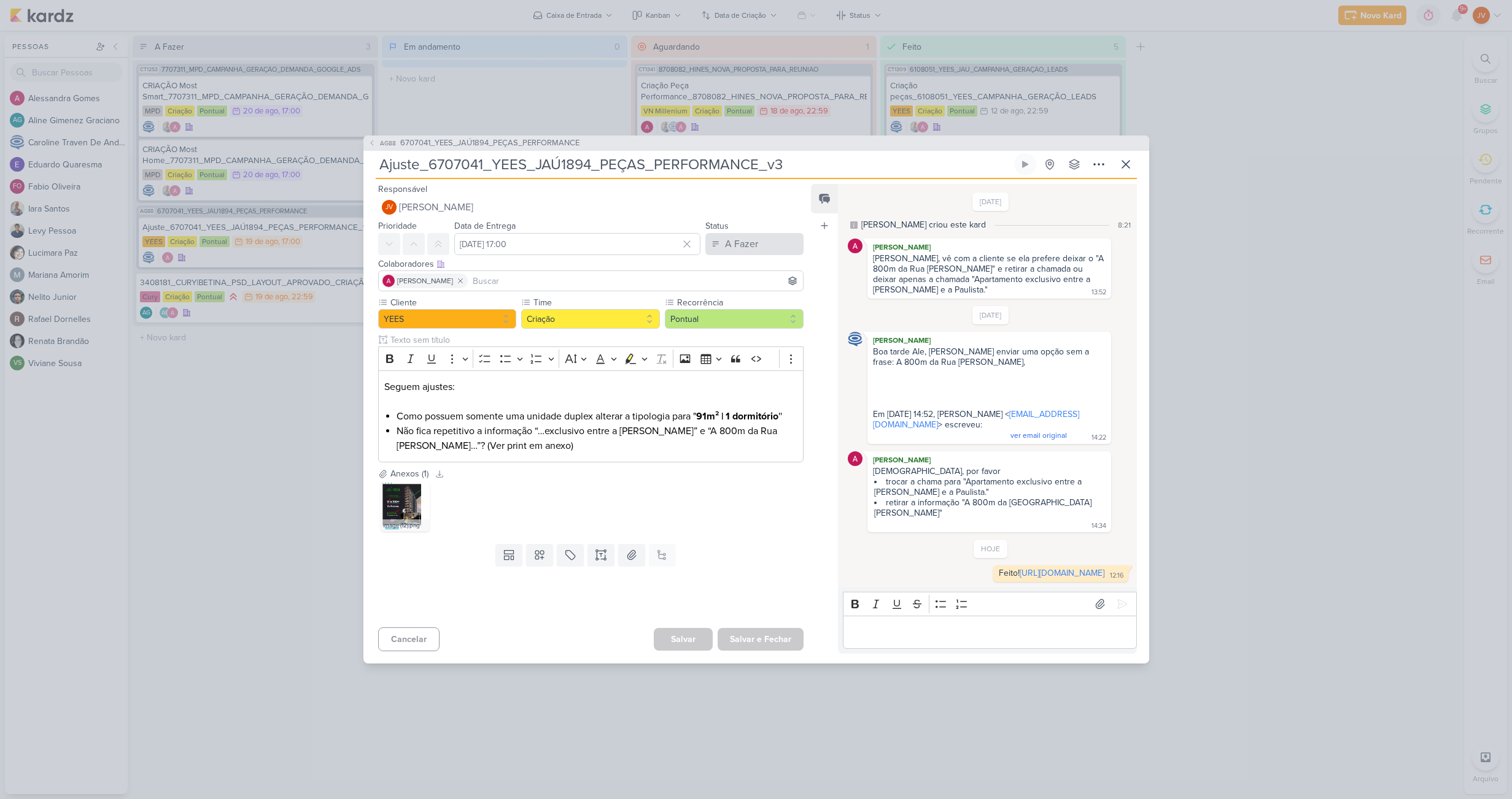
click at [744, 242] on div "A Fazer" at bounding box center [741, 244] width 33 height 14
click at [734, 313] on div "Aguardando" at bounding box center [739, 312] width 47 height 13
click at [758, 642] on button "Salvar e Fechar" at bounding box center [760, 640] width 86 height 23
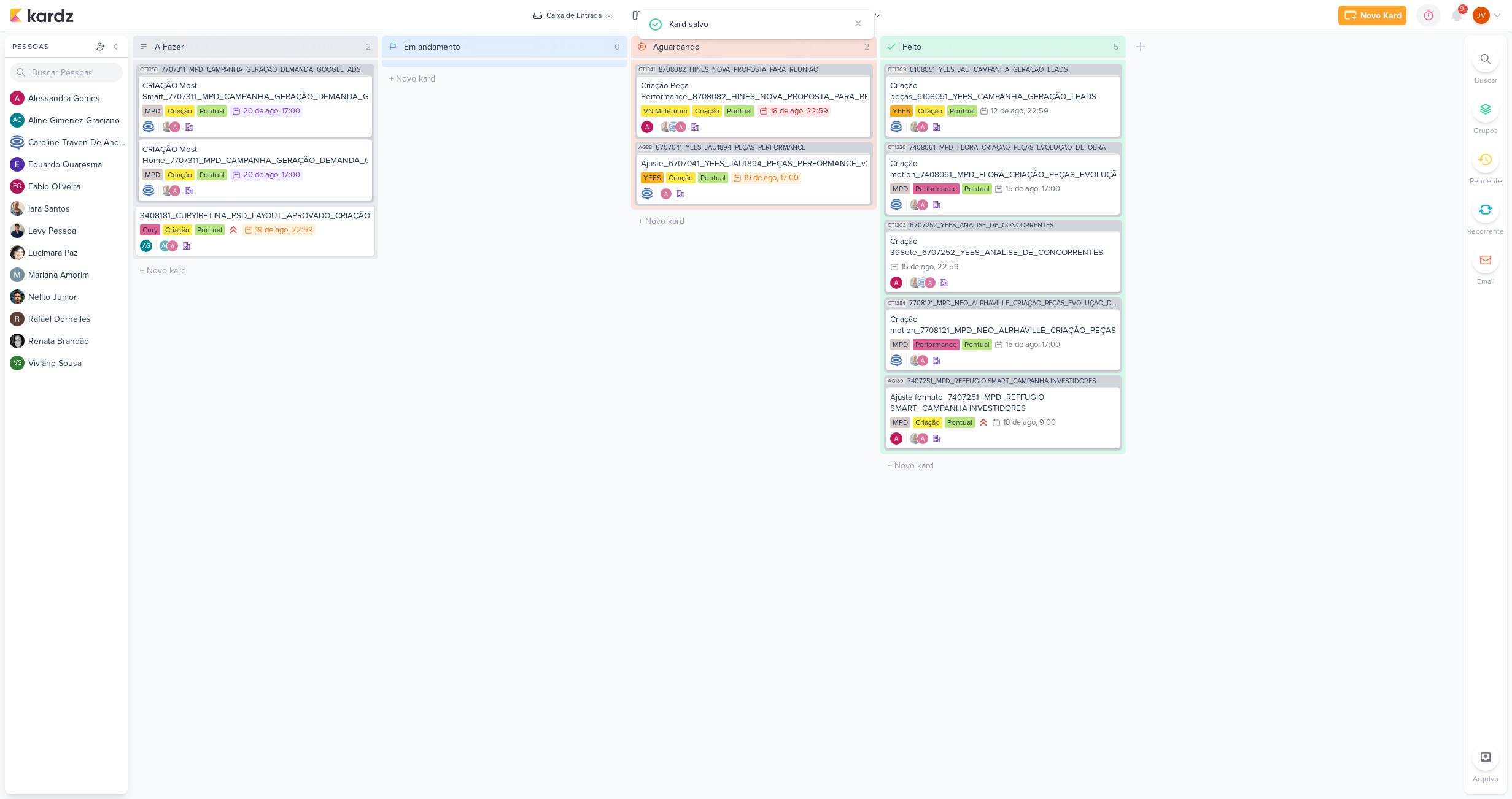
click at [735, 492] on div "Aguardando 2 Mover Para Esquerda Mover Para Direita [GEOGRAPHIC_DATA] CT1341 87…" at bounding box center [754, 414] width 246 height 759
click at [1456, 14] on icon at bounding box center [1457, 15] width 10 height 11
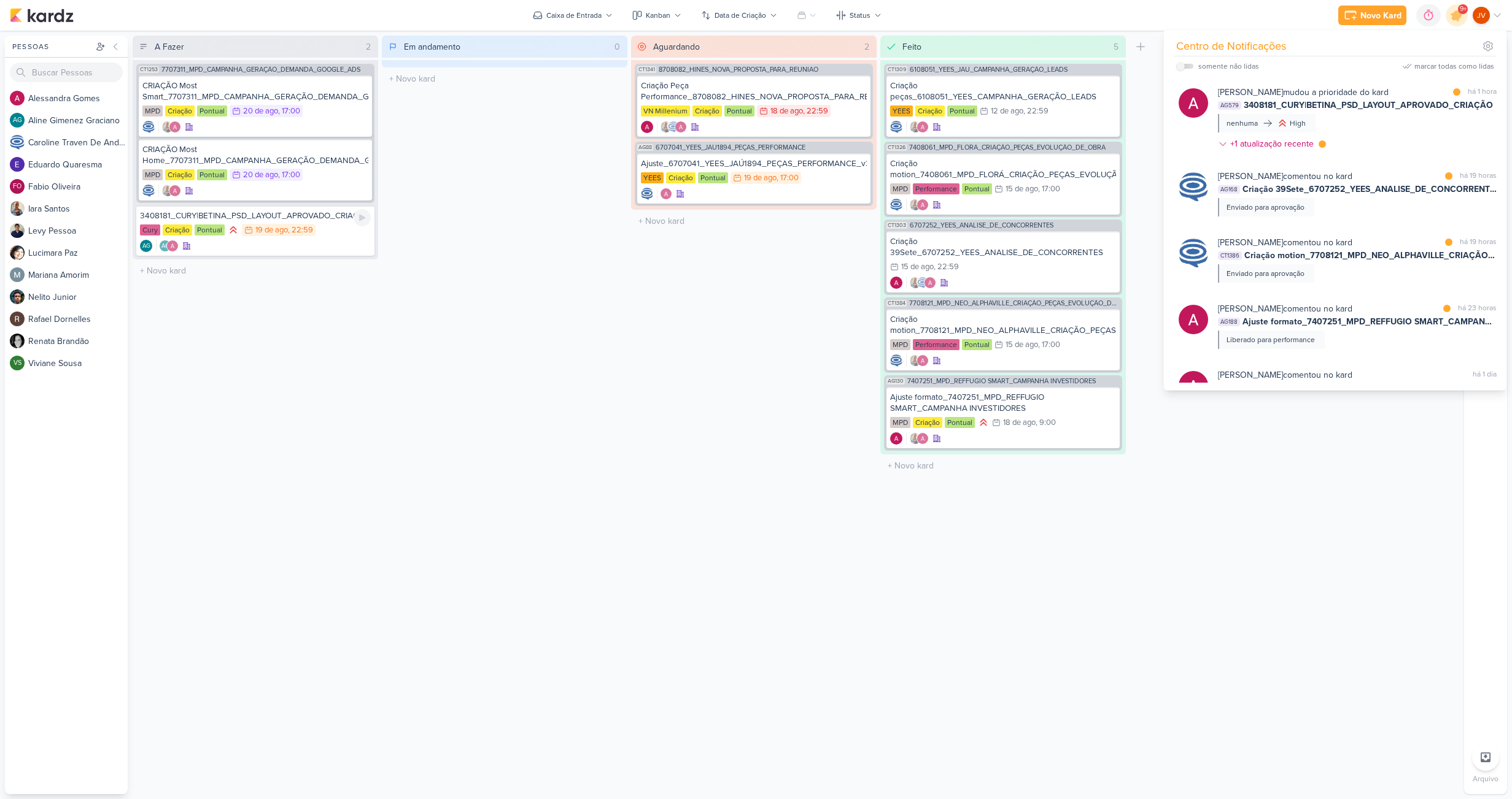
click at [340, 227] on div "Cury Criação Pontual 19/8 [DATE] 22:59" at bounding box center [255, 230] width 231 height 13
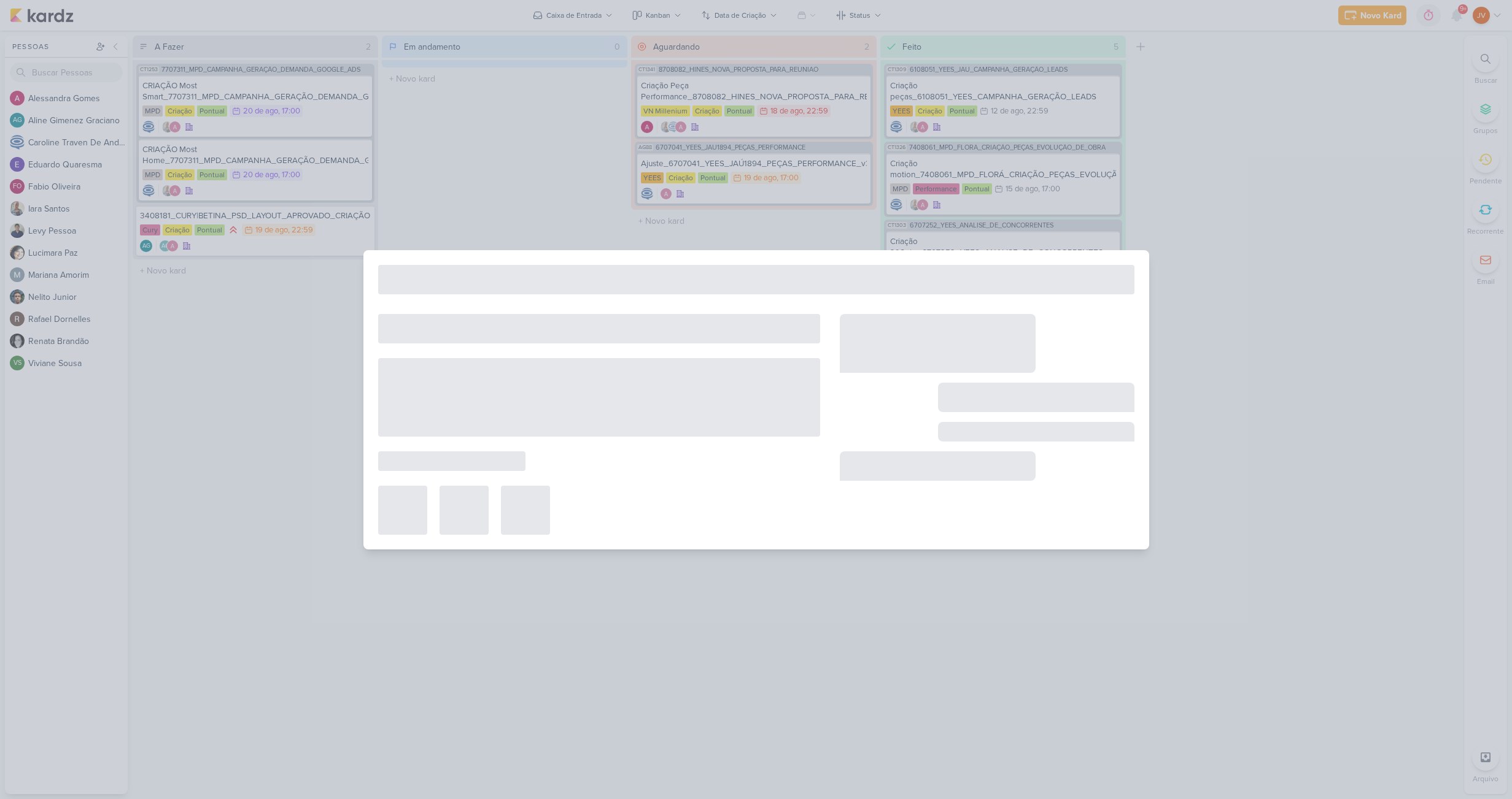
type input "3408181_CURY|BETINA_PSD_LAYOUT_APROVADO_CRIAÇÃO"
type input "[DATE] 22:59"
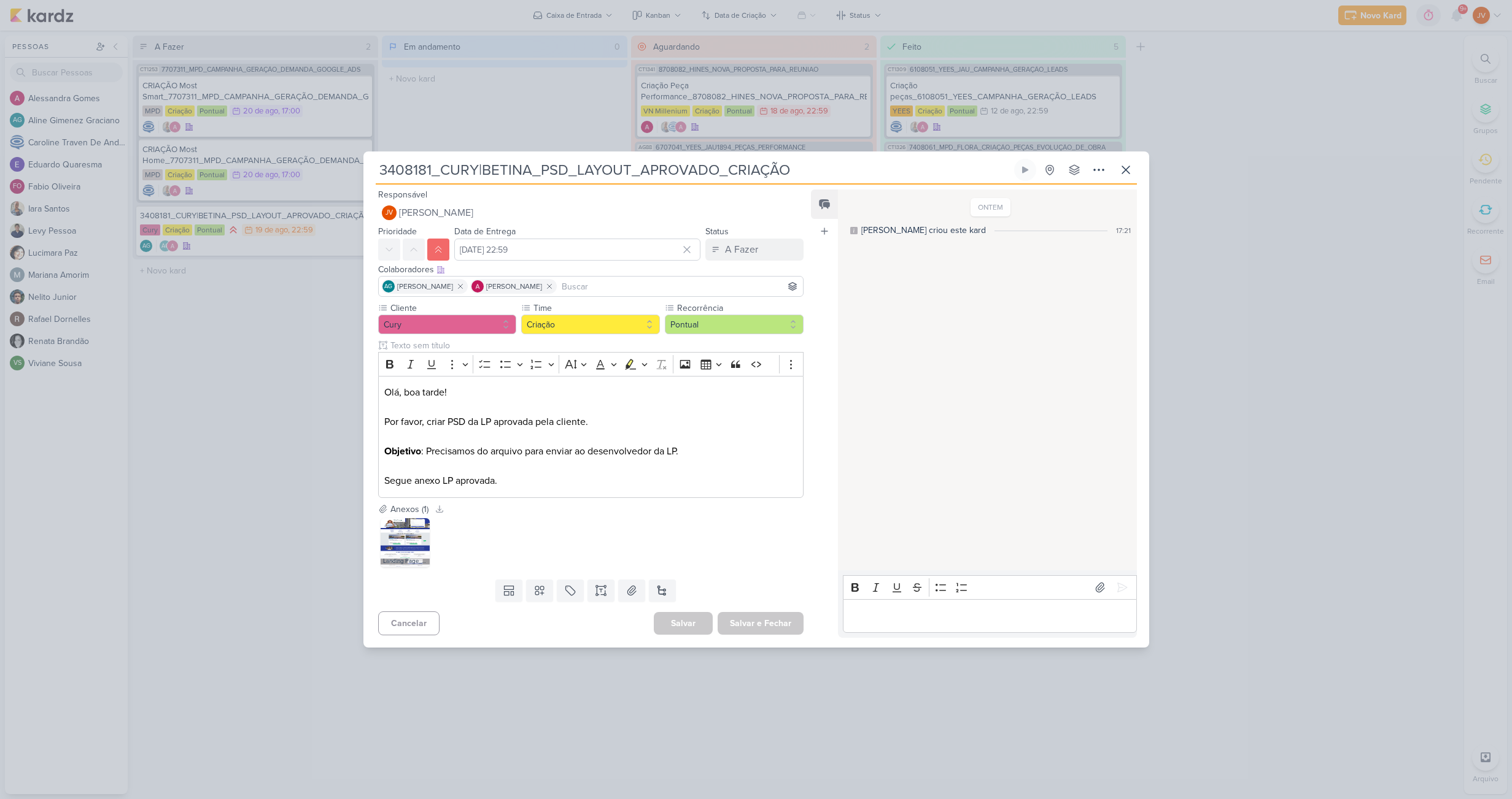
click at [233, 539] on div "3408181_CURY|BETINA_PSD_LAYOUT_APROVADO_CRIAÇÃO" at bounding box center [756, 399] width 1512 height 799
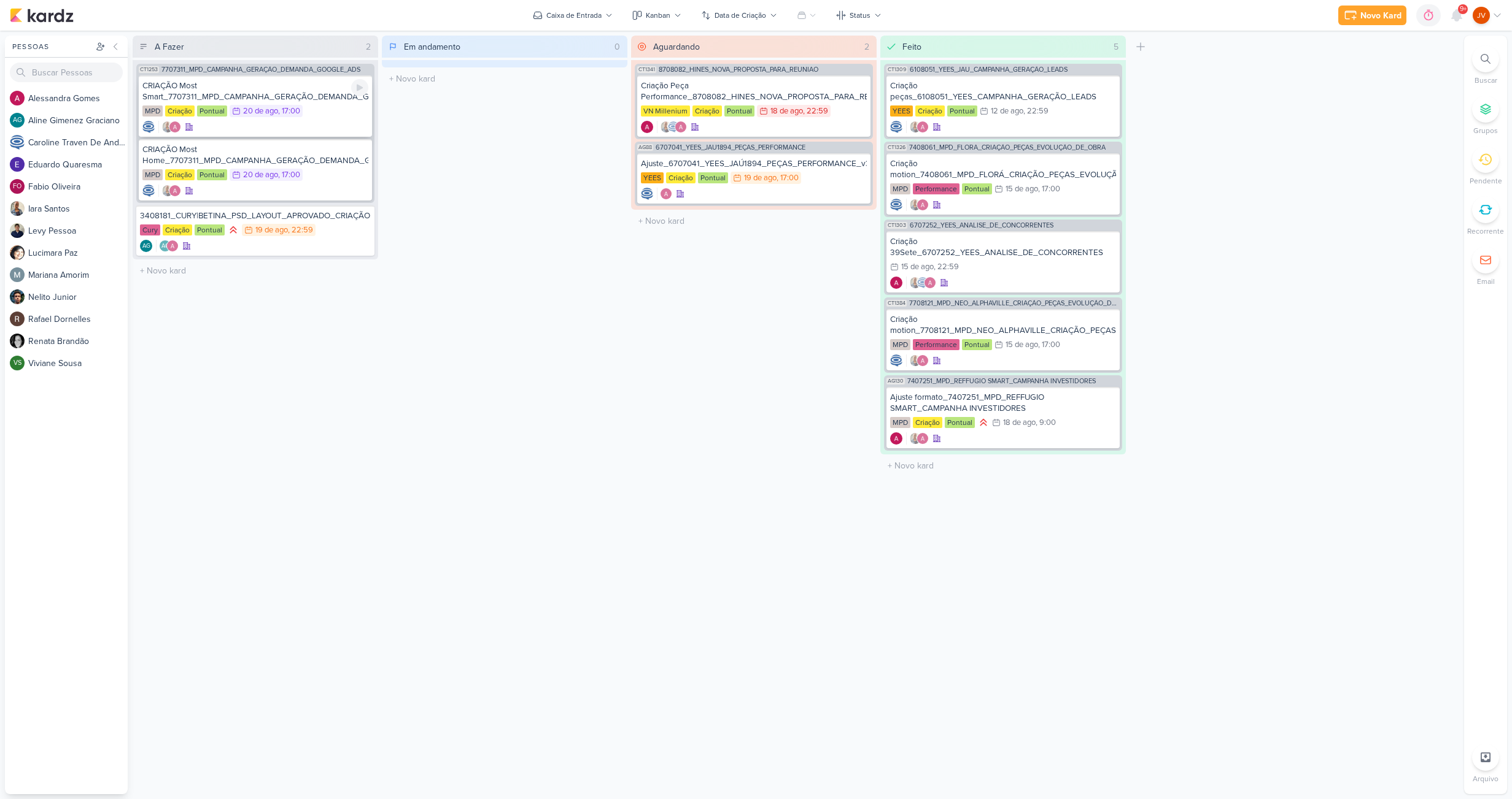
click at [308, 93] on div "CRIAÇÃO Most Smart_7707311_MPD_CAMPANHA_GERAÇÃO_DEMANDA_GOOGLE_ADS" at bounding box center [254, 90] width 226 height 22
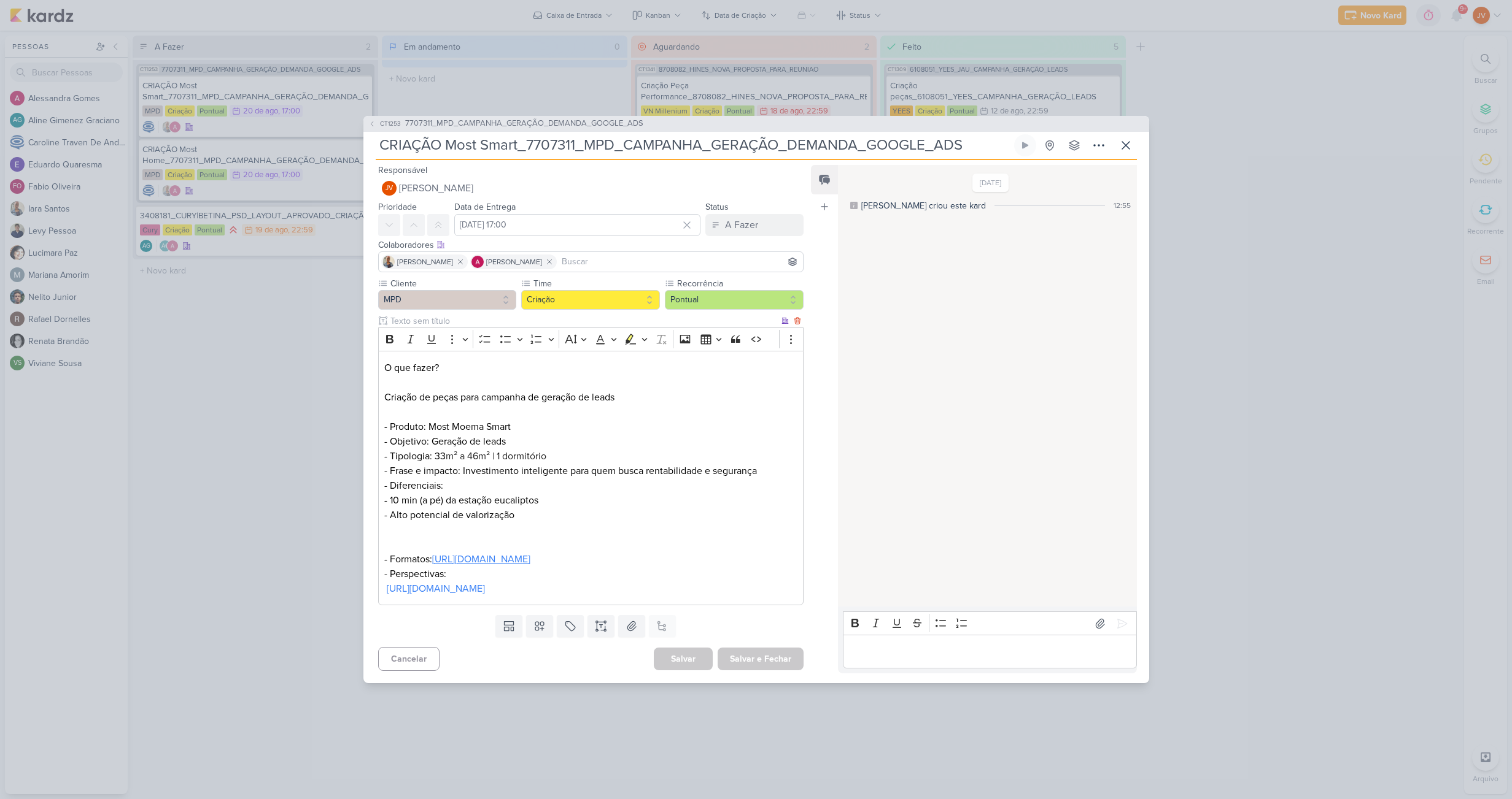
click at [531, 553] on link "[URL][DOMAIN_NAME]" at bounding box center [481, 559] width 98 height 12
click at [293, 438] on div "CT1253 7707311_MPD_CAMPANHA_GERAÇÃO_DEMANDA_GOOGLE_ADS CRIAÇÃO Most Smart_77073…" at bounding box center [756, 399] width 1512 height 799
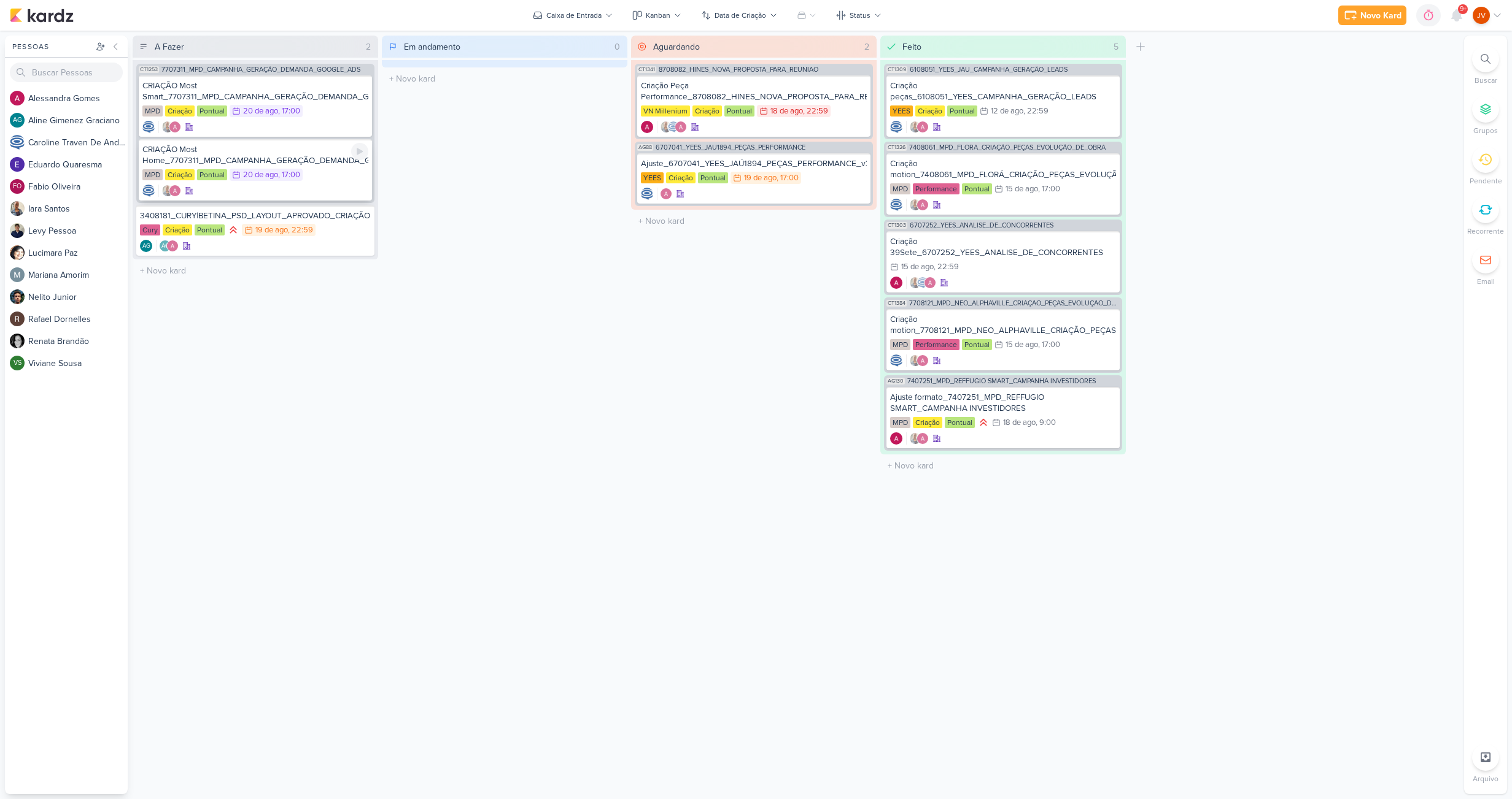
click at [312, 158] on div "CRIAÇÃO Most Home_7707311_MPD_CAMPANHA_GERAÇÃO_DEMANDA_GOOGLE_ADS" at bounding box center [254, 154] width 226 height 22
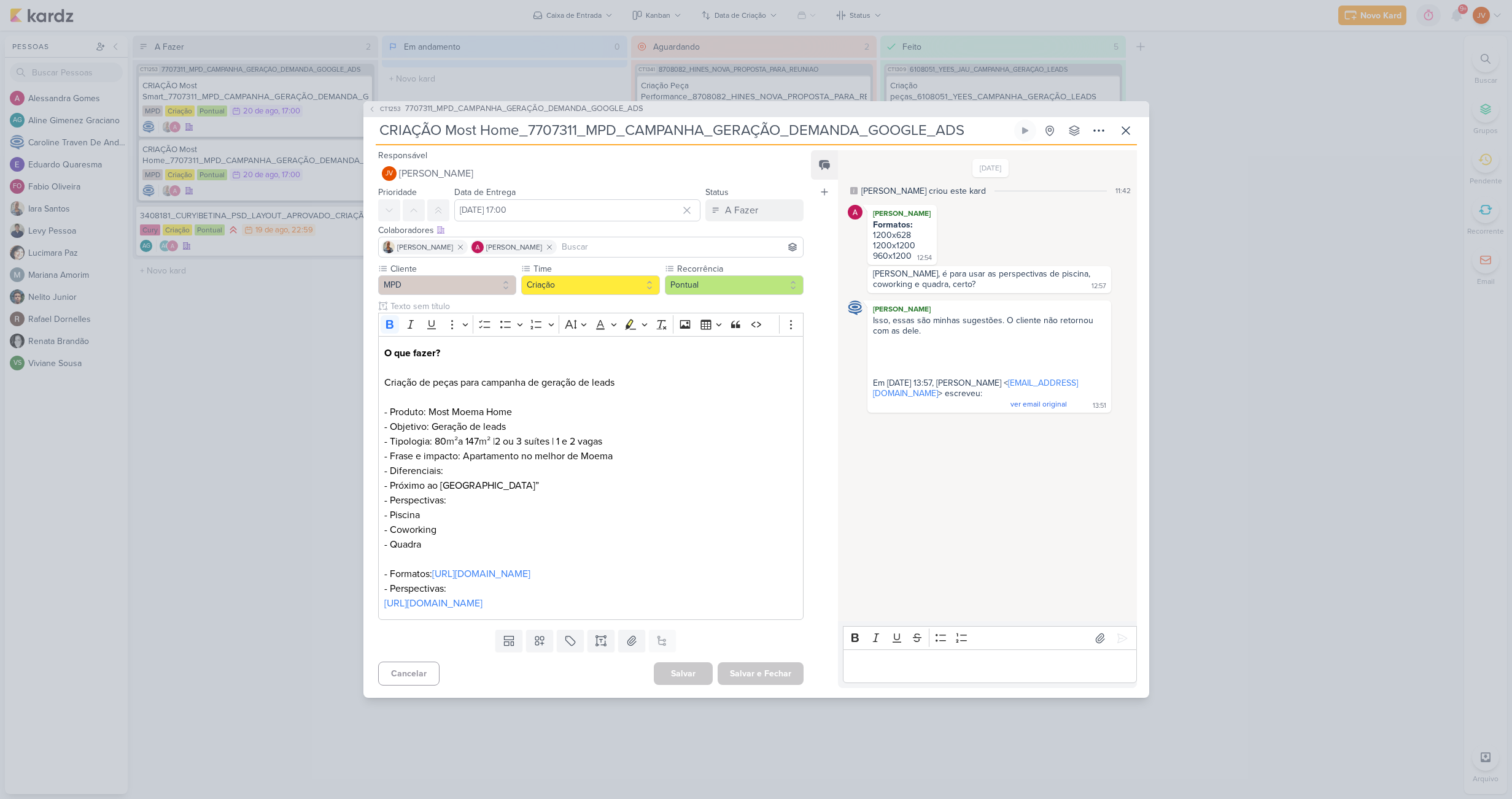
click at [257, 368] on div "CT1253 7707311_MPD_CAMPANHA_GERAÇÃO_DEMANDA_GOOGLE_ADS CRIAÇÃO Most Home_770731…" at bounding box center [756, 399] width 1512 height 799
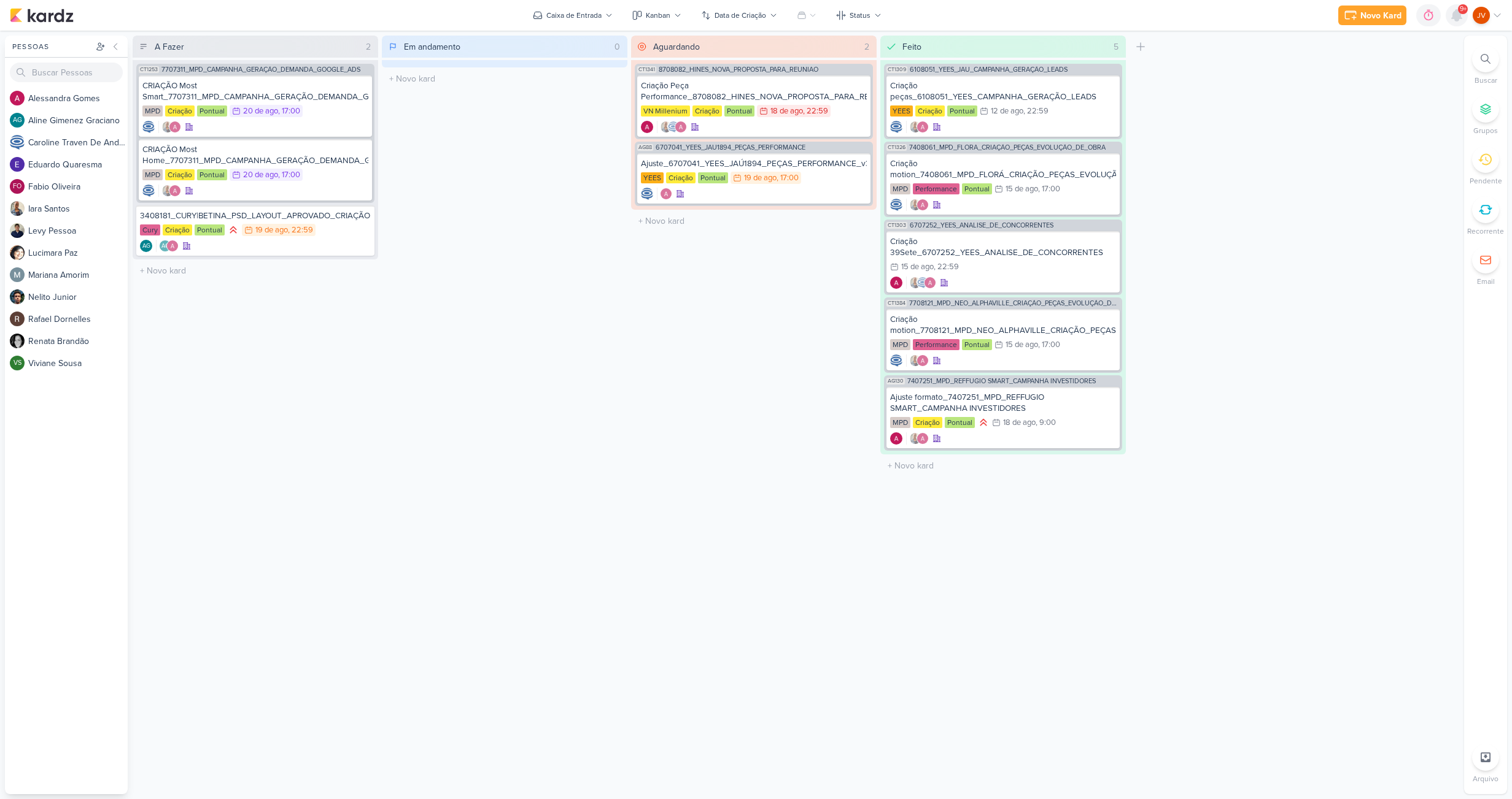
click at [1456, 17] on icon at bounding box center [1457, 15] width 10 height 11
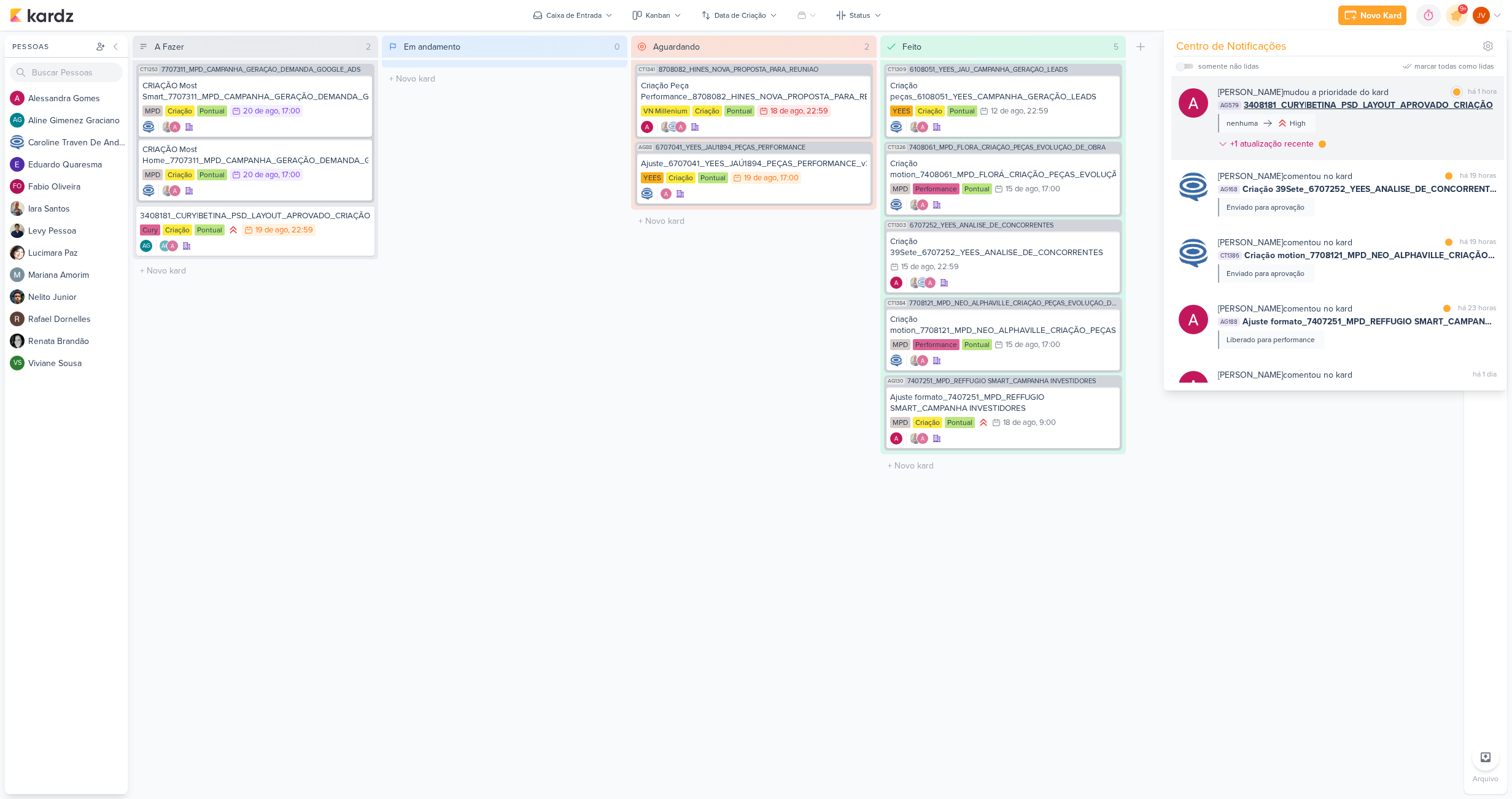
click at [1394, 129] on div "[PERSON_NAME] mudou a prioridade do kard marcar como lida há 1 hora AG579 34081…" at bounding box center [1357, 120] width 278 height 70
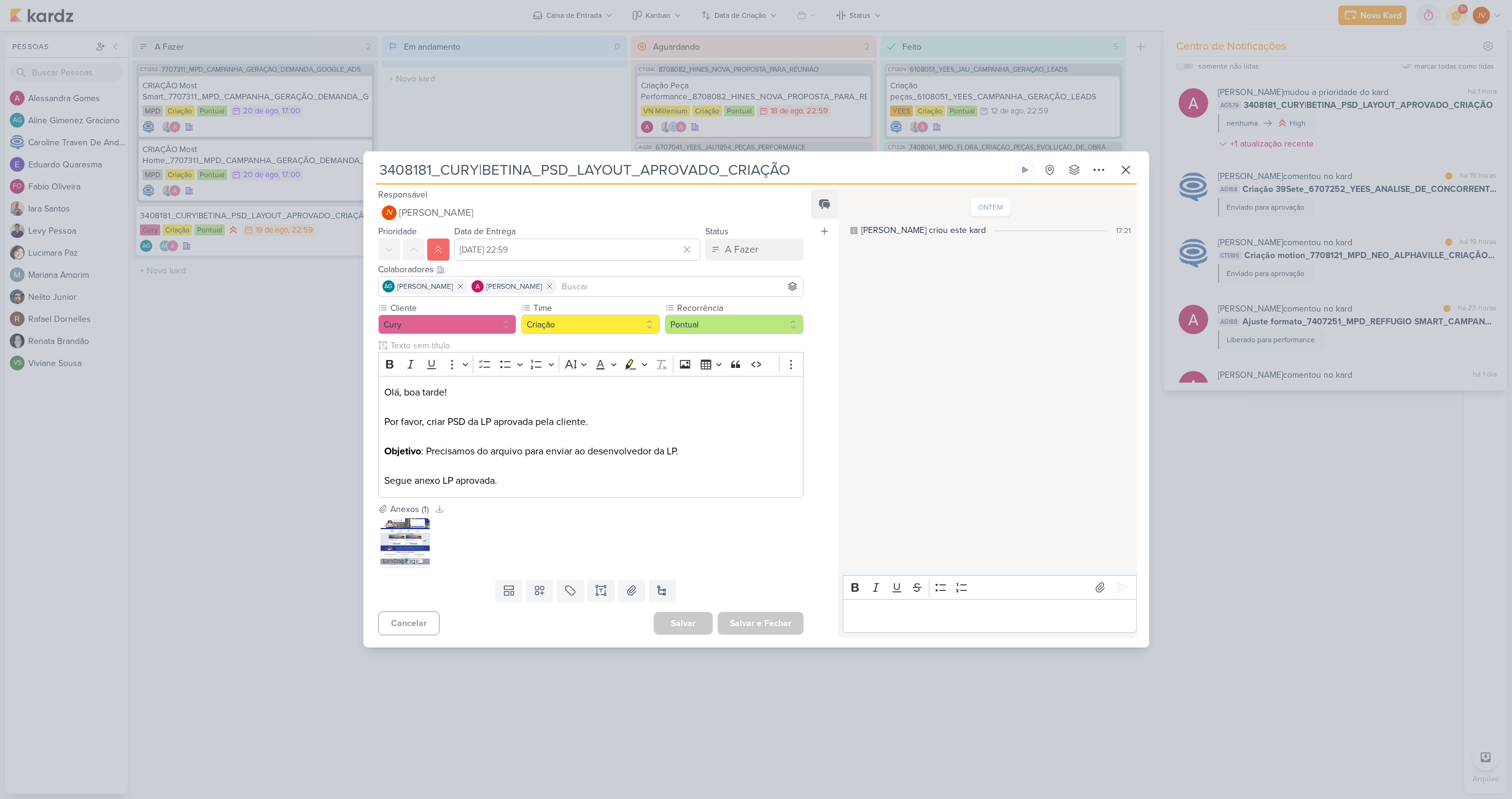
click at [1299, 480] on div "3408181_CURY|BETINA_PSD_LAYOUT_APROVADO_CRIAÇÃO" at bounding box center [756, 399] width 1512 height 799
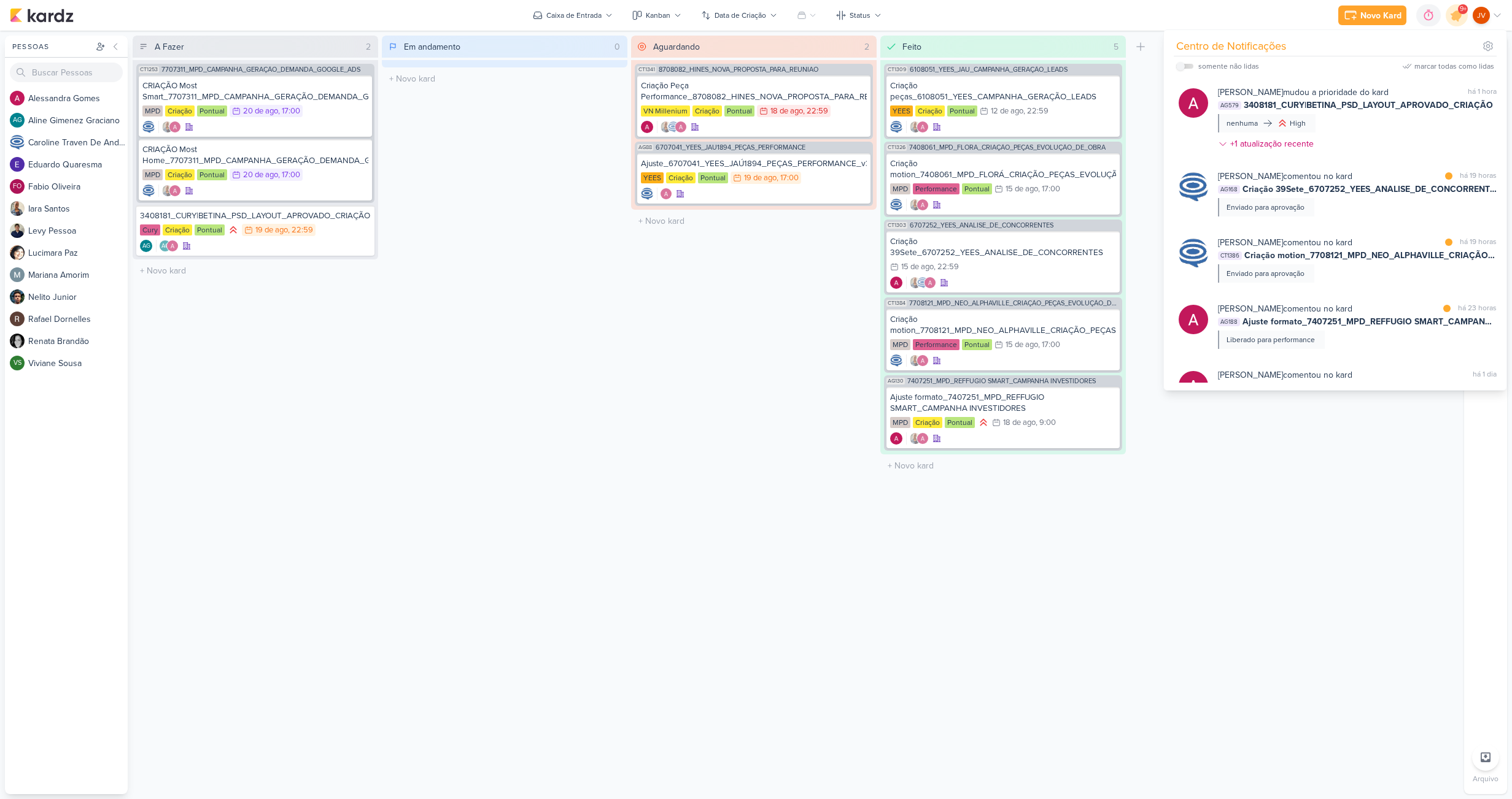
click at [1397, 173] on div "[PERSON_NAME] comentou no kard marcar como lida há 19 horas" at bounding box center [1357, 176] width 278 height 13
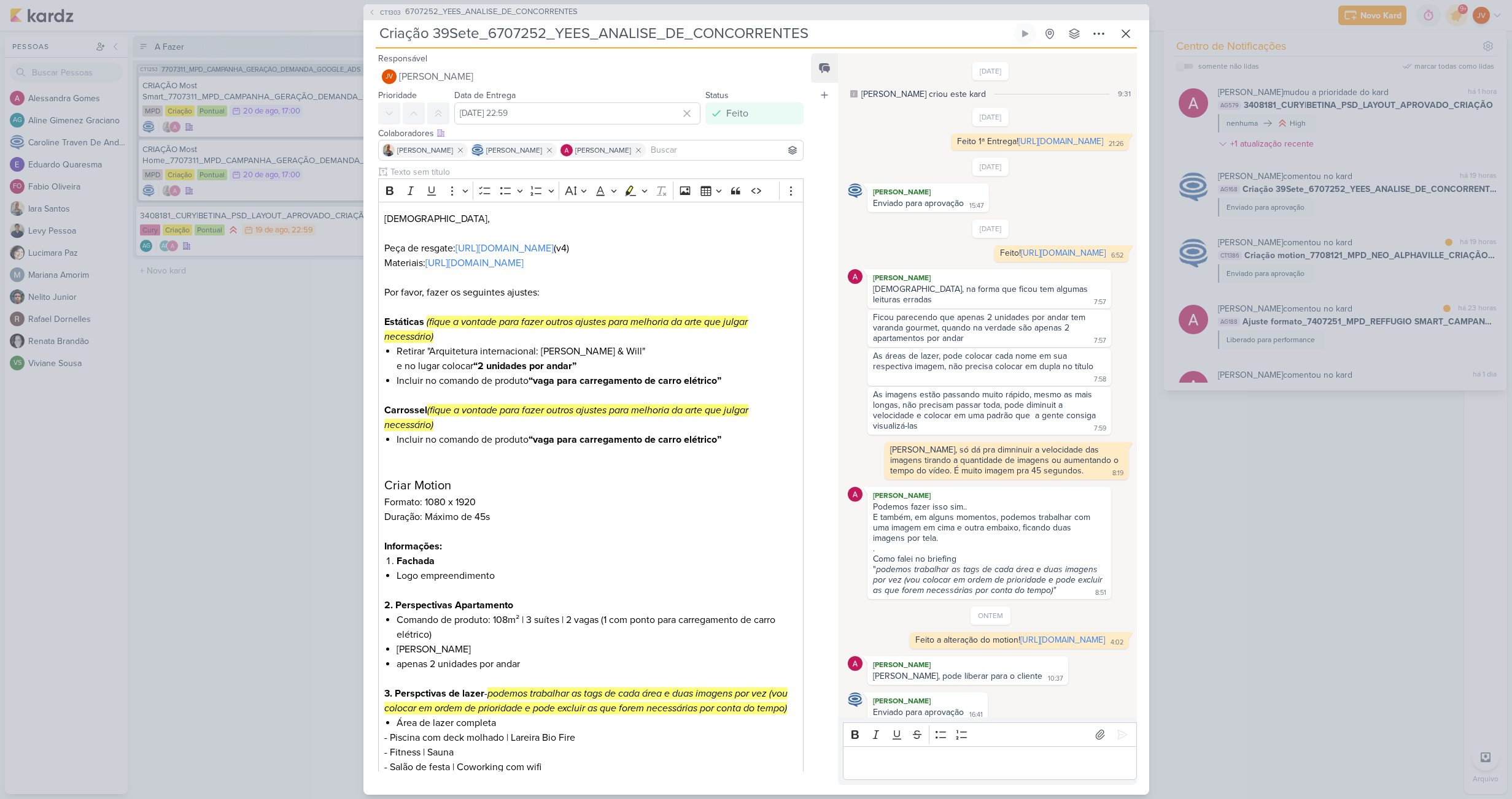
scroll to position [60, 0]
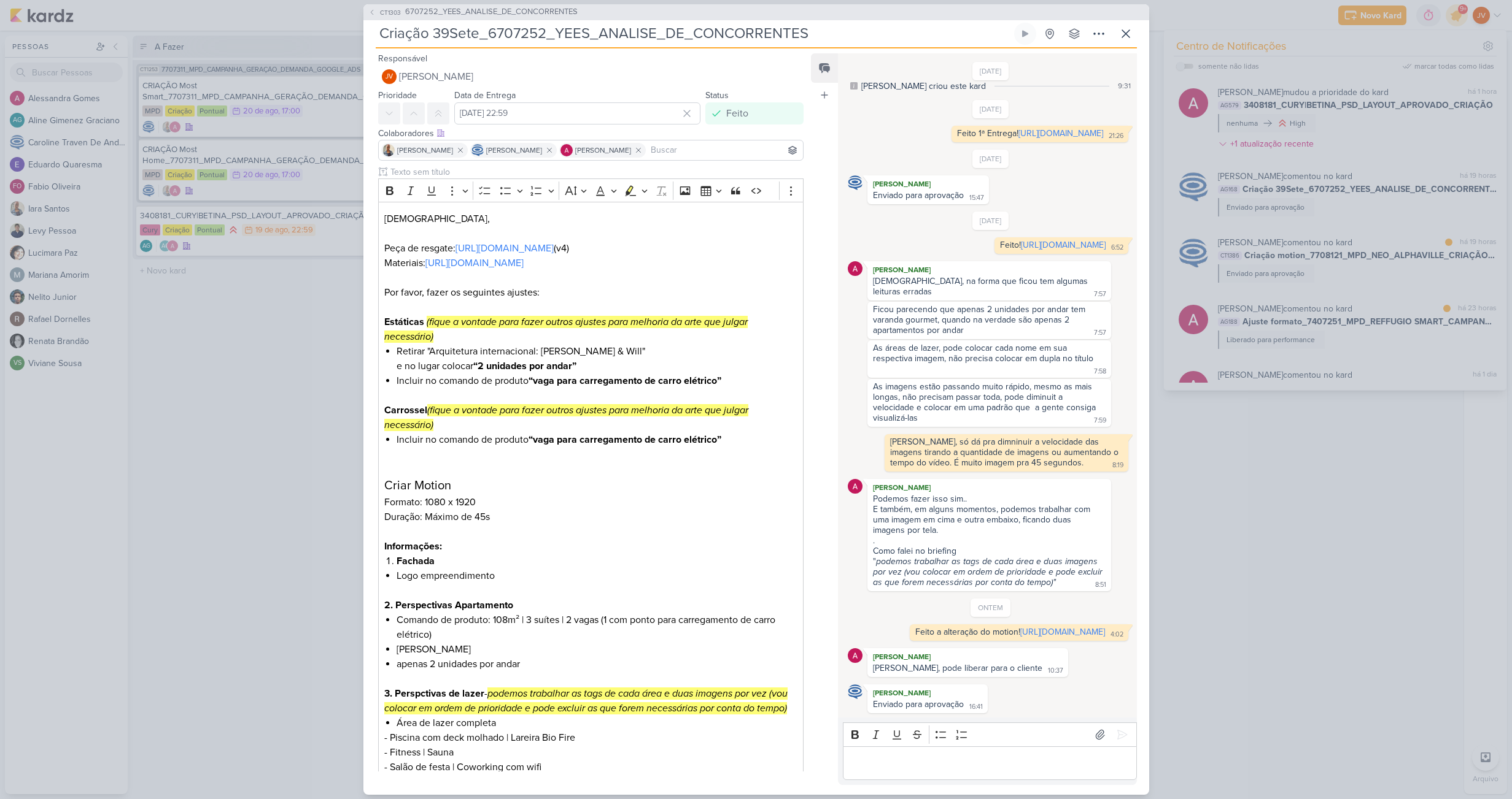
click at [1274, 499] on div "CT1303 6707252_YEES_ANALISE_DE_CONCORRENTES Criação 39Sete_6707252_YEES_ANALISE…" at bounding box center [756, 399] width 1512 height 799
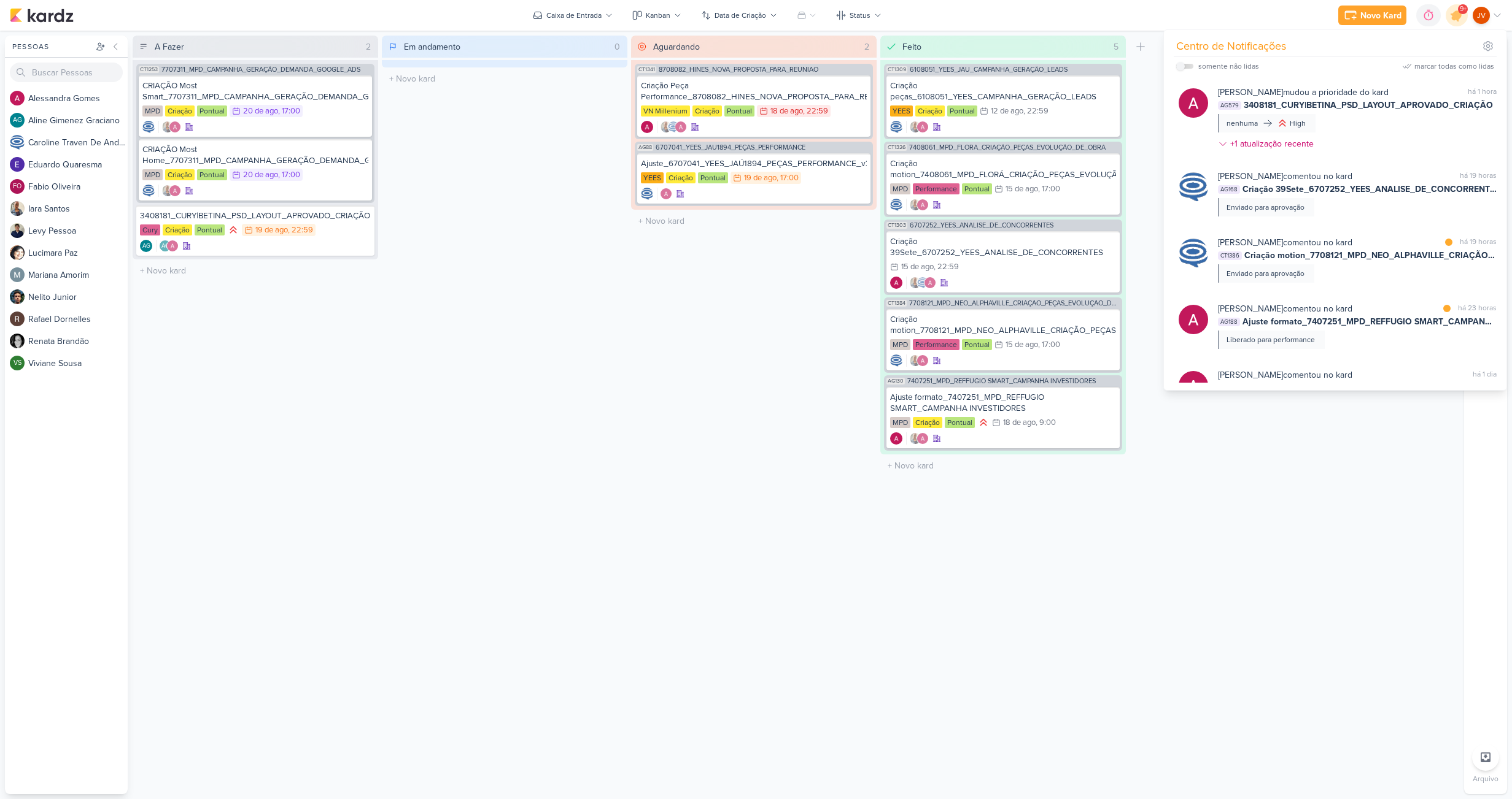
click at [1396, 175] on div "[PERSON_NAME] comentou no kard marcar como não lida há 19 horas" at bounding box center [1357, 176] width 278 height 13
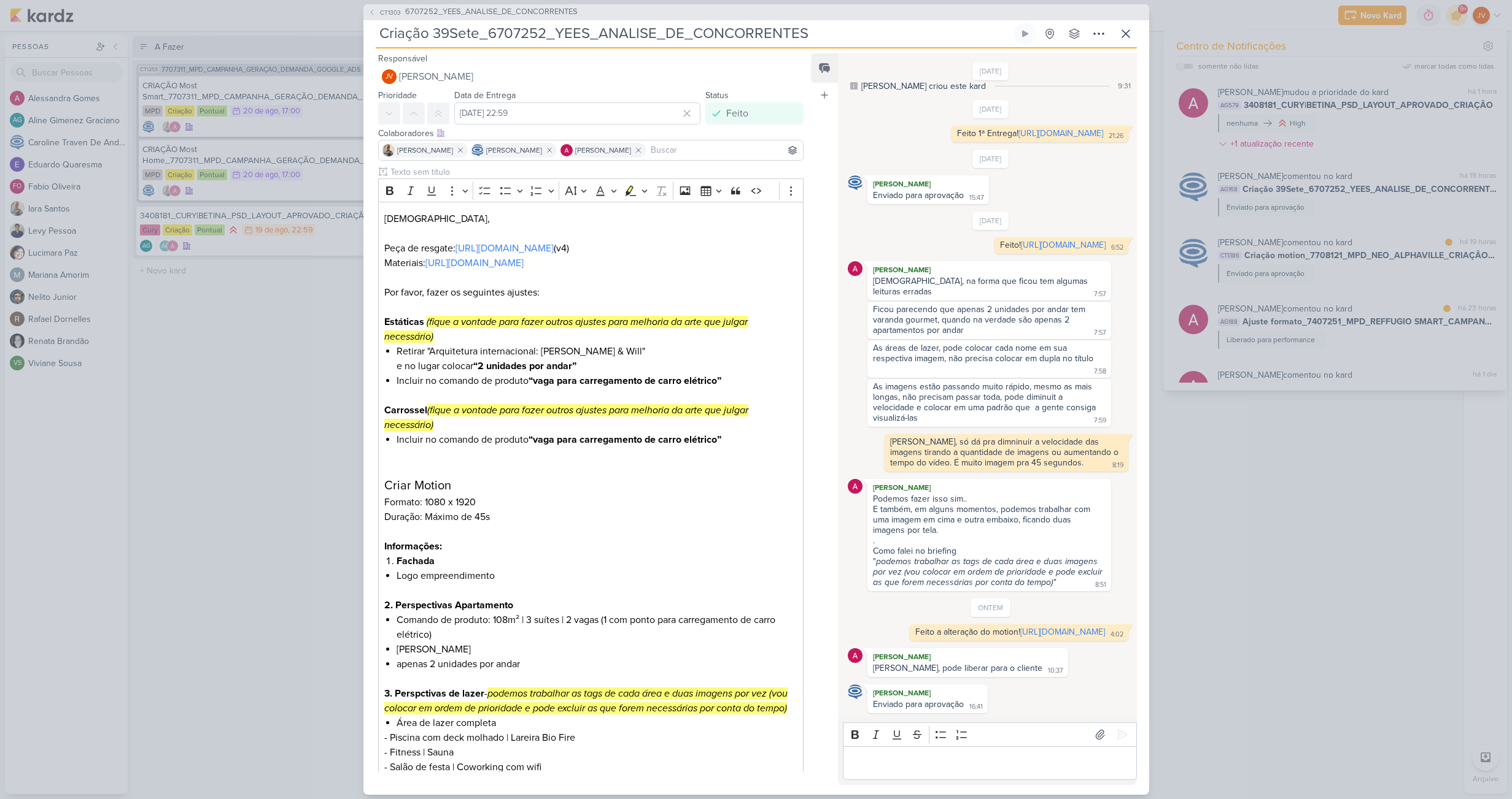
click at [1299, 501] on div "CT1303 6707252_YEES_ANALISE_DE_CONCORRENTES Criação 39Sete_6707252_YEES_ANALISE…" at bounding box center [756, 399] width 1512 height 799
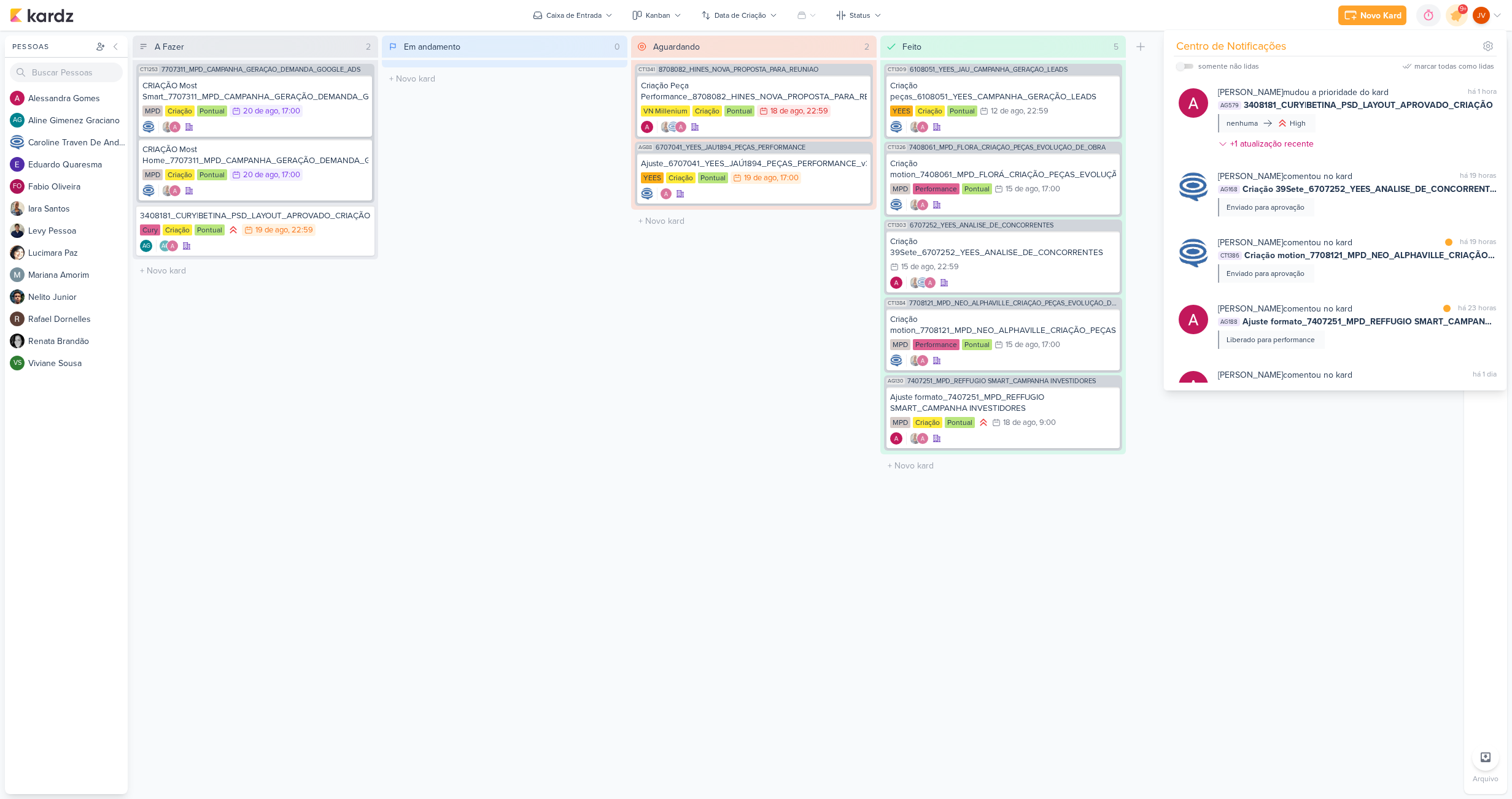
click at [1399, 240] on div "[PERSON_NAME] comentou no kard marcar como lida há 19 horas" at bounding box center [1357, 243] width 278 height 13
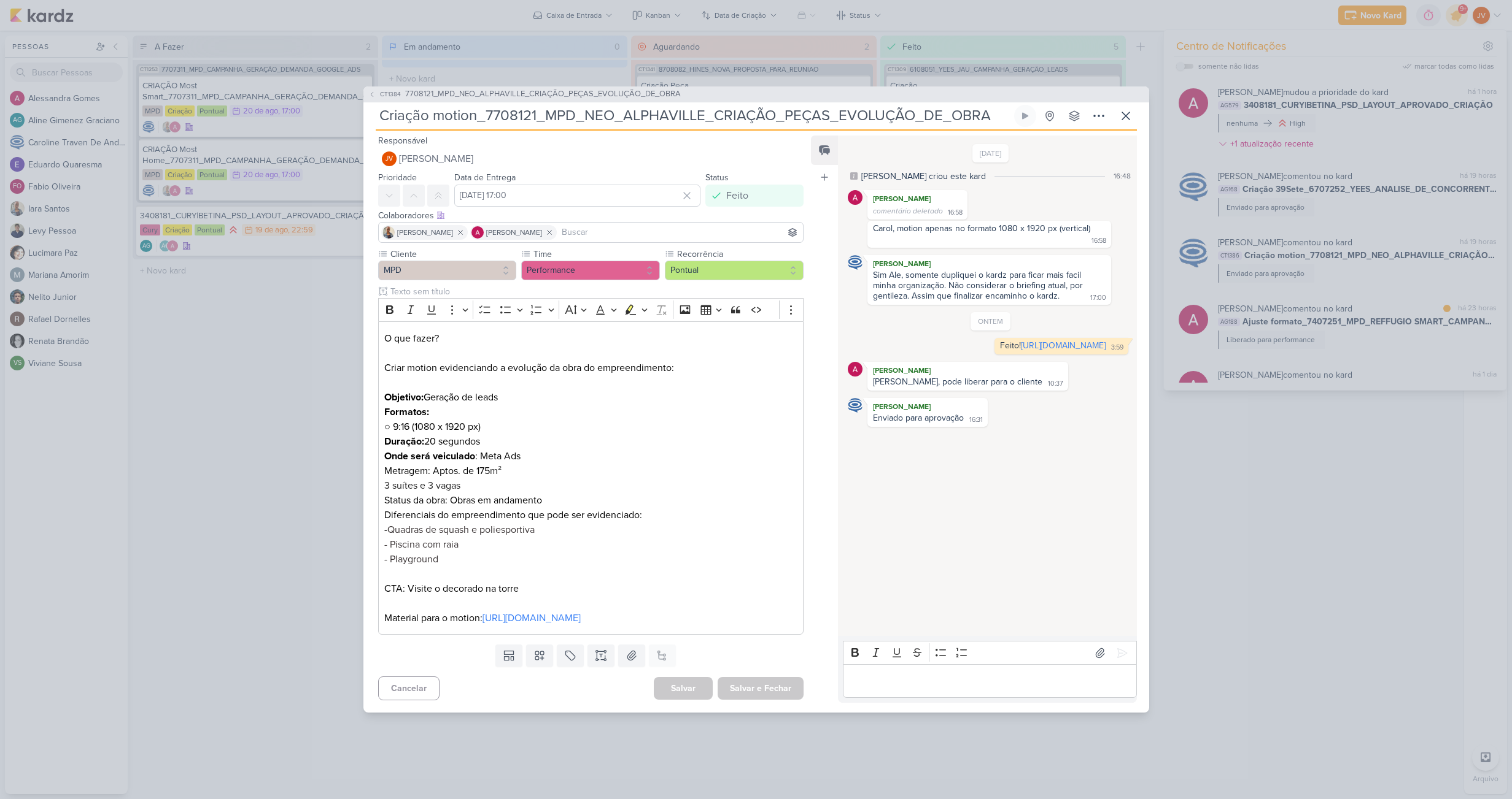
drag, startPoint x: 1288, startPoint y: 493, endPoint x: 1376, endPoint y: 427, distance: 110.0
click at [1288, 493] on div "CT1384 7708121_MPD_NEO_ALPHAVILLE_CRIAÇÃO_PEÇAS_EVOLUÇÃO_DE_OBRA Criação motion…" at bounding box center [756, 399] width 1512 height 799
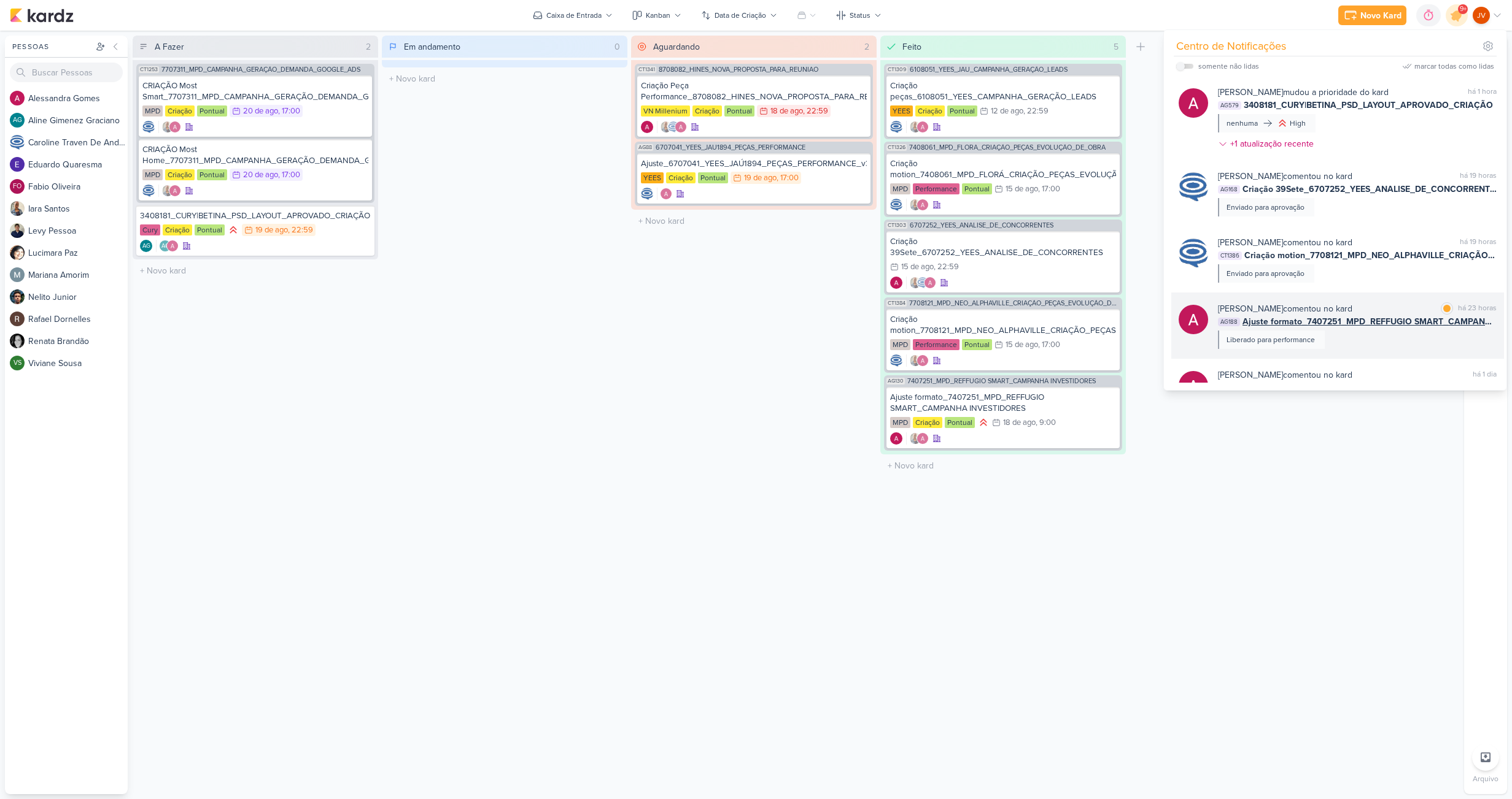
click at [1401, 321] on span "Ajuste formato_7407251_MPD_REFFUGIO SMART_CAMPANHA INVESTIDORES" at bounding box center [1369, 322] width 254 height 13
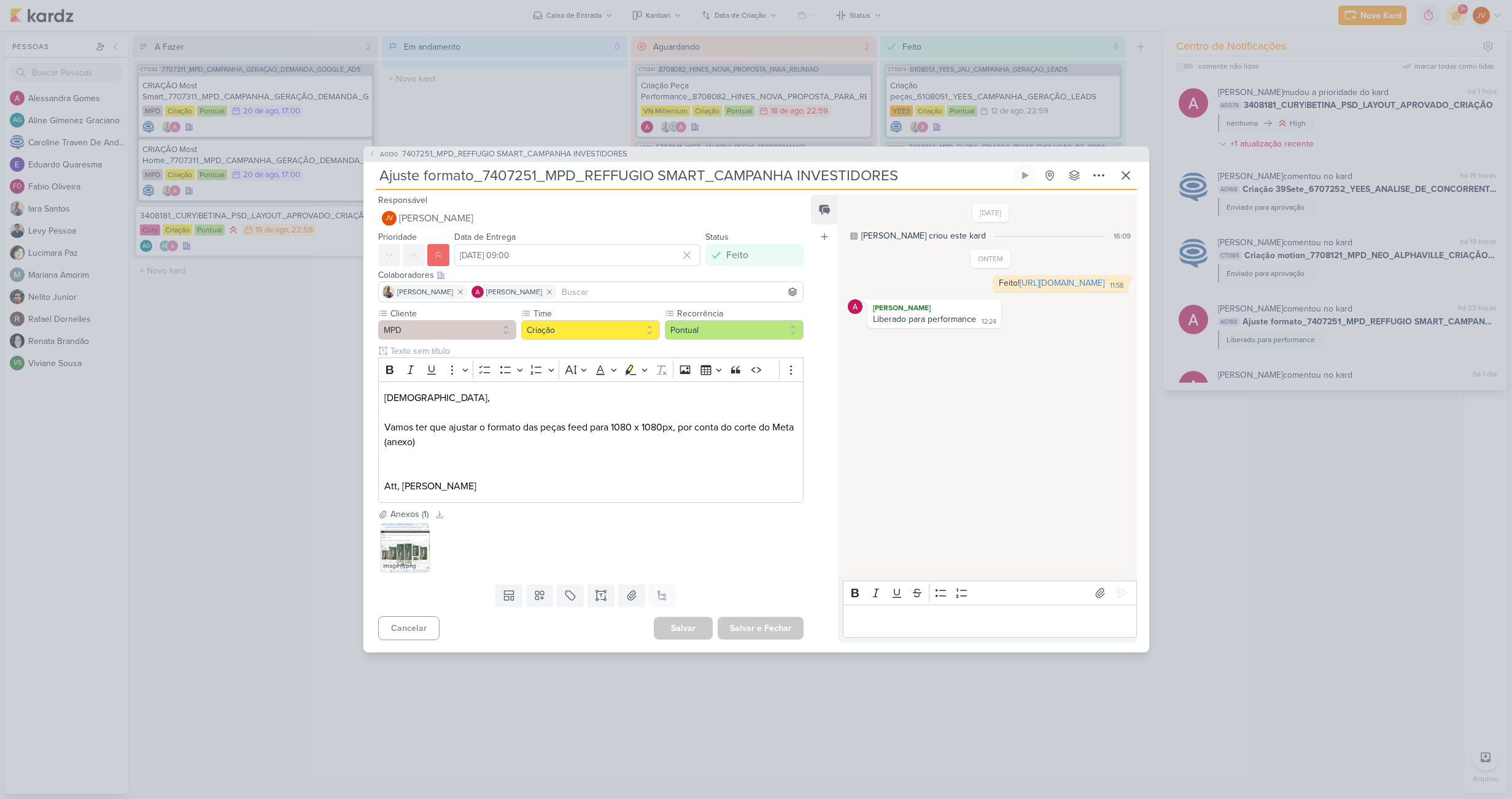
click at [1319, 473] on div "AG130 7407251_MPD_REFFUGIO SMART_CAMPANHA INVESTIDORES Ajuste formato_7407251_M…" at bounding box center [756, 399] width 1512 height 799
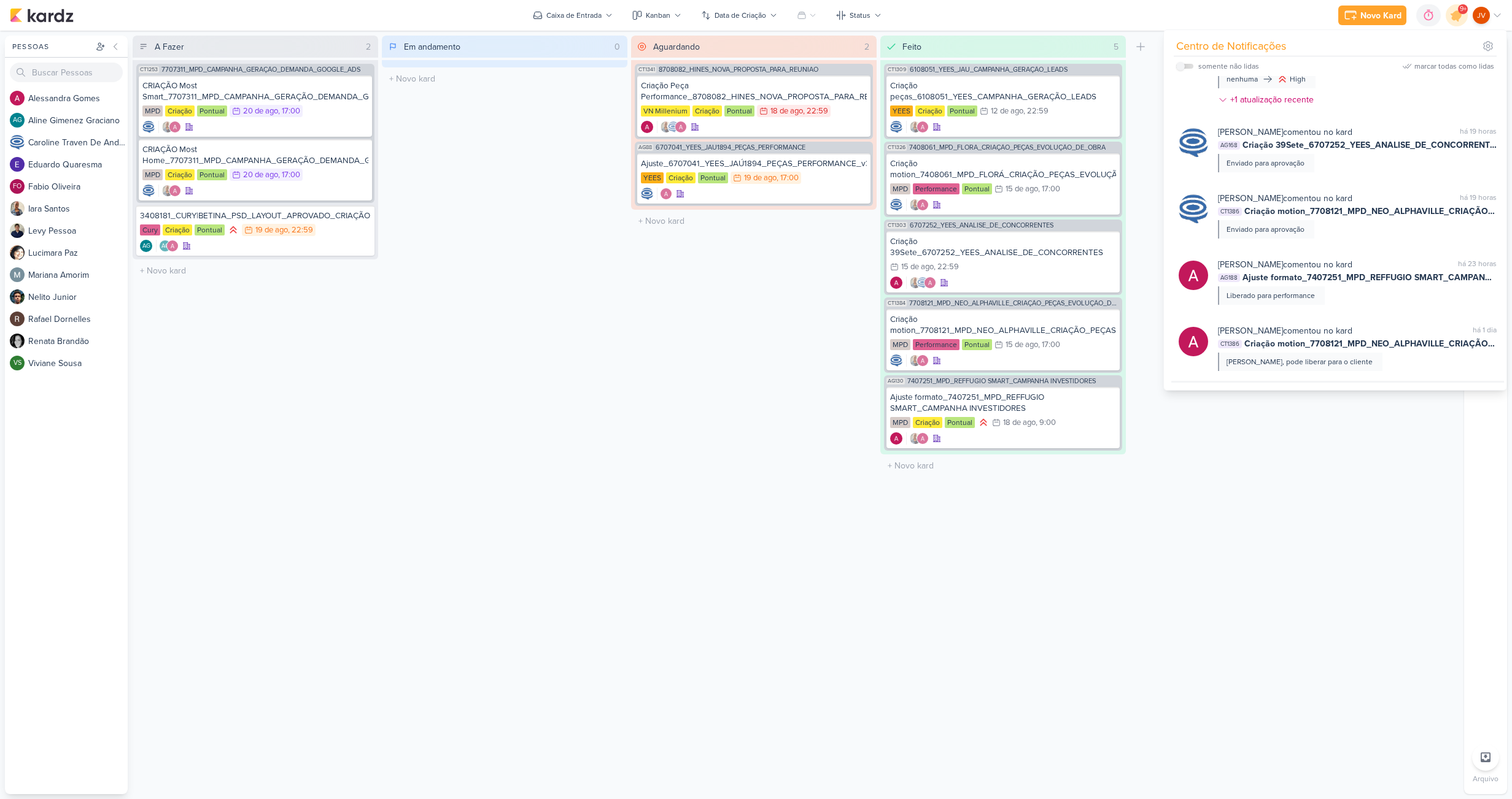
scroll to position [0, 0]
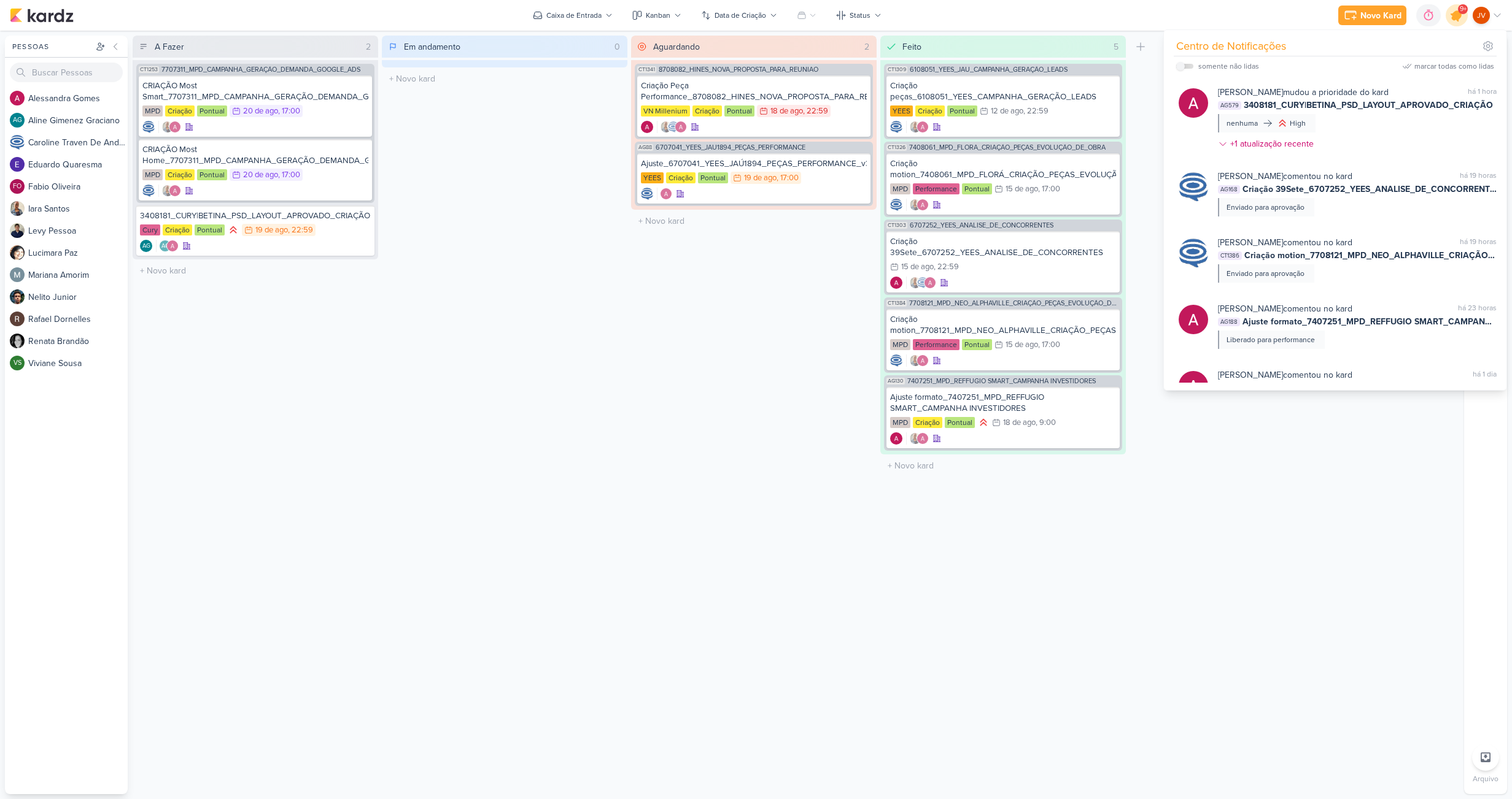
click at [1465, 16] on div at bounding box center [1457, 15] width 31 height 31
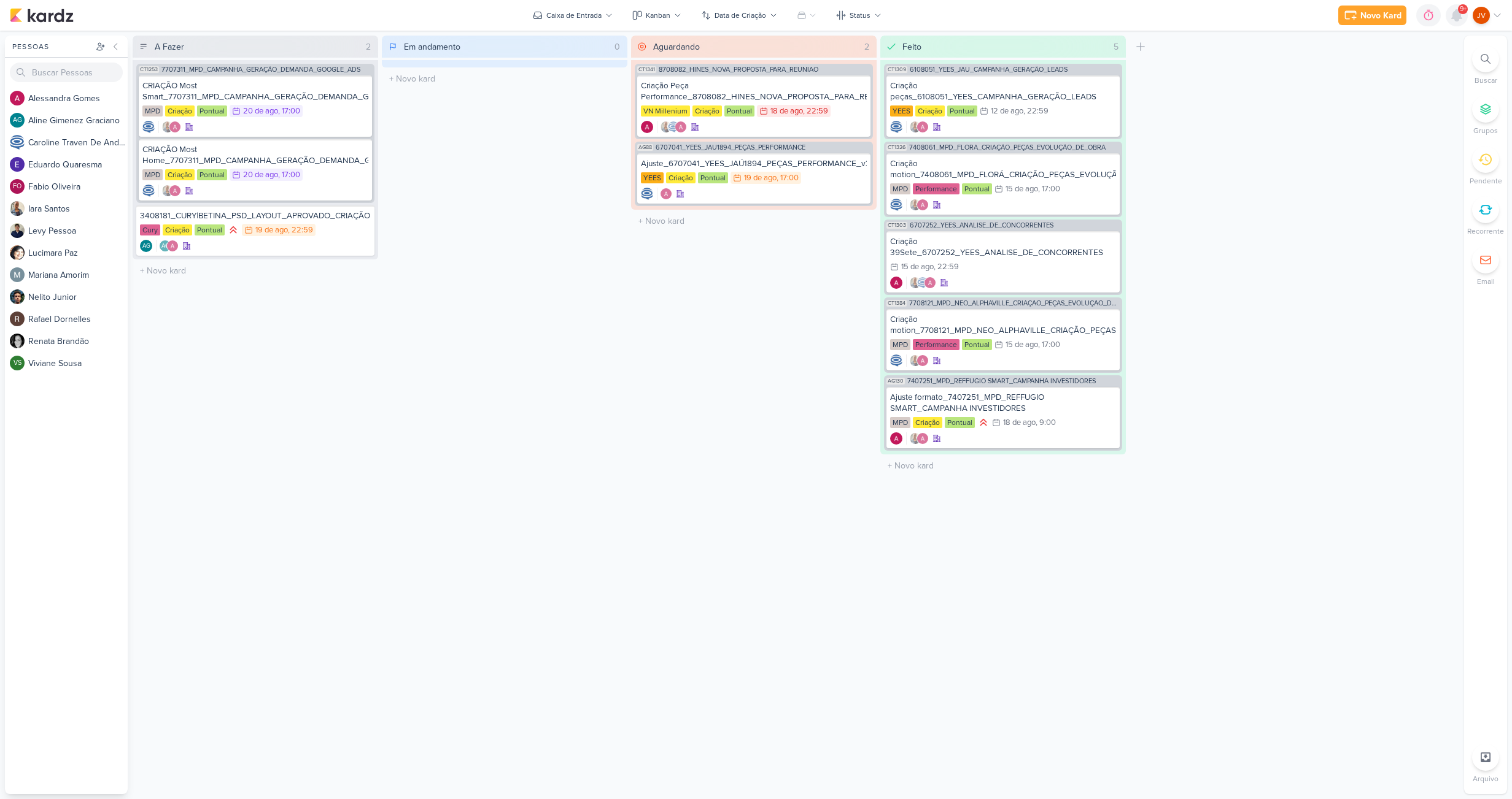
click at [1456, 15] on icon at bounding box center [1457, 15] width 10 height 11
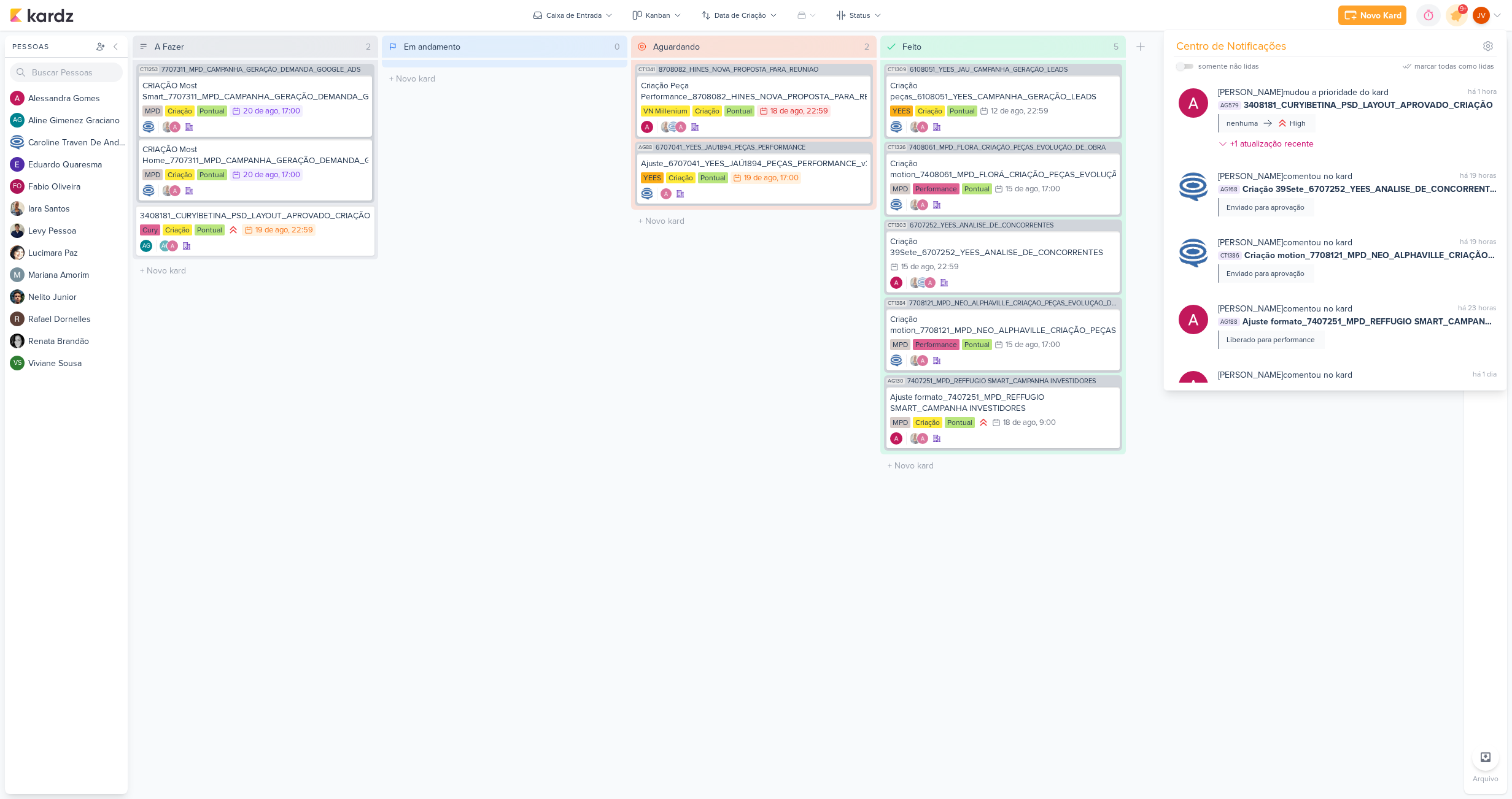
click at [1451, 65] on div "marcar todas como lidas" at bounding box center [1454, 67] width 80 height 11
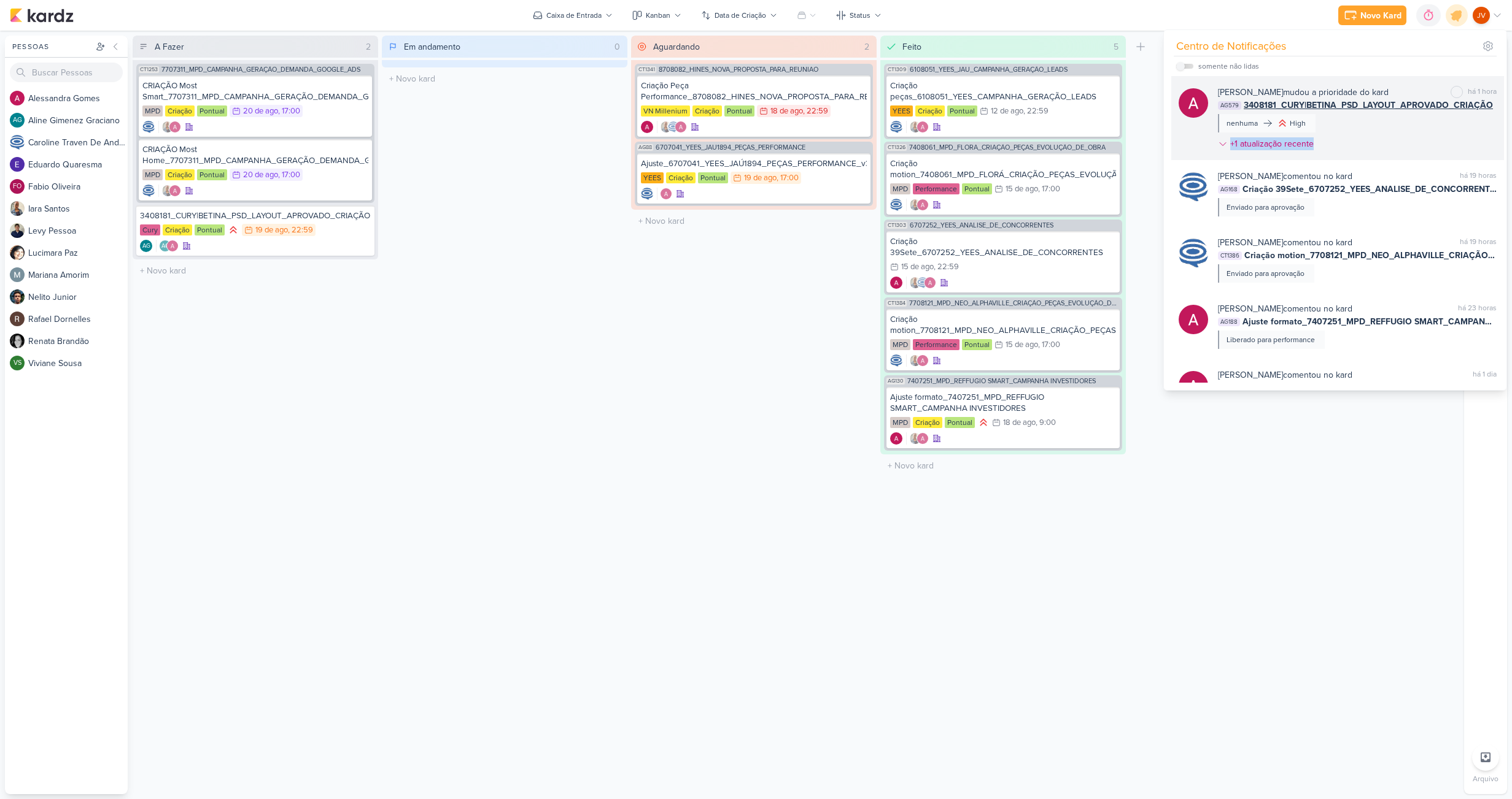
click at [1333, 135] on div "[PERSON_NAME] mudou a prioridade do kard marcar como não lida há 1 hora AG579 3…" at bounding box center [1357, 120] width 278 height 70
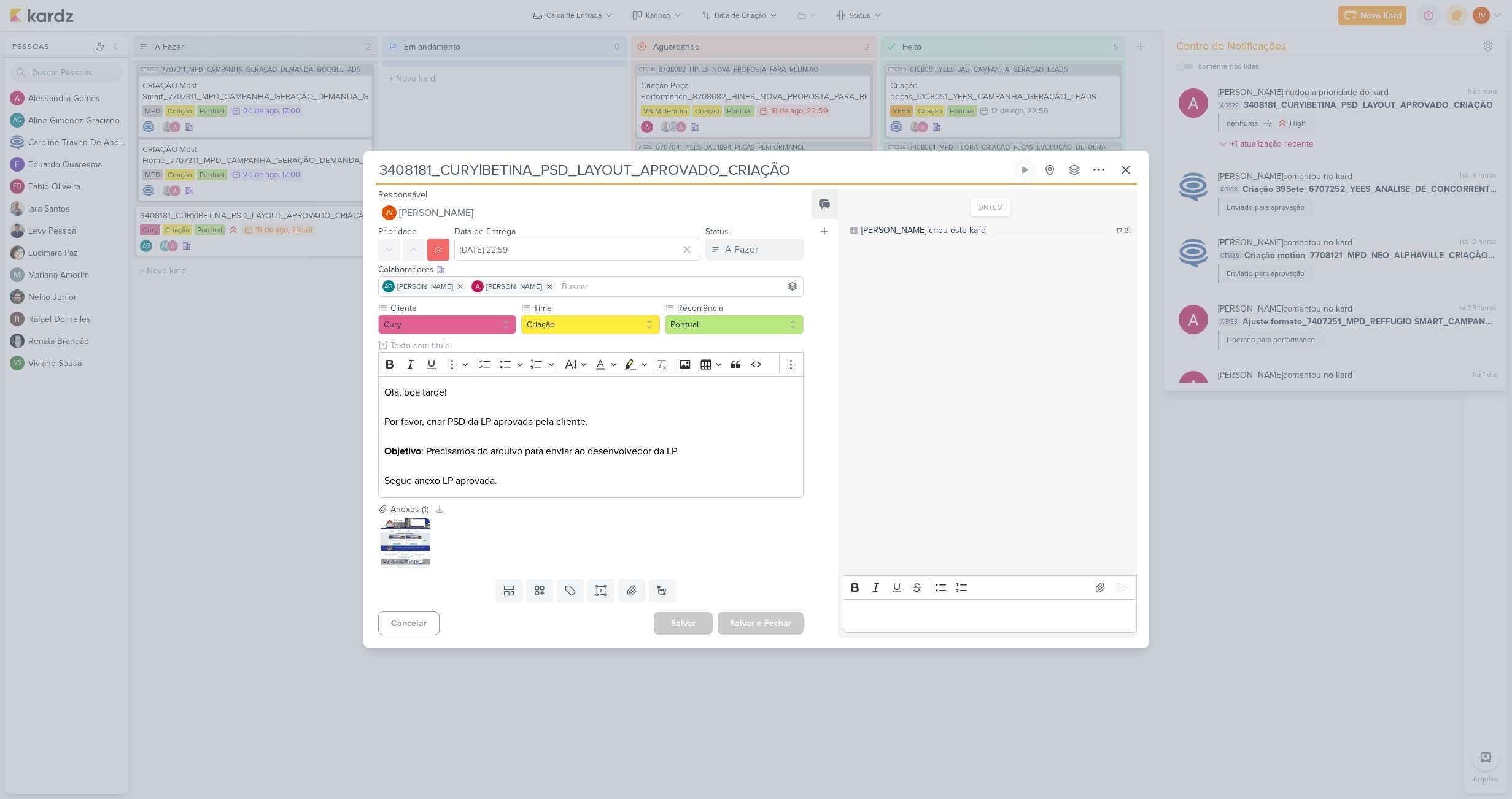
click at [1303, 520] on div "3408181_CURY|BETINA_PSD_LAYOUT_APROVADO_CRIAÇÃO" at bounding box center [756, 399] width 1512 height 799
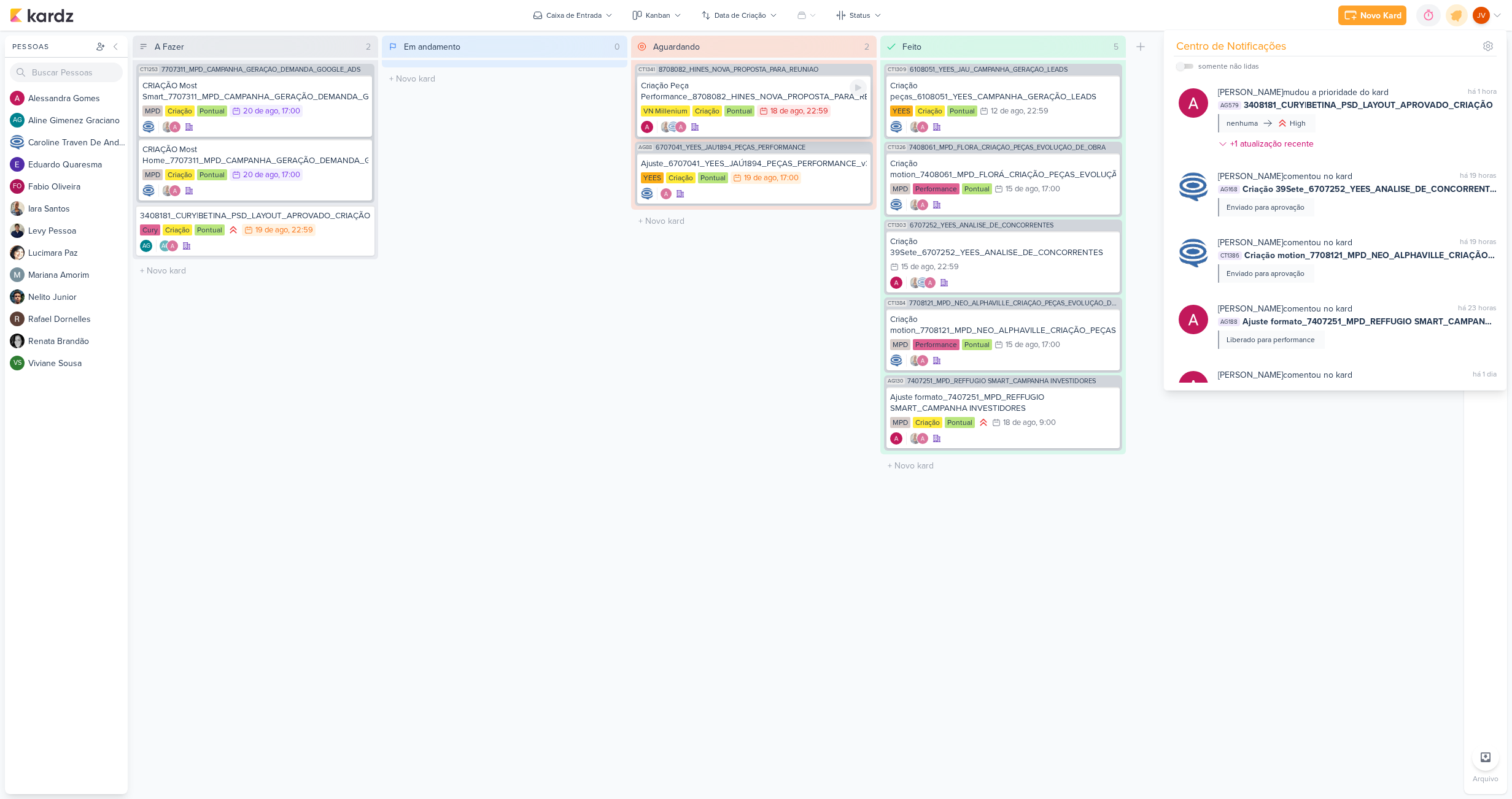
click at [815, 91] on div "Criação Peça Performance_8708082_HINES_NOVA_PROPOSTA_PARA_REUNIAO" at bounding box center [754, 90] width 226 height 22
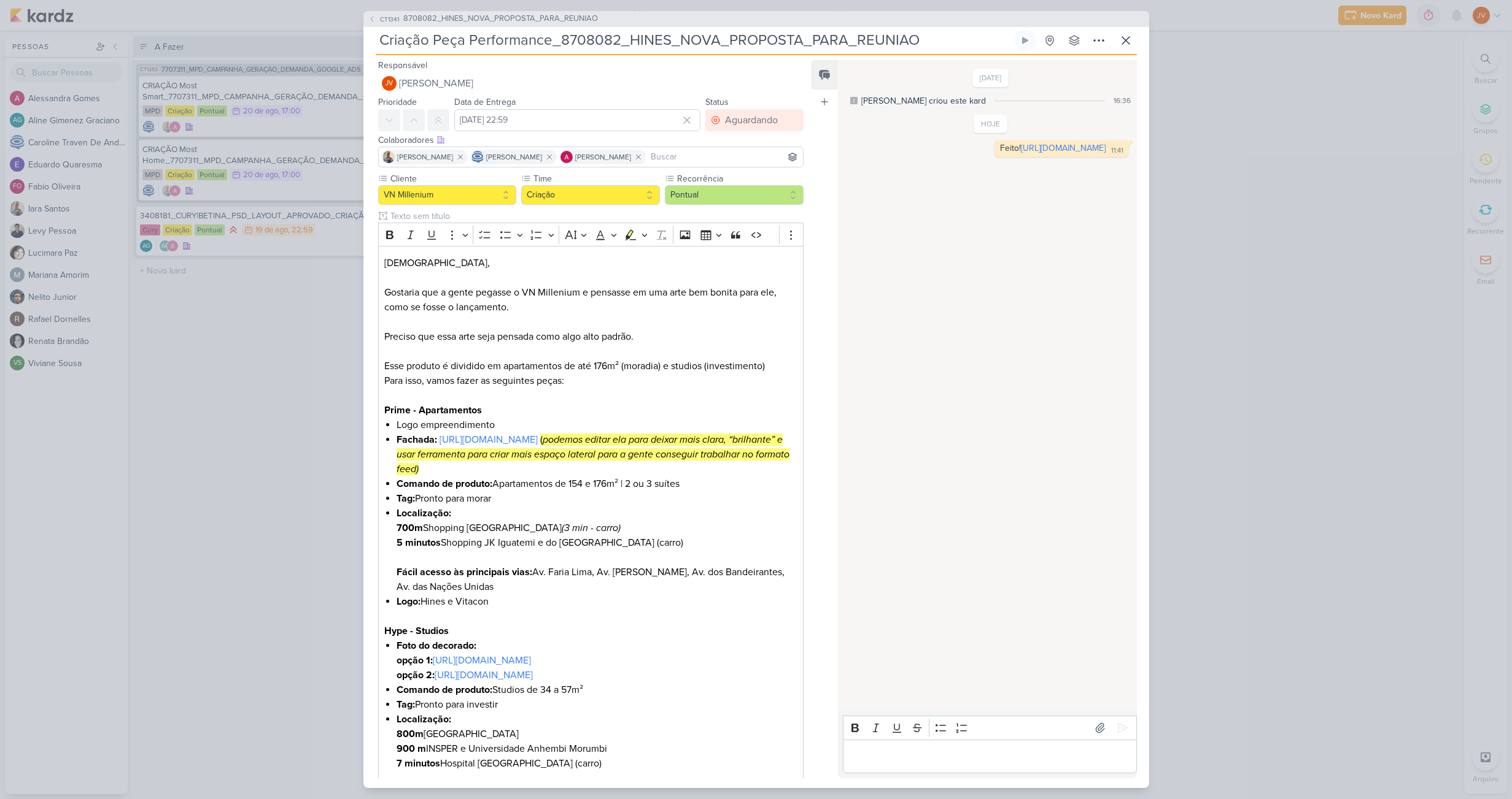
click at [1214, 236] on div "CT1341 8708082_HINES_NOVA_PROPOSTA_PARA_REUNIAO Criação Peça Performance_870808…" at bounding box center [756, 399] width 1512 height 799
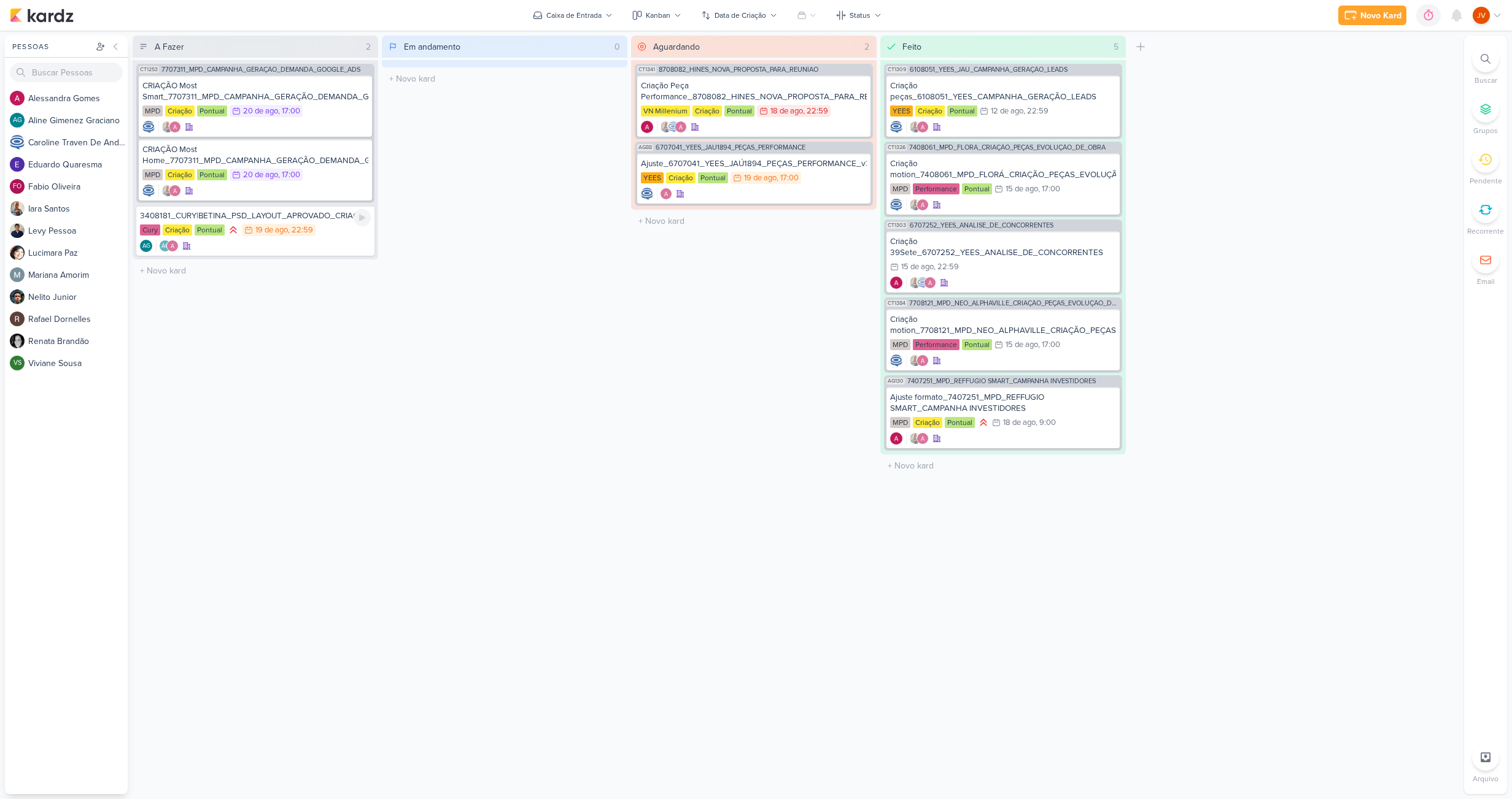
click at [320, 218] on div "3408181_CURY|BETINA_PSD_LAYOUT_APROVADO_CRIAÇÃO" at bounding box center [255, 216] width 231 height 11
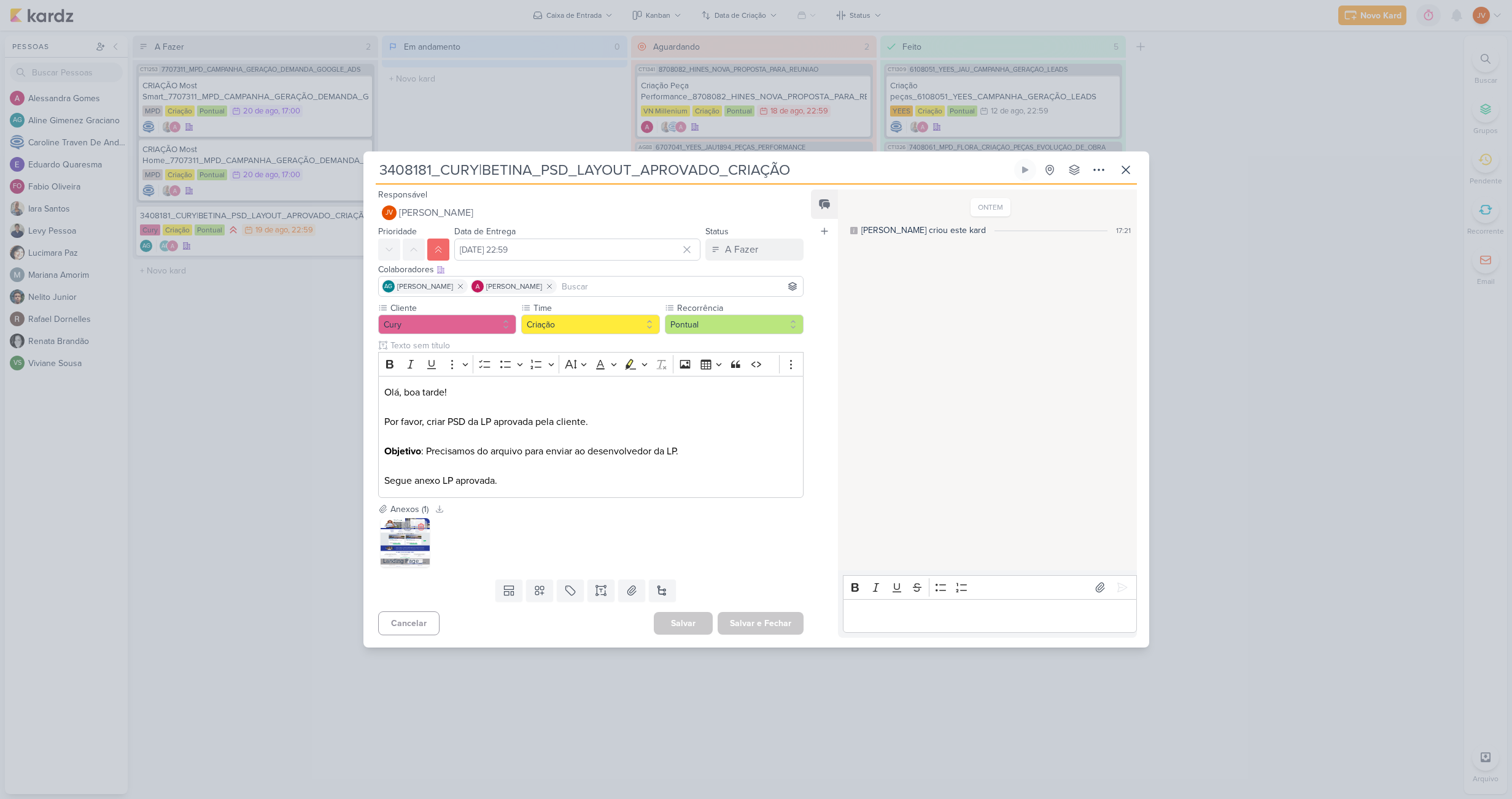
click at [397, 541] on img at bounding box center [405, 543] width 50 height 50
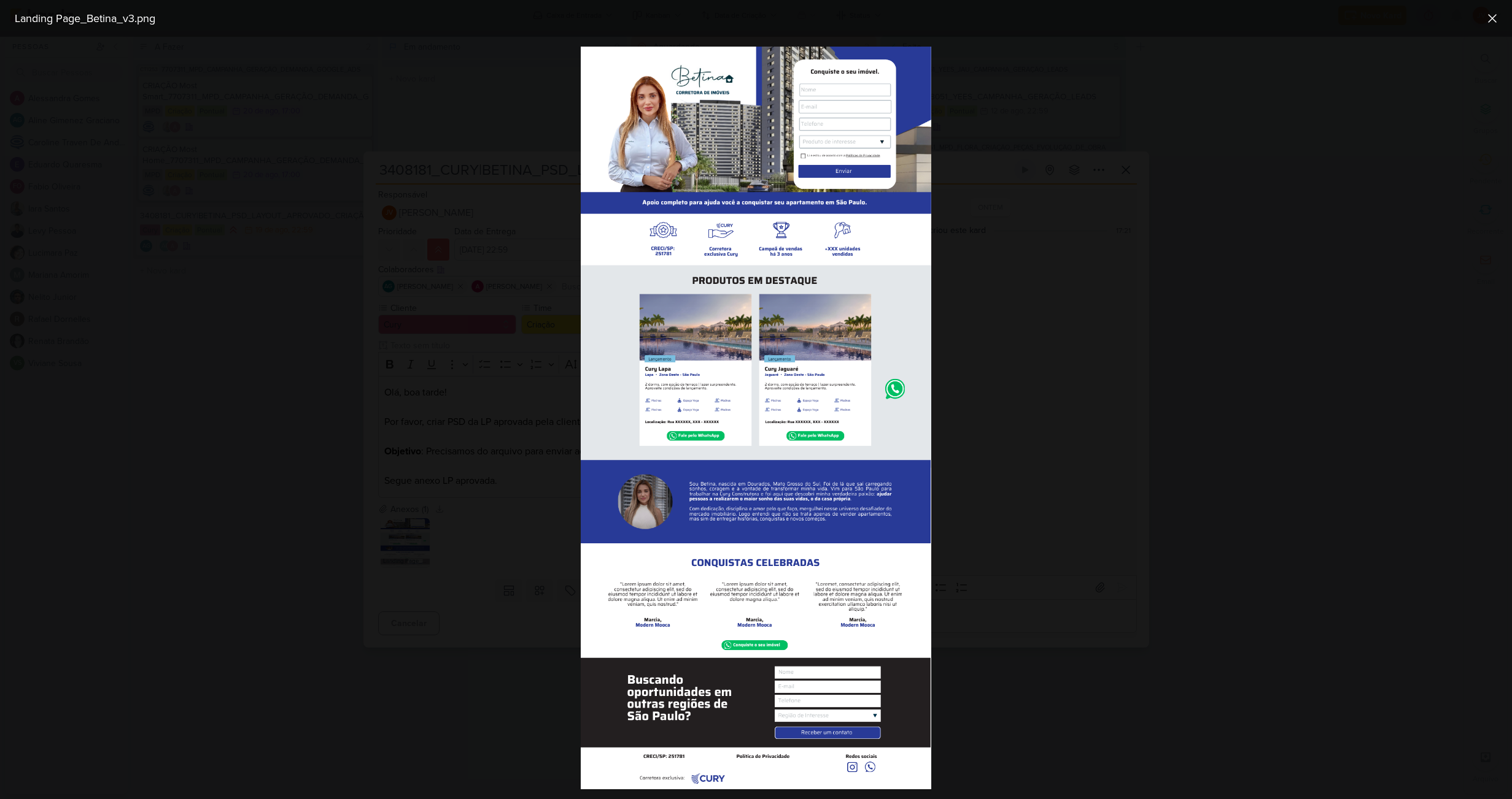
click at [377, 514] on div at bounding box center [756, 418] width 1512 height 763
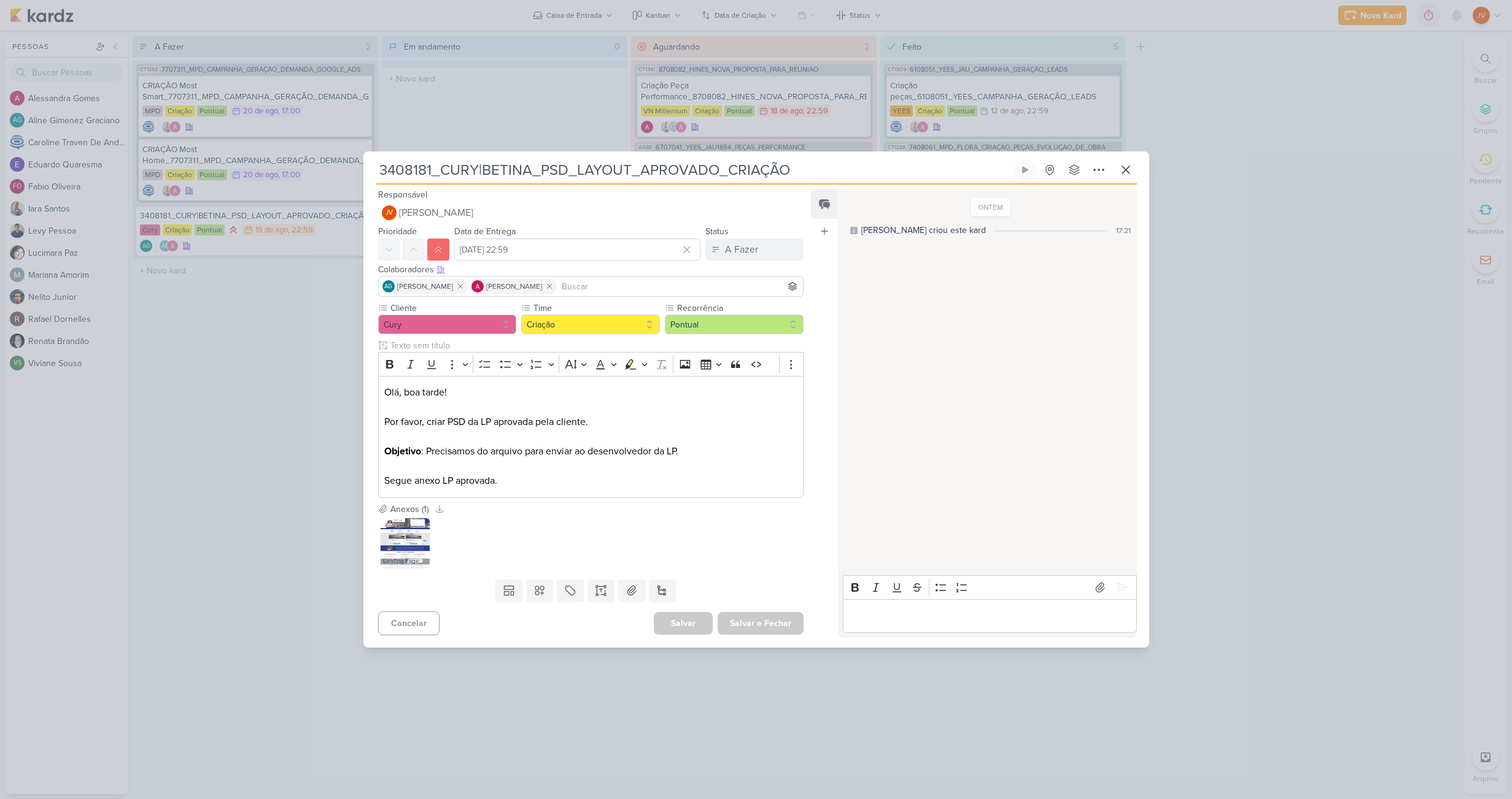
click at [199, 417] on div "3408181_CURY|BETINA_PSD_LAYOUT_APROVADO_CRIAÇÃO" at bounding box center [756, 399] width 1512 height 799
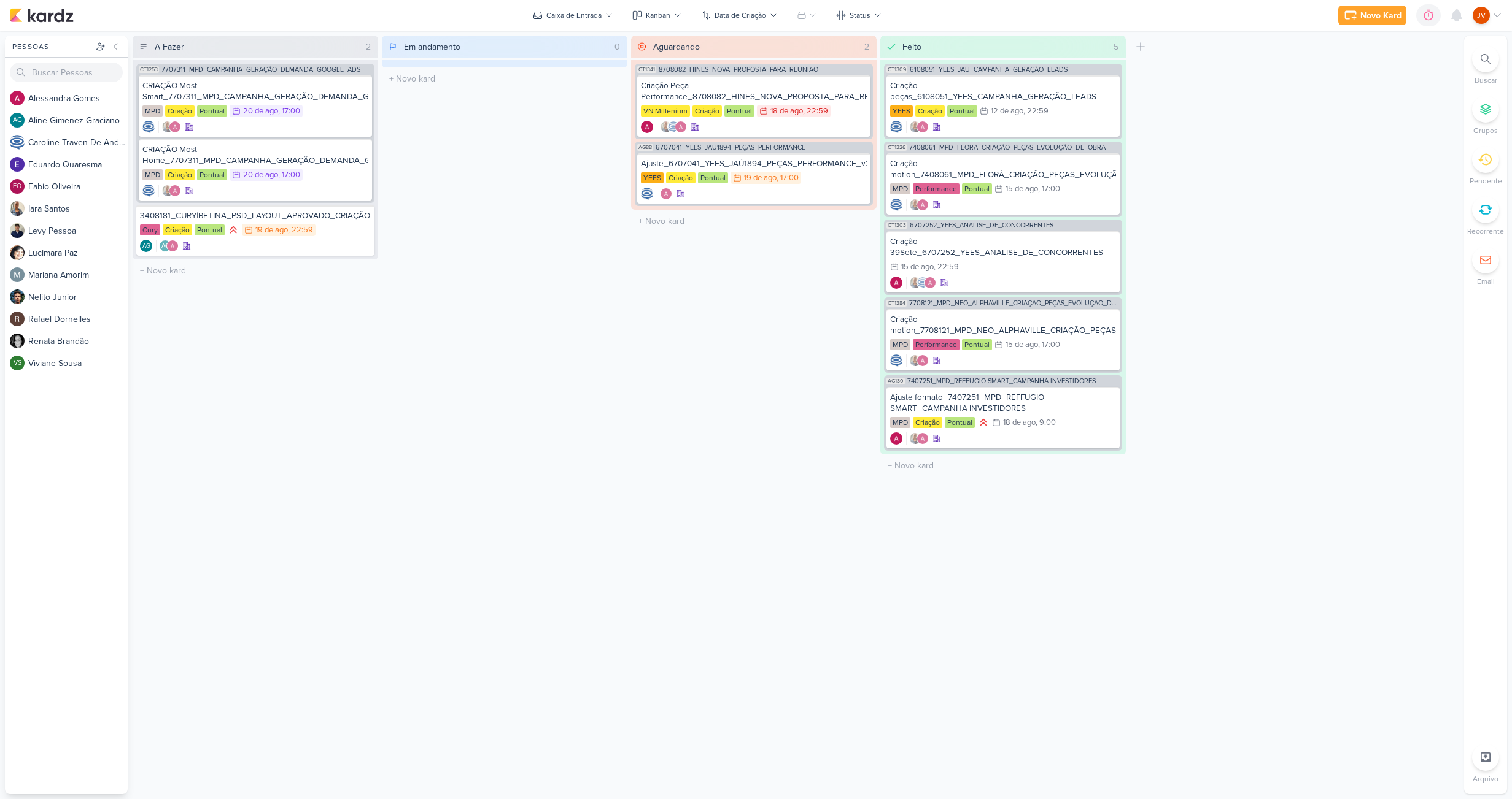
drag, startPoint x: 477, startPoint y: 106, endPoint x: 475, endPoint y: 158, distance: 52.0
click at [498, 110] on div "Em andamento 0 Mover Para Esquerda Mover Para Direita [GEOGRAPHIC_DATA] O títul…" at bounding box center [505, 414] width 246 height 759
click at [1459, 14] on icon at bounding box center [1457, 15] width 10 height 11
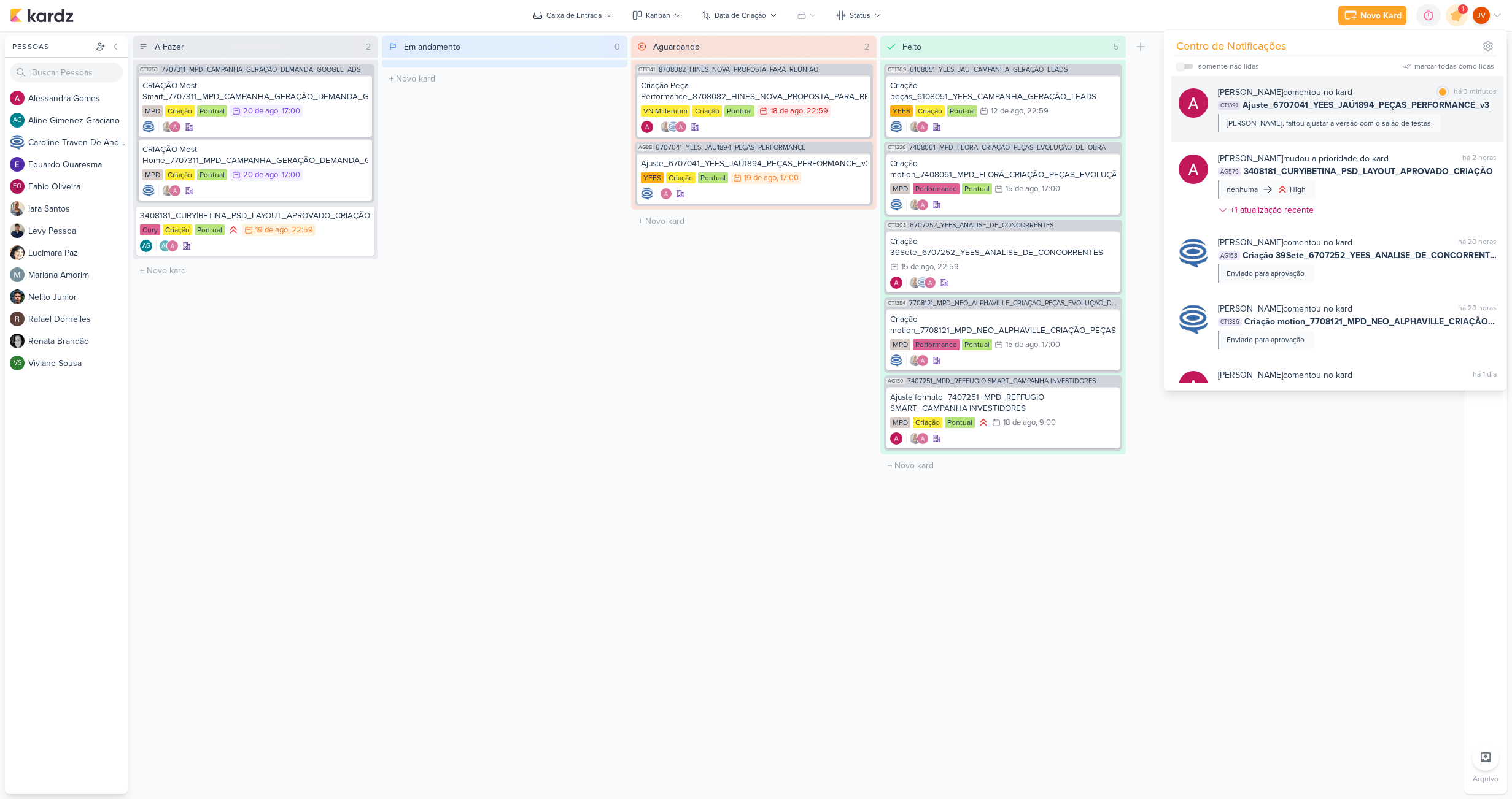
click at [1395, 127] on div "[PERSON_NAME], faltou ajustar a versão com o salão de festas" at bounding box center [1329, 123] width 223 height 18
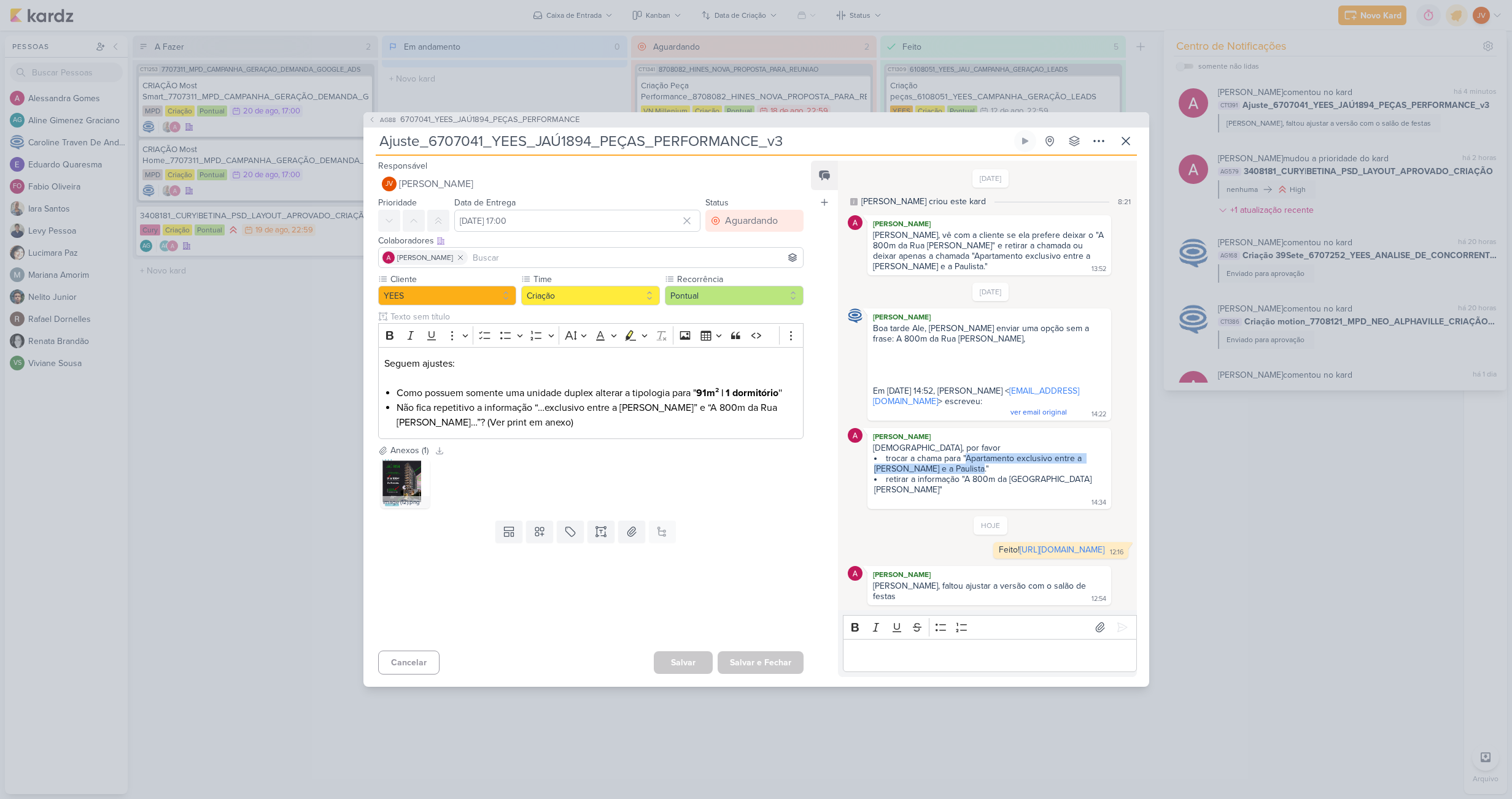
drag, startPoint x: 962, startPoint y: 464, endPoint x: 943, endPoint y: 475, distance: 22.0
click at [943, 474] on li "trocar a chama para "Apartamento exclusivo entre a [PERSON_NAME] e a Paulista."" at bounding box center [989, 464] width 231 height 21
copy li "Apartamento exclusivo entre a [PERSON_NAME] e a Paulista."
